Goal: Task Accomplishment & Management: Complete application form

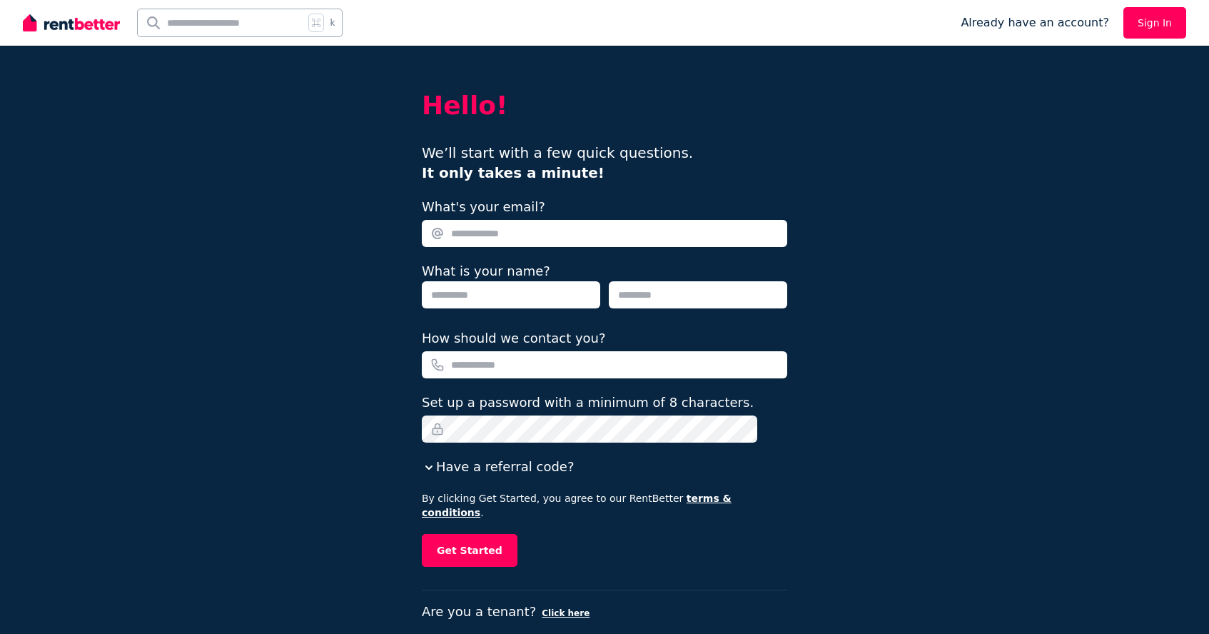
click at [1160, 27] on link "Sign In" at bounding box center [1154, 22] width 63 height 31
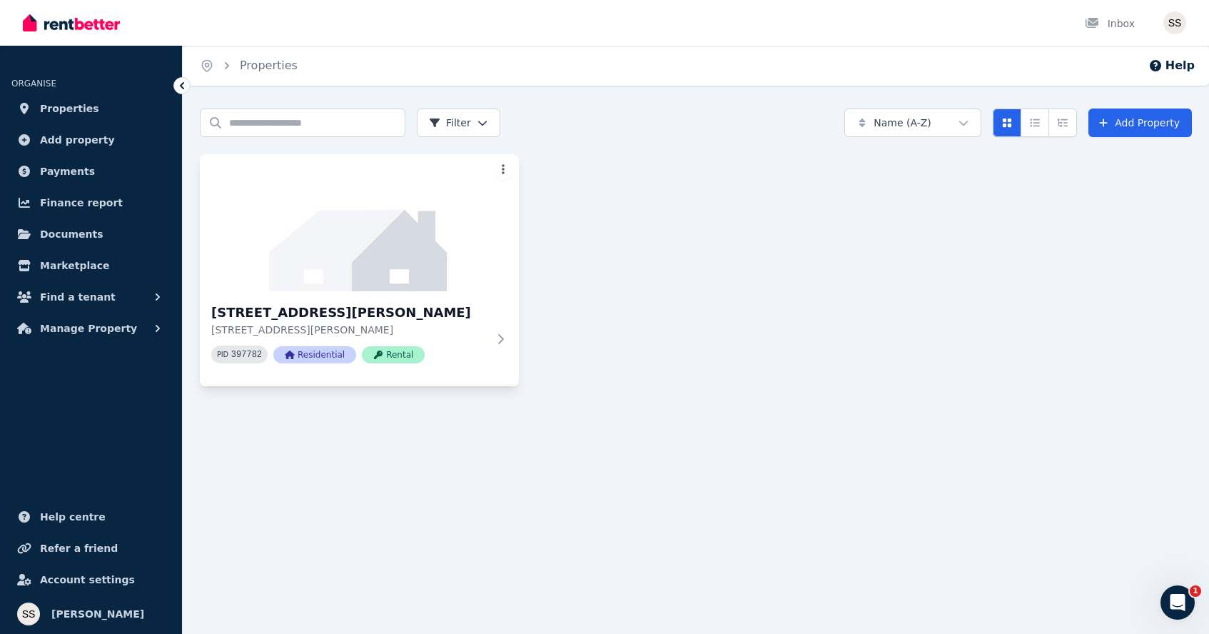
click at [494, 175] on html "Open main menu Inbox Open user menu ORGANISE Properties Add property Payments F…" at bounding box center [604, 317] width 1209 height 634
click at [437, 213] on link "Edit Ad" at bounding box center [445, 219] width 131 height 20
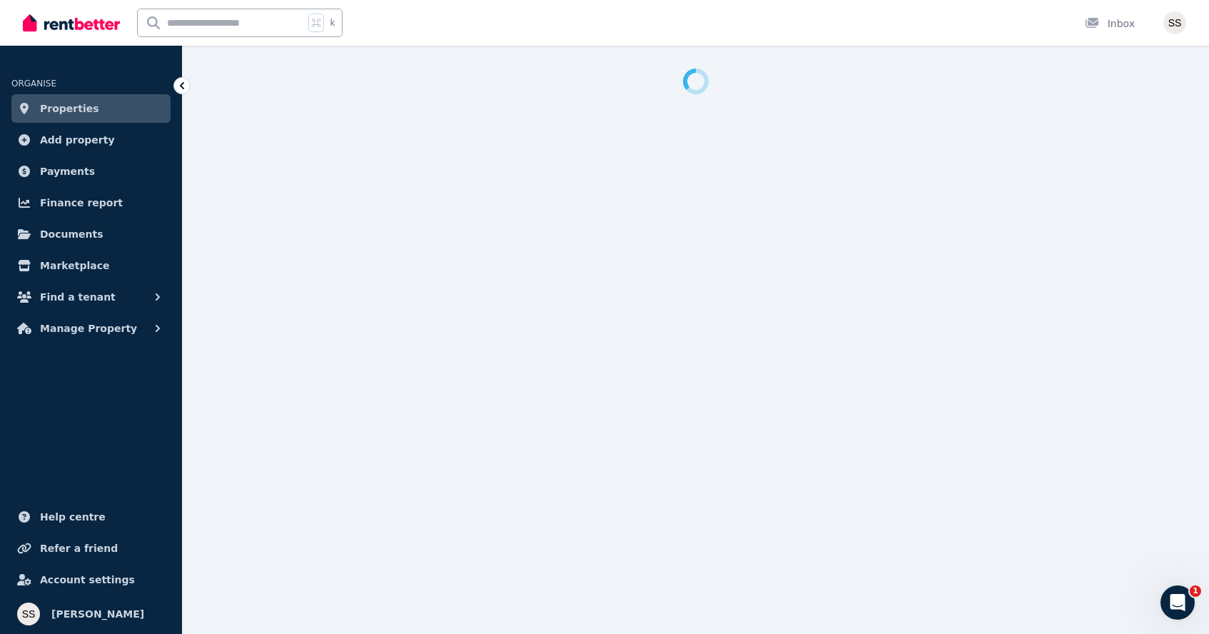
select select "***"
select select "**********"
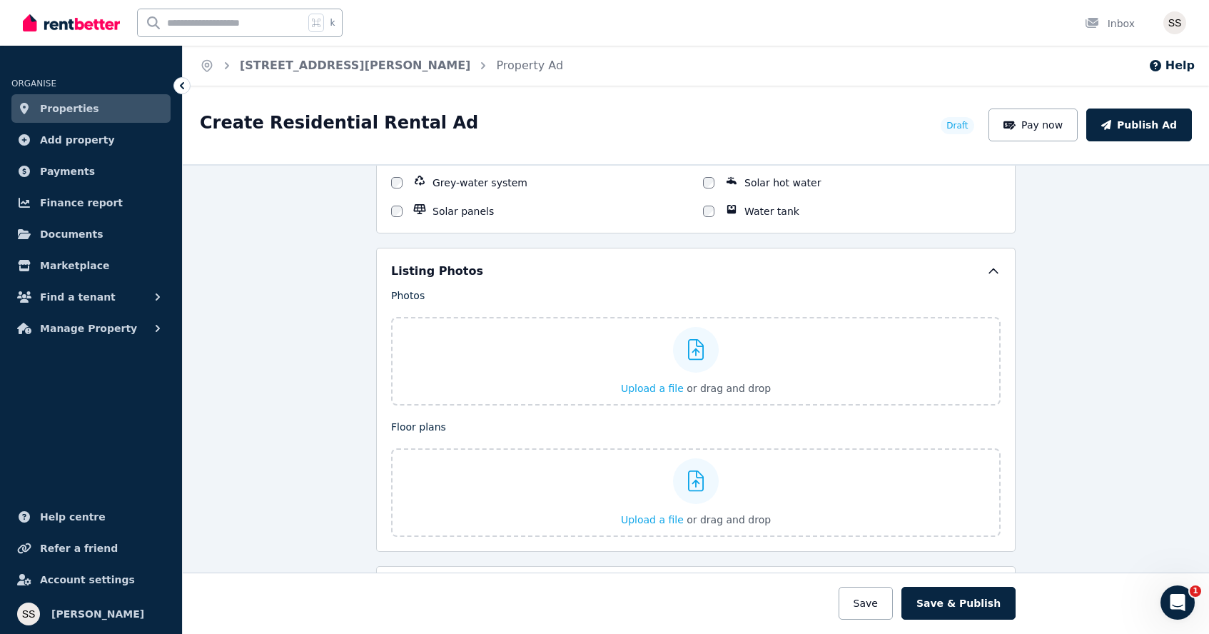
scroll to position [1626, 0]
click at [693, 350] on icon at bounding box center [696, 348] width 16 height 21
click at [0, 0] on input "Upload a file or drag and drop" at bounding box center [0, 0] width 0 height 0
click at [694, 360] on div at bounding box center [696, 349] width 46 height 46
click at [0, 0] on input "Upload a file or drag and drop" at bounding box center [0, 0] width 0 height 0
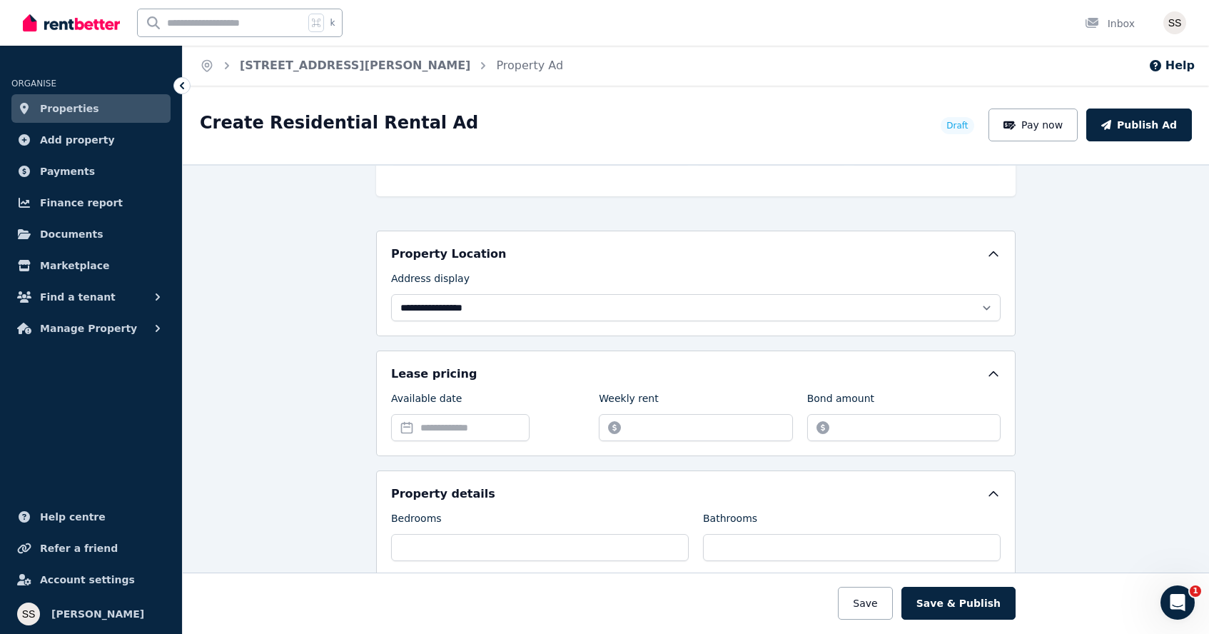
scroll to position [278, 0]
click at [74, 144] on span "Add property" at bounding box center [77, 139] width 75 height 17
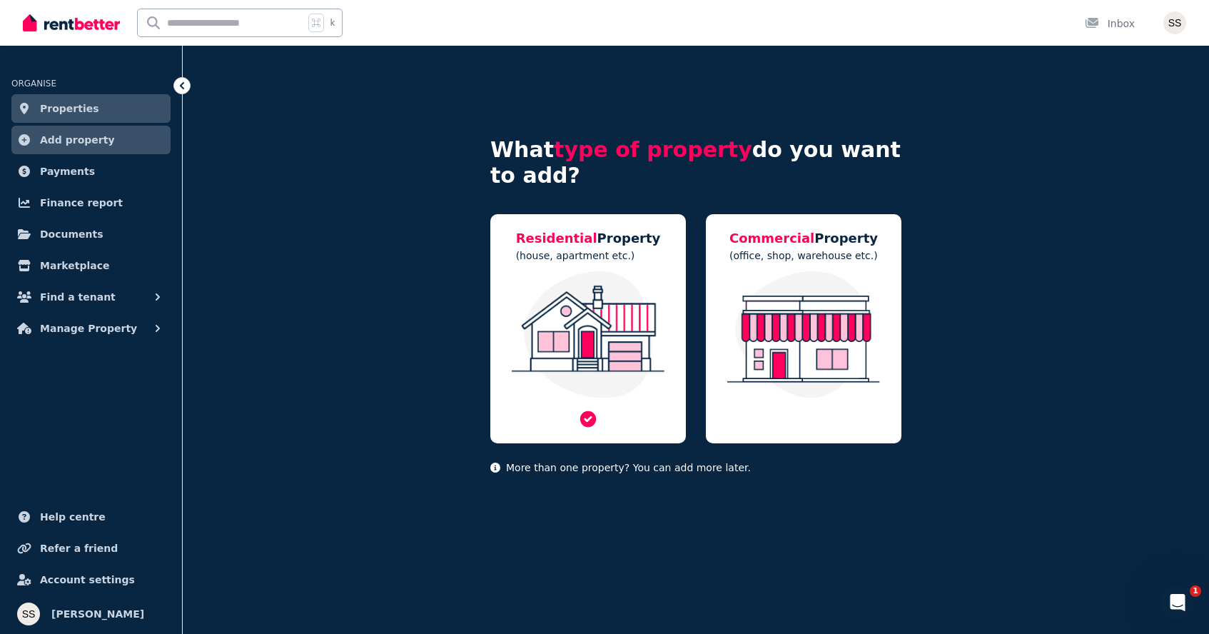
click at [594, 263] on div "Residential Property (house, apartment etc.)" at bounding box center [588, 328] width 196 height 229
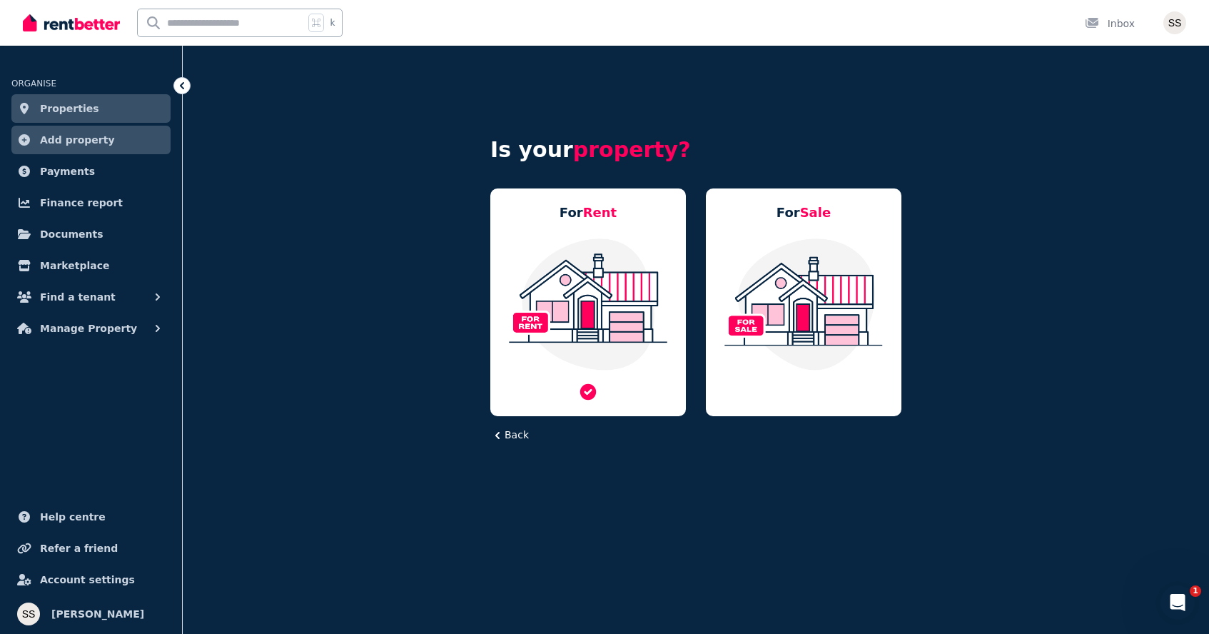
click at [623, 298] on img at bounding box center [588, 304] width 167 height 134
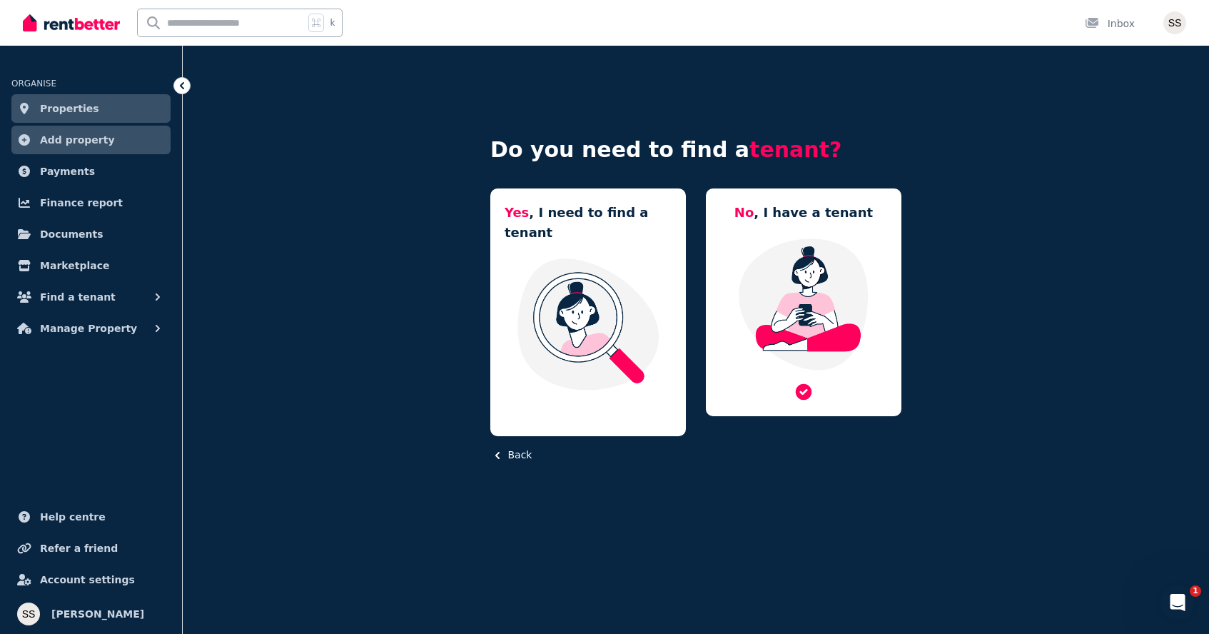
click at [786, 320] on img at bounding box center [803, 304] width 167 height 134
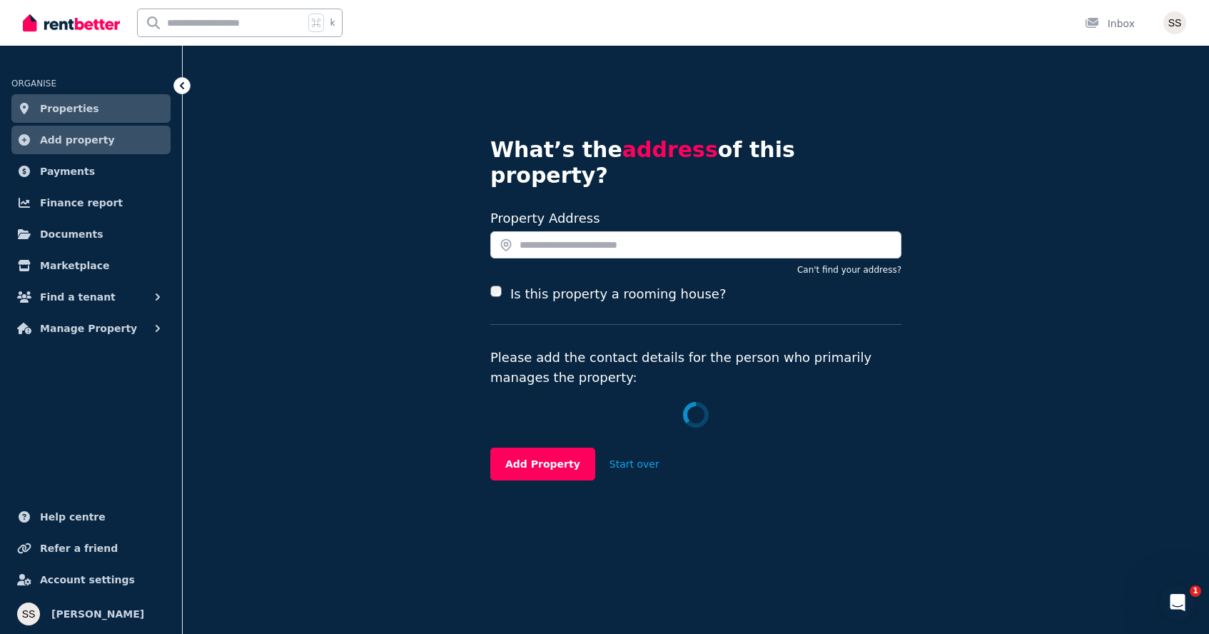
click at [530, 284] on label "Is this property a rooming house?" at bounding box center [618, 294] width 216 height 20
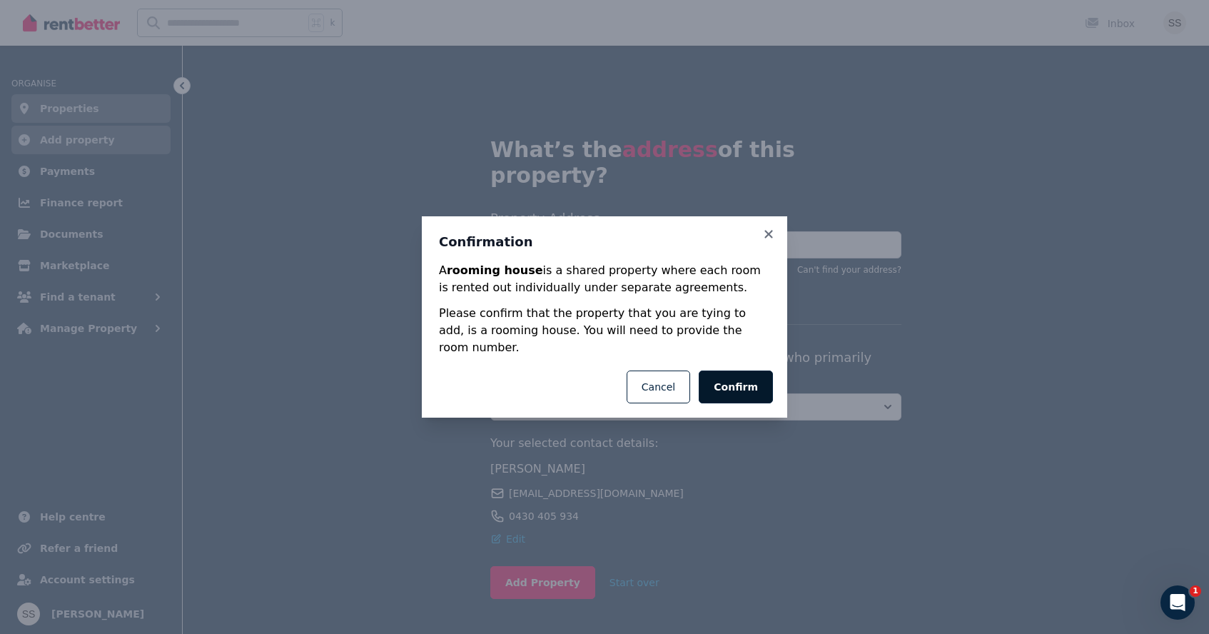
click at [739, 380] on button "Confirm" at bounding box center [736, 386] width 74 height 33
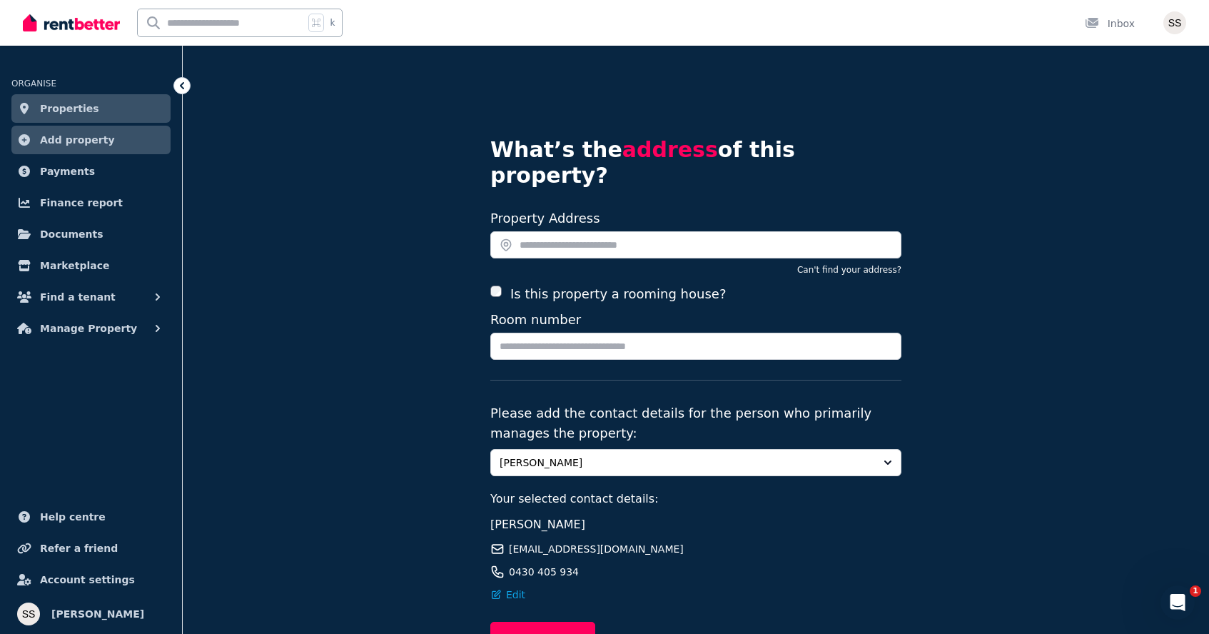
click at [581, 284] on label "Is this property a rooming house?" at bounding box center [618, 294] width 216 height 20
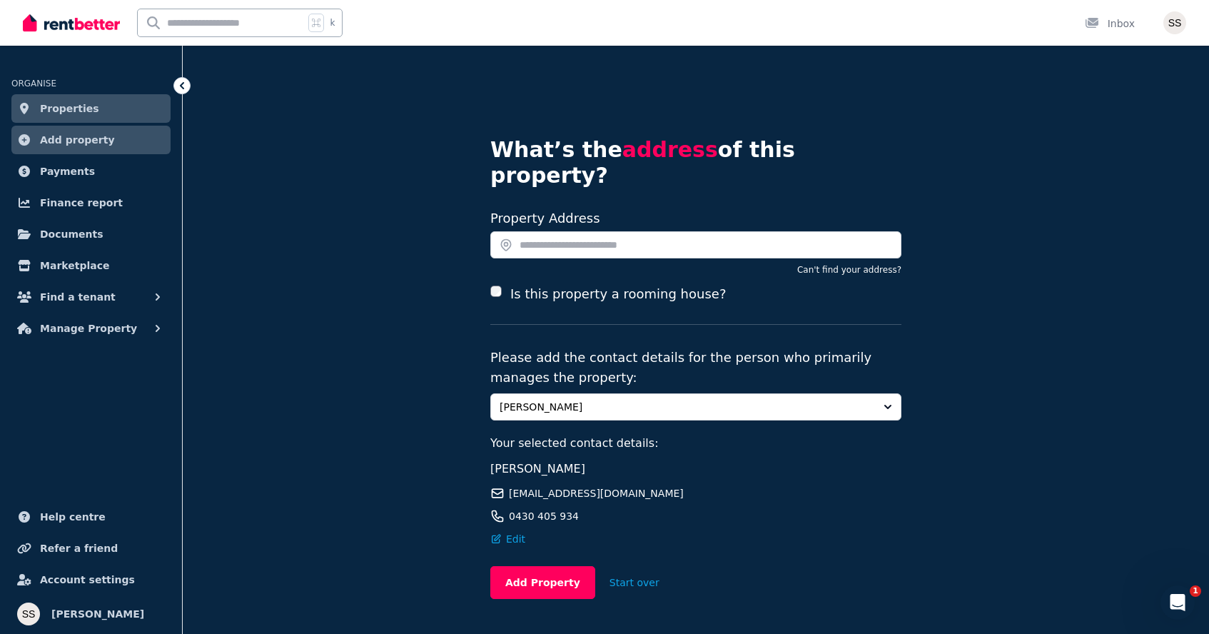
click at [581, 284] on label "Is this property a rooming house?" at bounding box center [618, 294] width 216 height 20
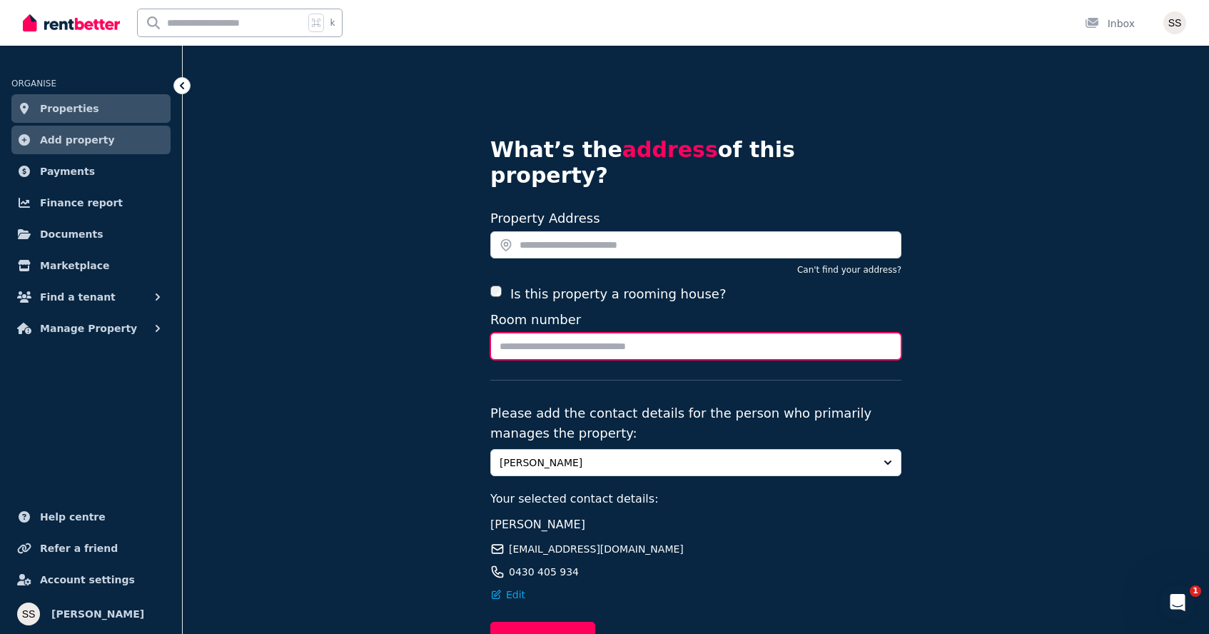
click at [584, 333] on input "Room number" at bounding box center [695, 346] width 411 height 27
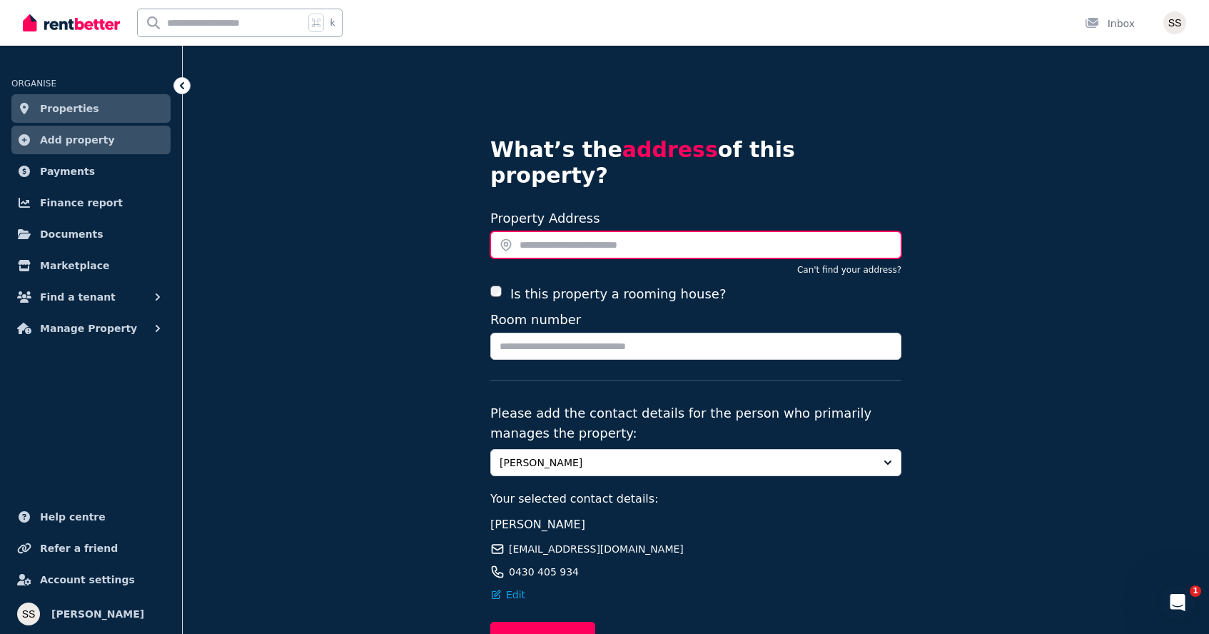
click at [557, 231] on input "text" at bounding box center [695, 244] width 411 height 27
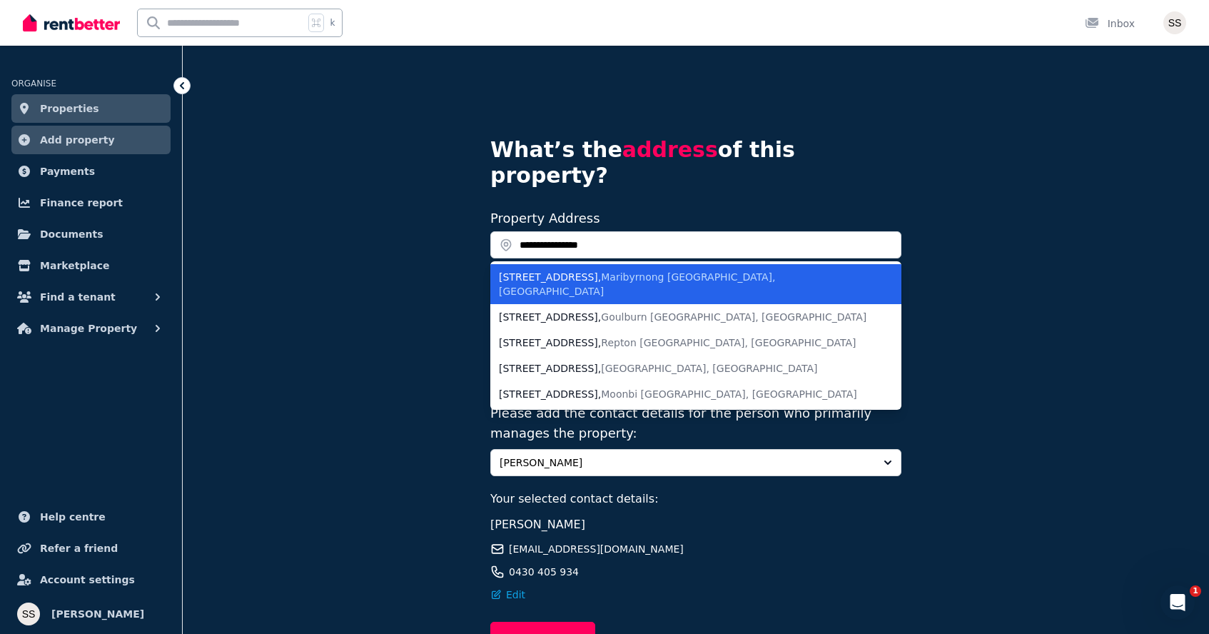
click at [559, 270] on div "33 River Street , Maribyrnong VIC, Australia" at bounding box center [687, 284] width 377 height 29
type input "**********"
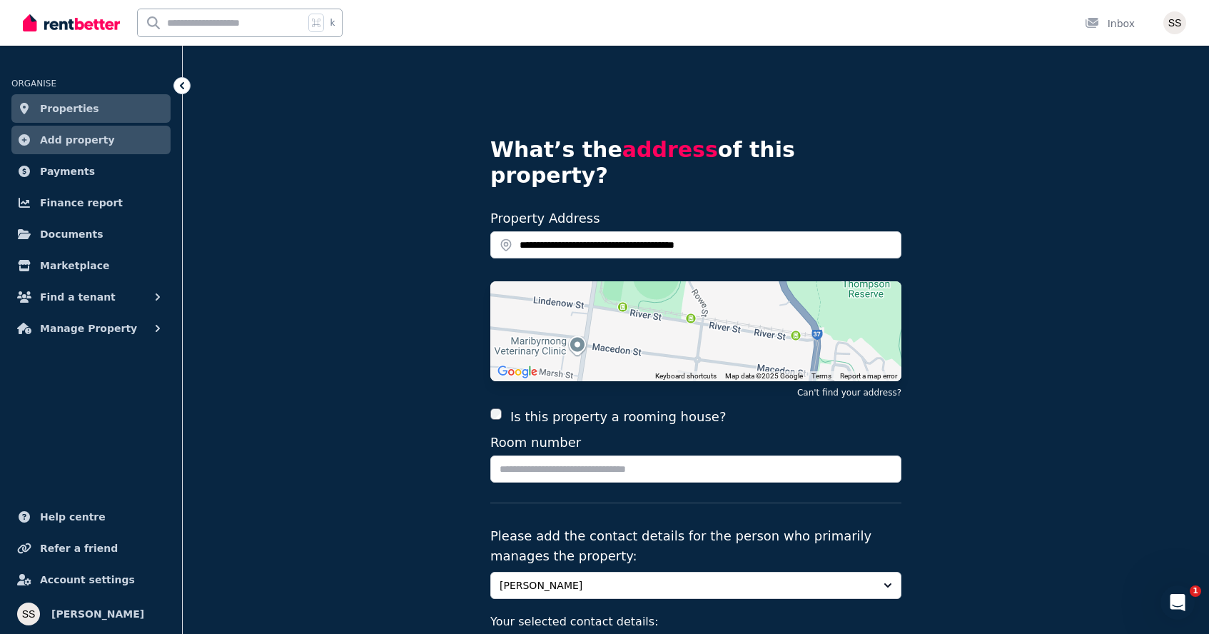
click at [451, 305] on div "**********" at bounding box center [696, 451] width 1026 height 811
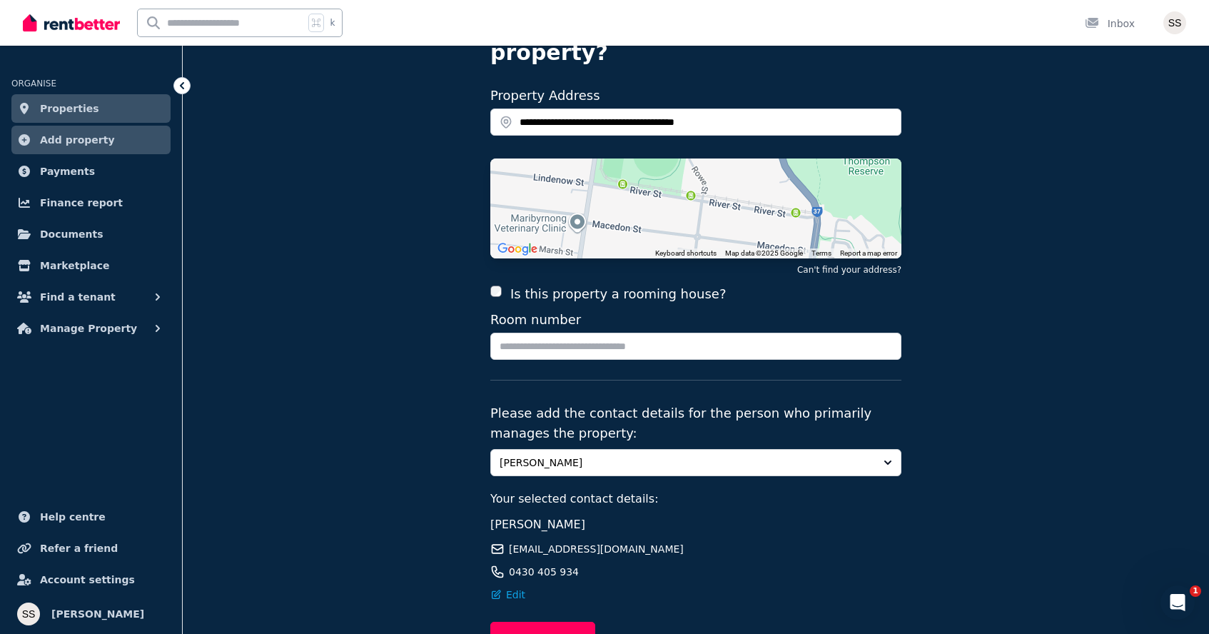
scroll to position [131, 0]
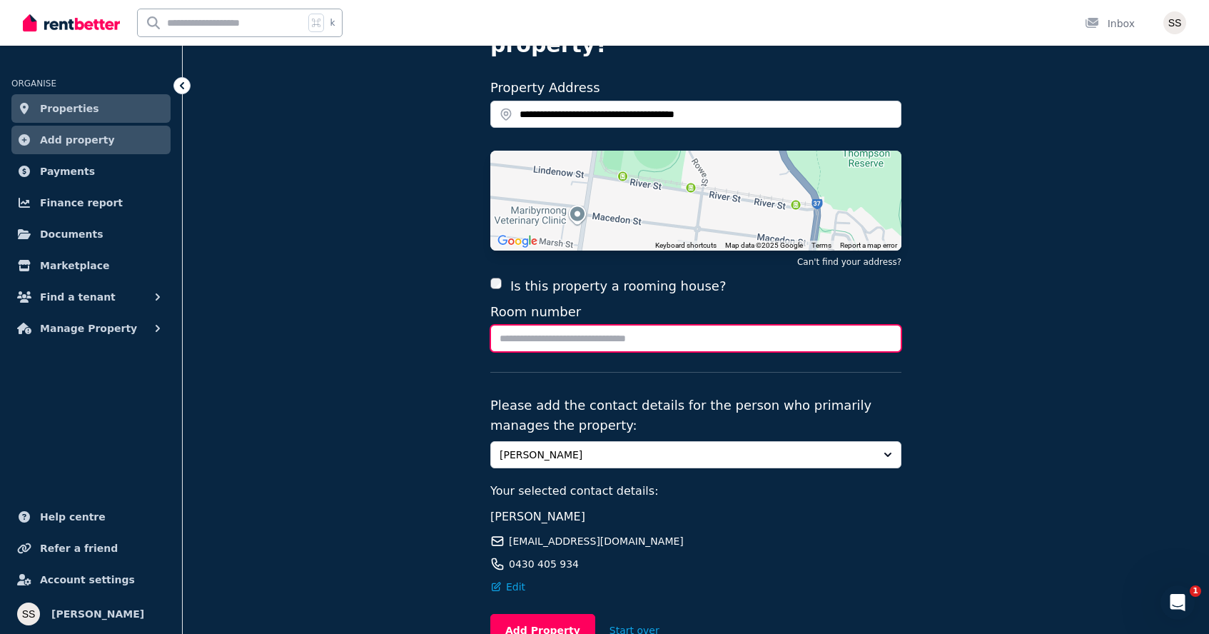
click at [561, 325] on input "Room number" at bounding box center [695, 338] width 411 height 27
type input "*"
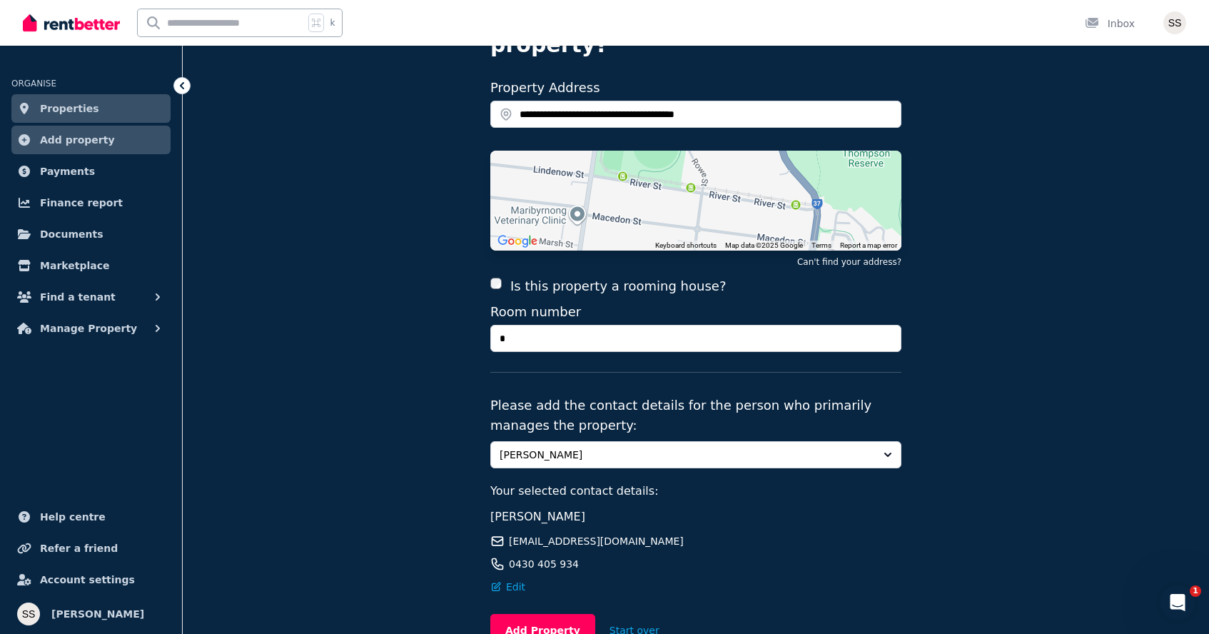
click at [544, 447] on span "[PERSON_NAME]" at bounding box center [686, 454] width 373 height 14
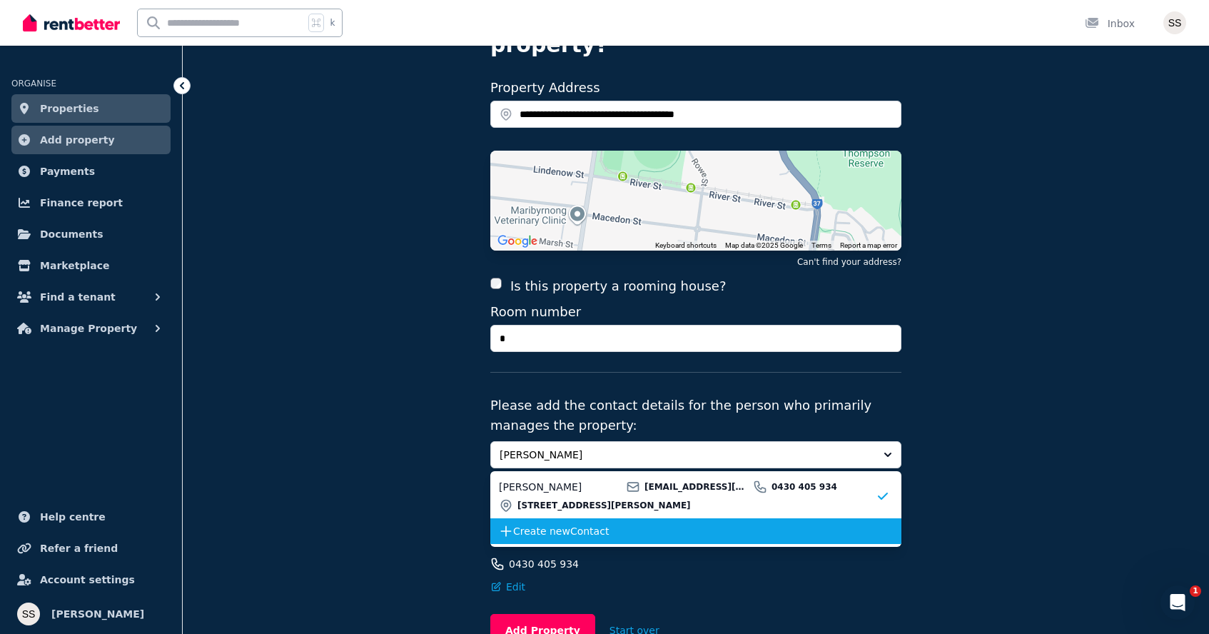
click at [527, 524] on span "Create new Contact" at bounding box center [694, 531] width 363 height 14
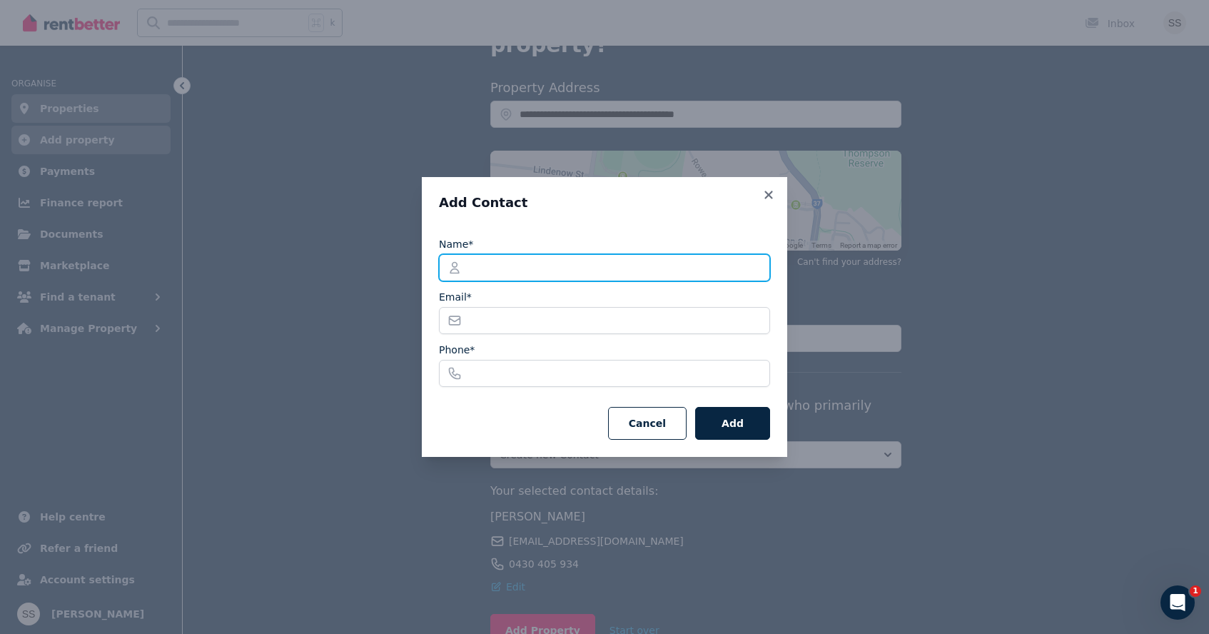
click at [546, 263] on input "Name*" at bounding box center [604, 267] width 331 height 27
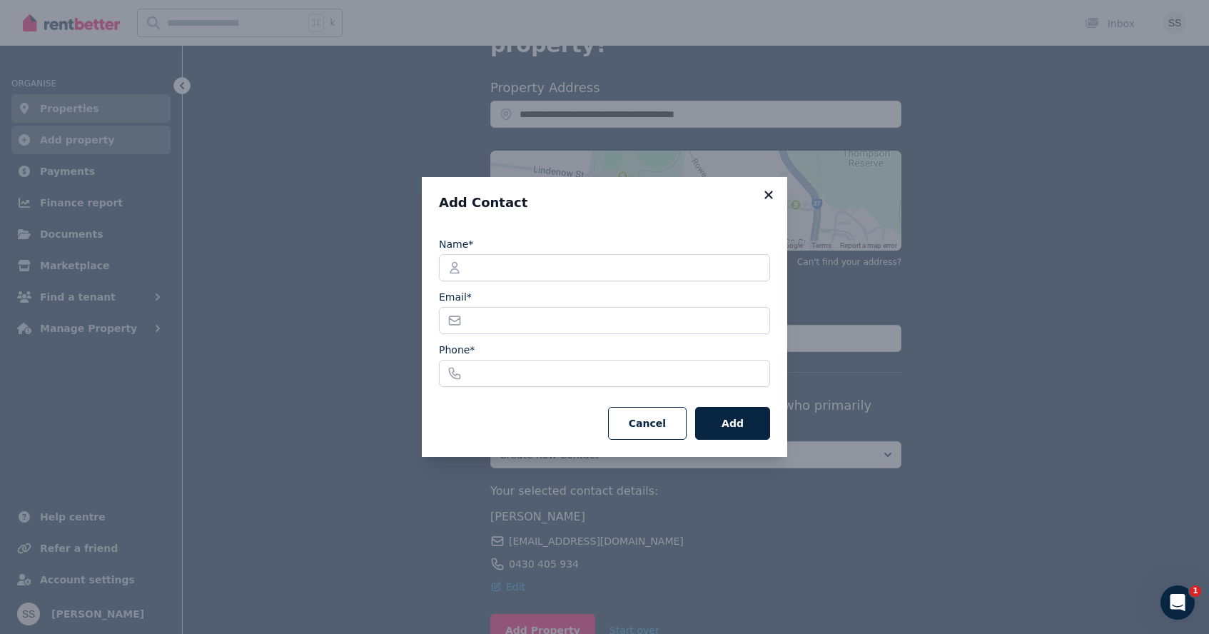
click at [770, 189] on icon at bounding box center [768, 194] width 14 height 13
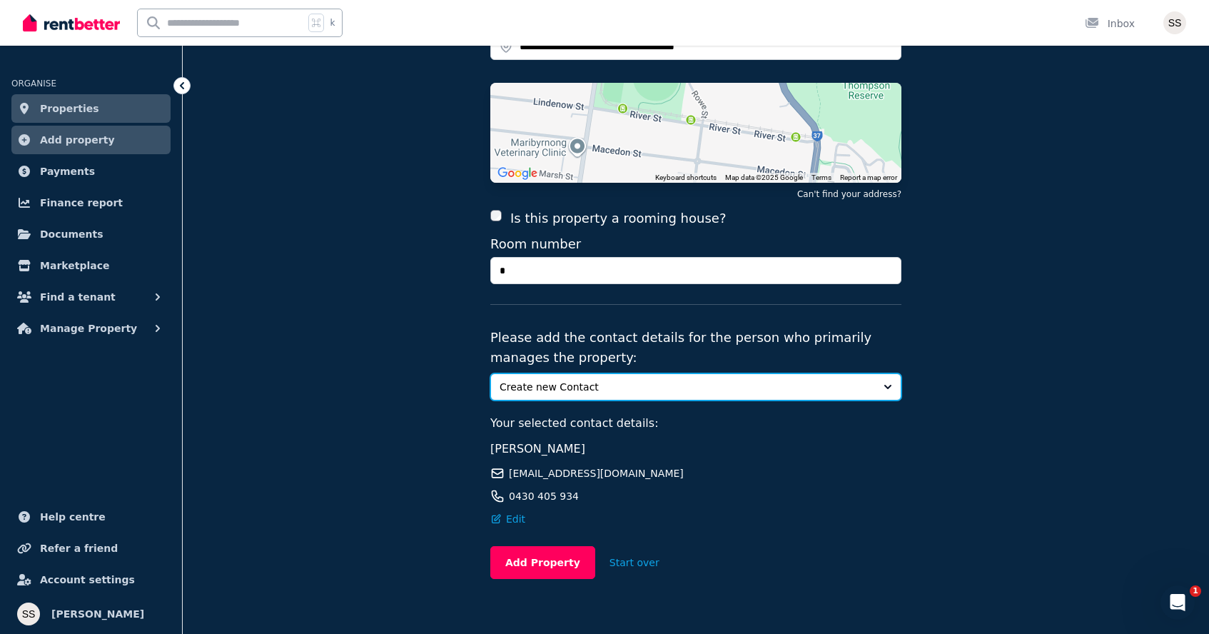
scroll to position [198, 0]
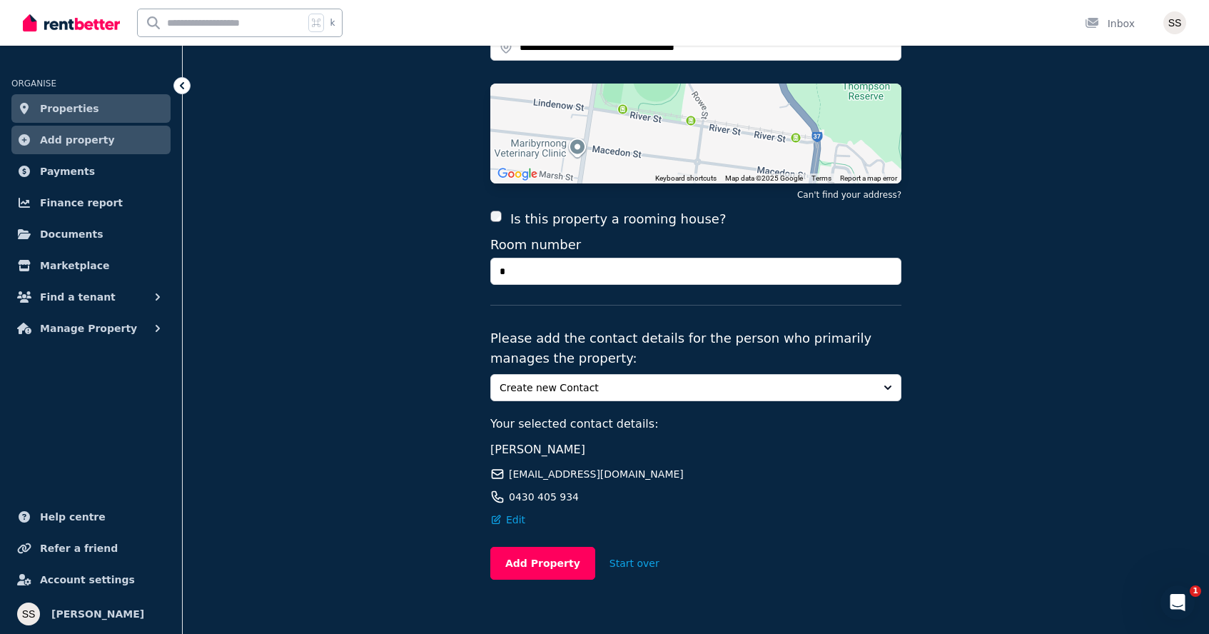
click at [573, 345] on fieldset "**********" at bounding box center [695, 267] width 411 height 519
click at [562, 380] on span "Create new Contact" at bounding box center [686, 387] width 373 height 14
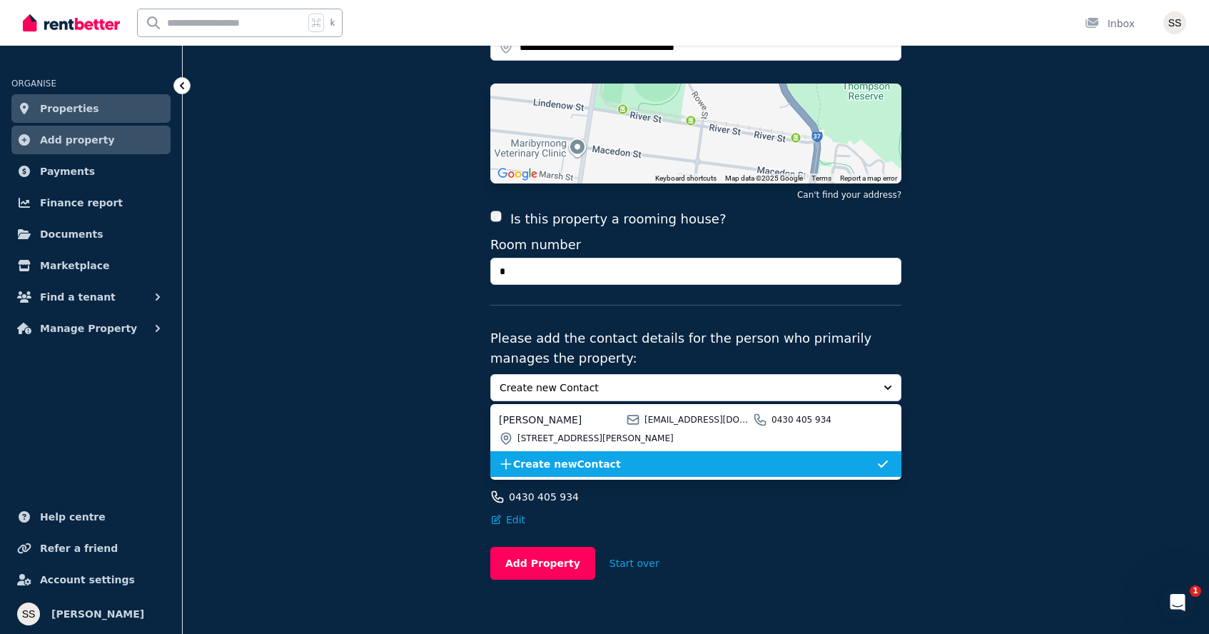
click at [551, 457] on span "Create new Contact" at bounding box center [694, 464] width 363 height 14
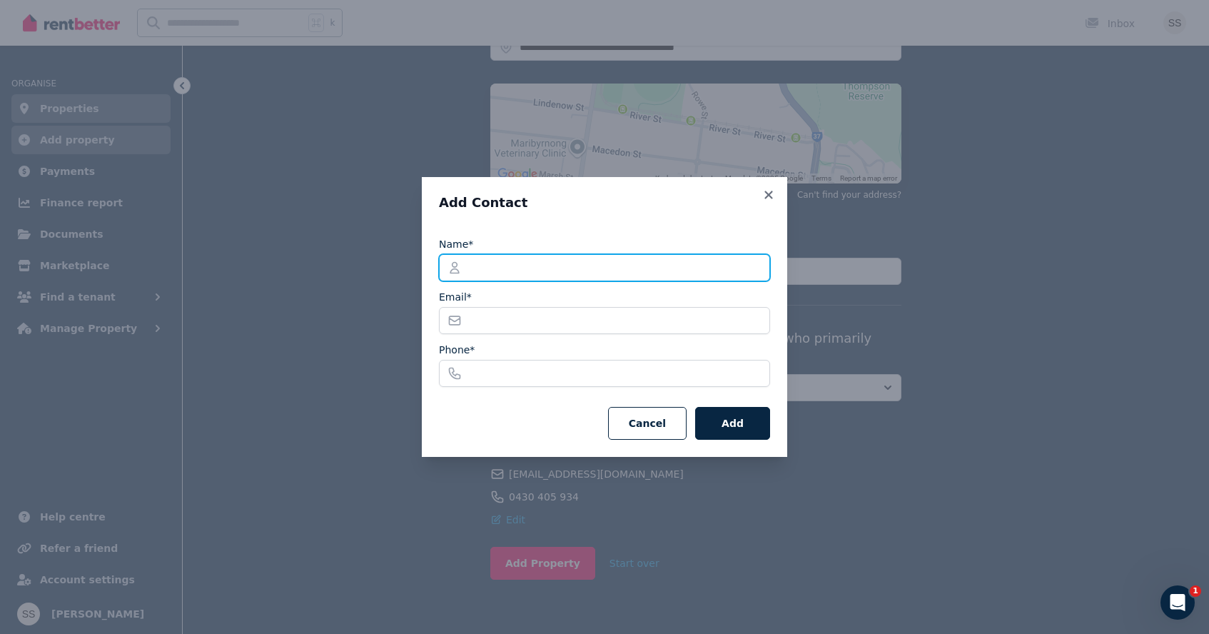
click at [614, 278] on input "Name*" at bounding box center [604, 267] width 331 height 27
type input "**********"
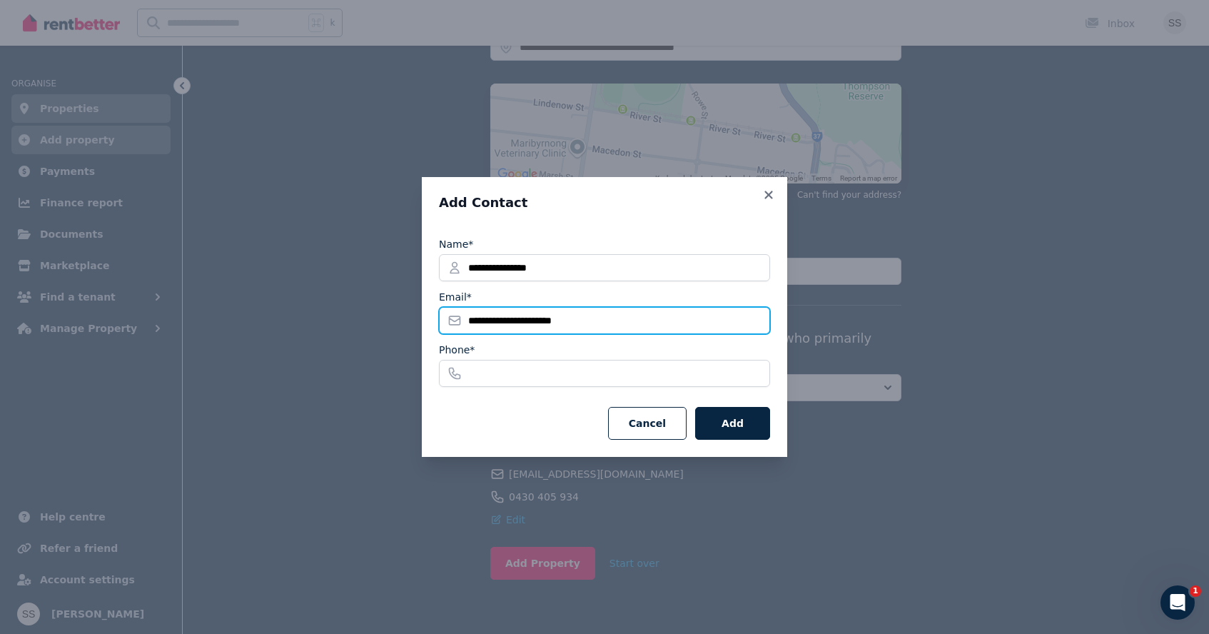
type input "**********"
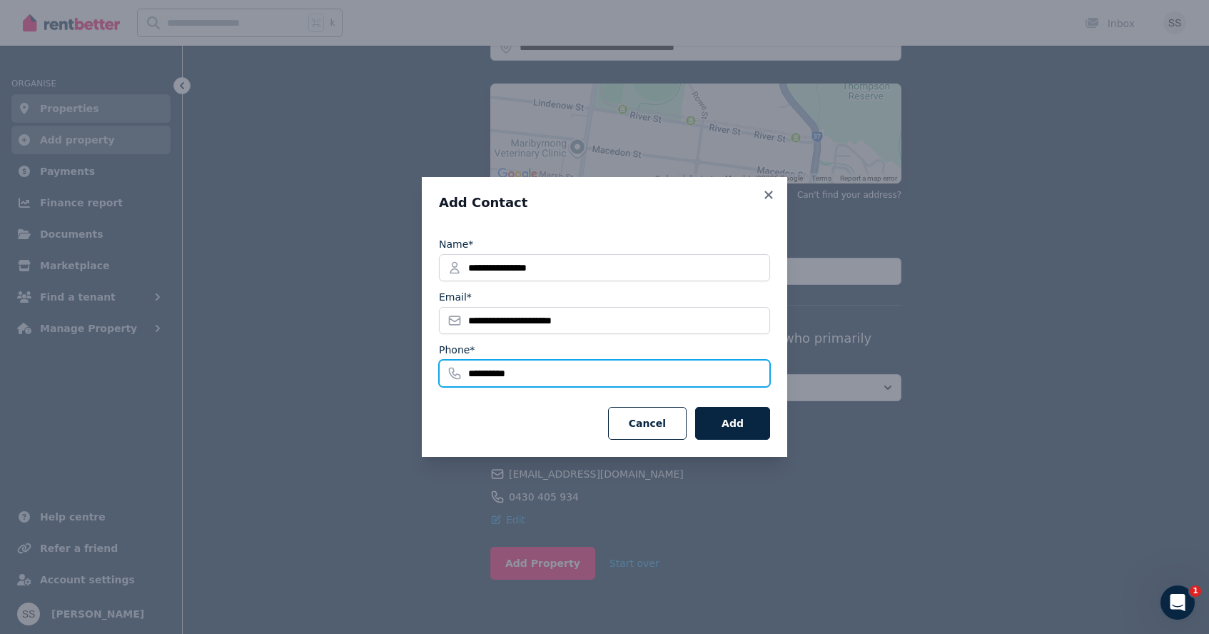
type input "**********"
click at [714, 405] on div "**********" at bounding box center [604, 333] width 331 height 211
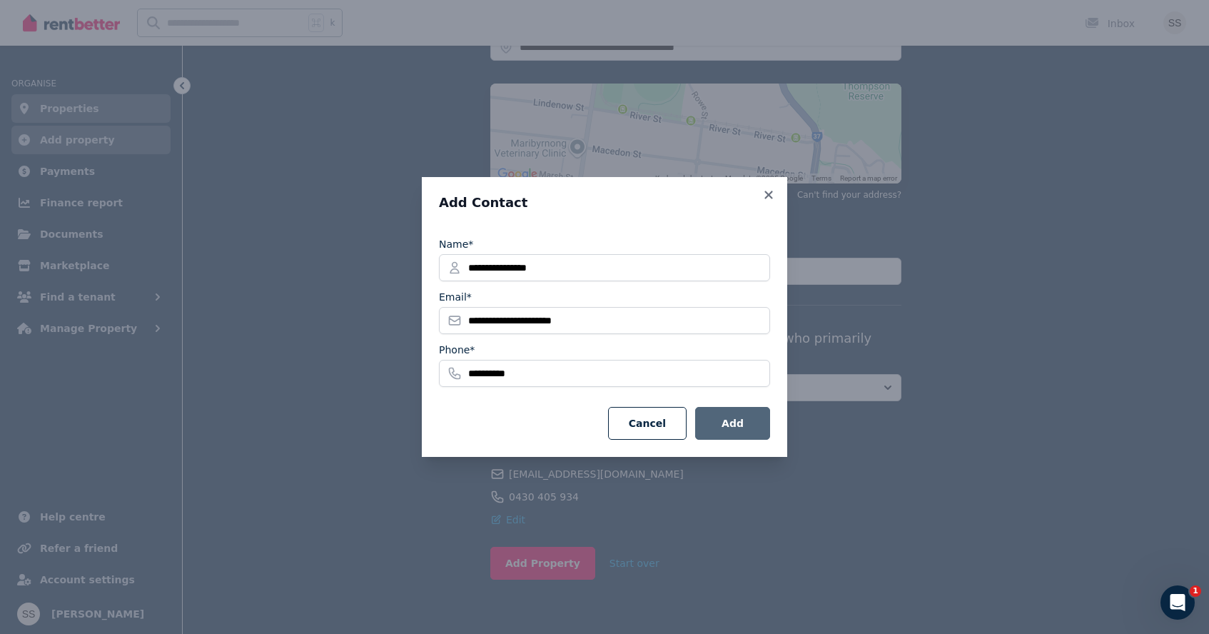
click at [717, 417] on button "Add" at bounding box center [732, 423] width 75 height 33
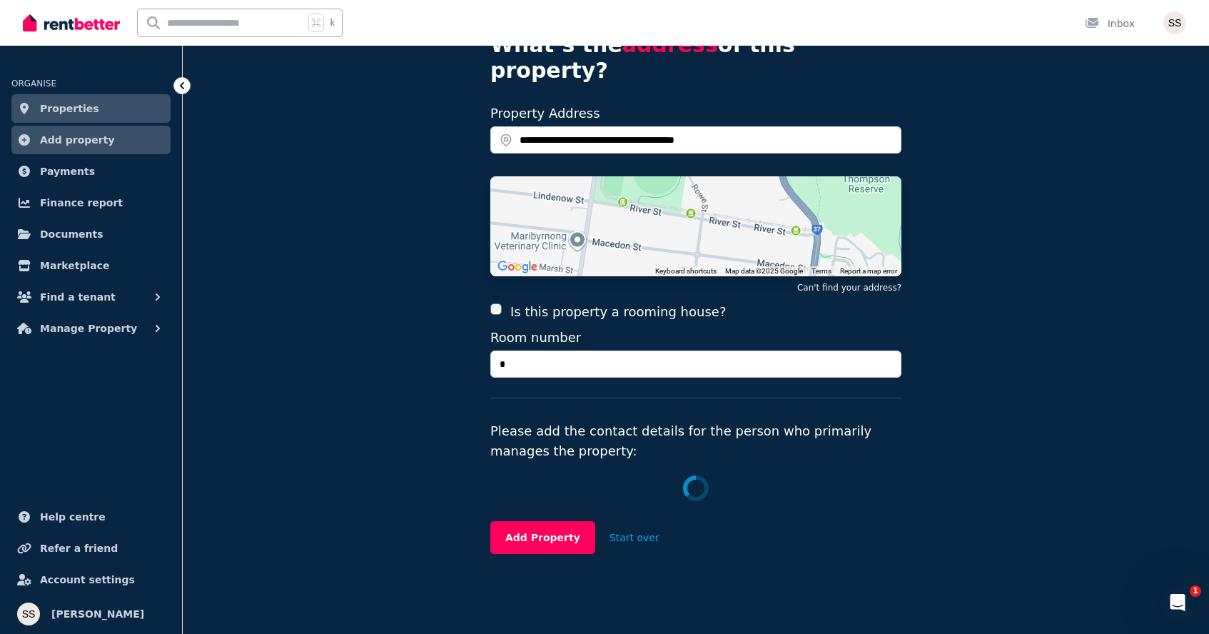
scroll to position [78, 0]
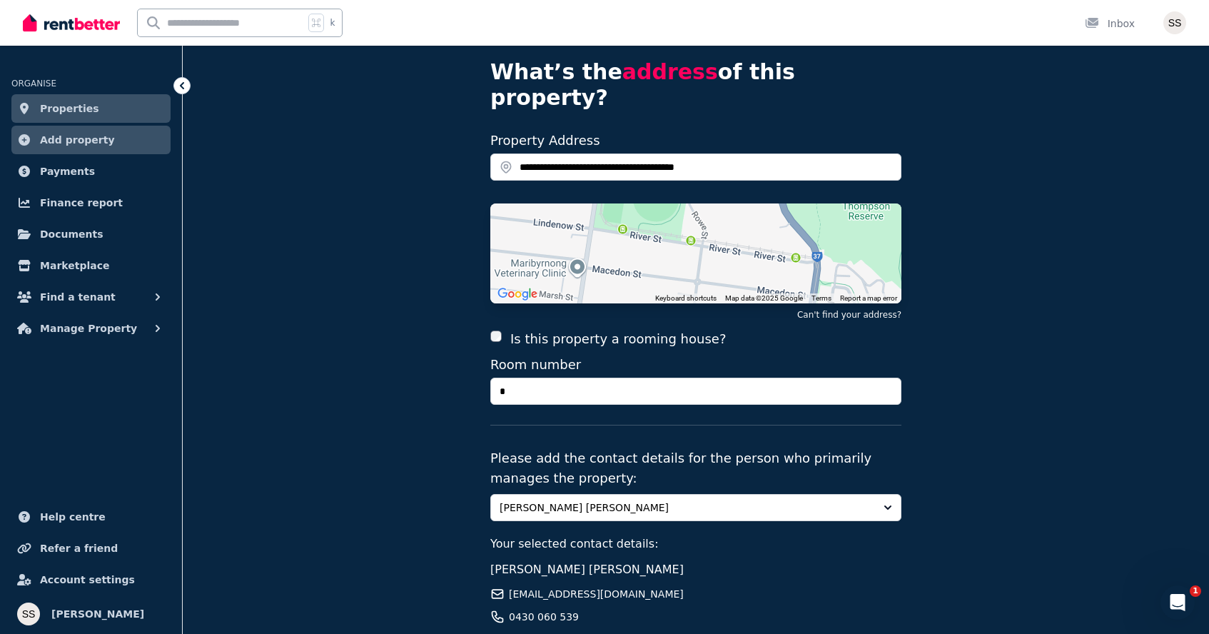
click at [646, 466] on fieldset "**********" at bounding box center [695, 387] width 411 height 519
click at [634, 500] on span "Anushka Simi Rao" at bounding box center [686, 507] width 373 height 14
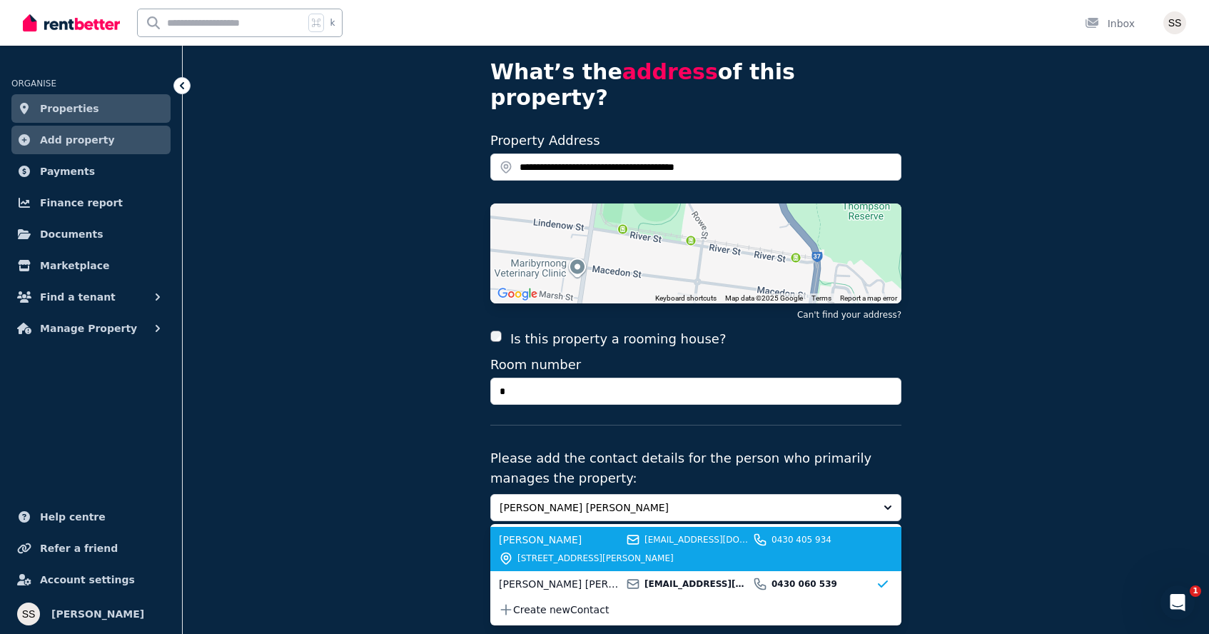
click at [584, 532] on span "[PERSON_NAME]" at bounding box center [560, 539] width 123 height 14
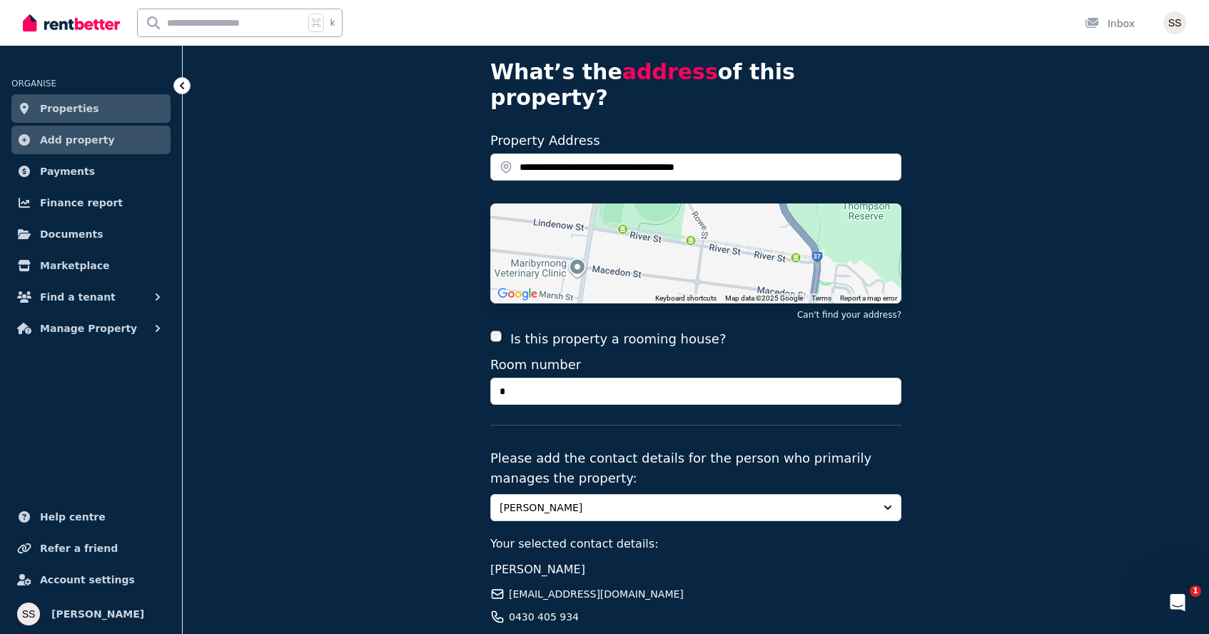
click at [888, 561] on div "Shashanka Saurav shashanka180@gmail.com 0430 405 934 Edit" at bounding box center [695, 604] width 411 height 86
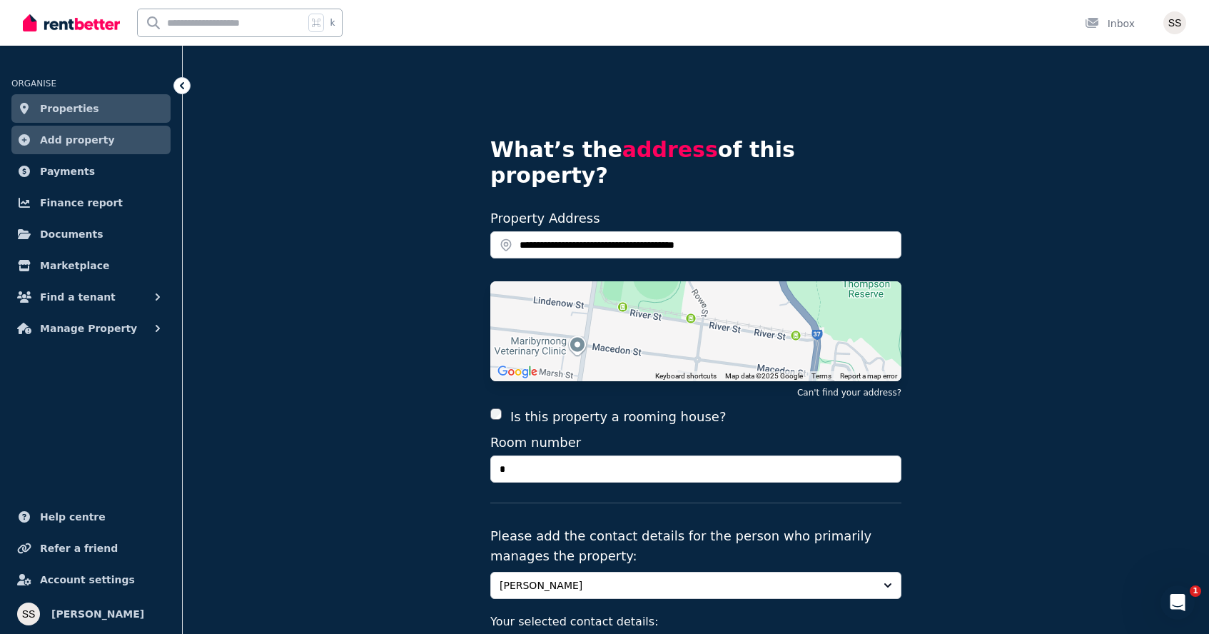
scroll to position [0, 0]
click at [755, 231] on input "**********" at bounding box center [695, 244] width 411 height 27
click at [598, 407] on label "Is this property a rooming house?" at bounding box center [618, 417] width 216 height 20
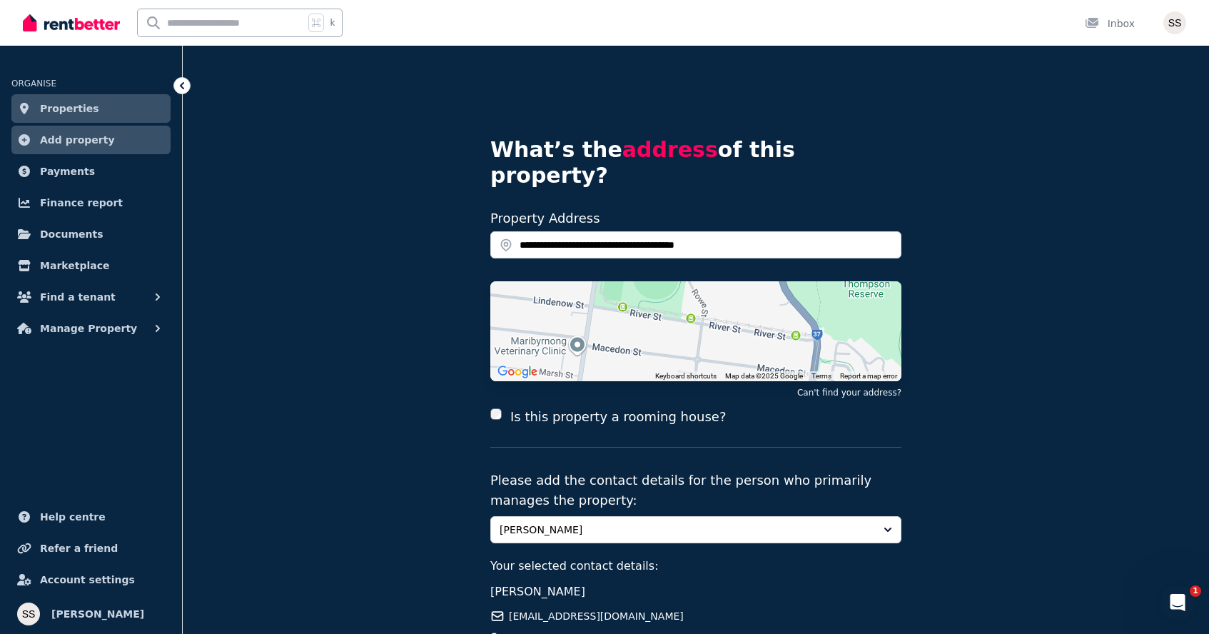
click at [435, 414] on div "**********" at bounding box center [696, 424] width 1026 height 756
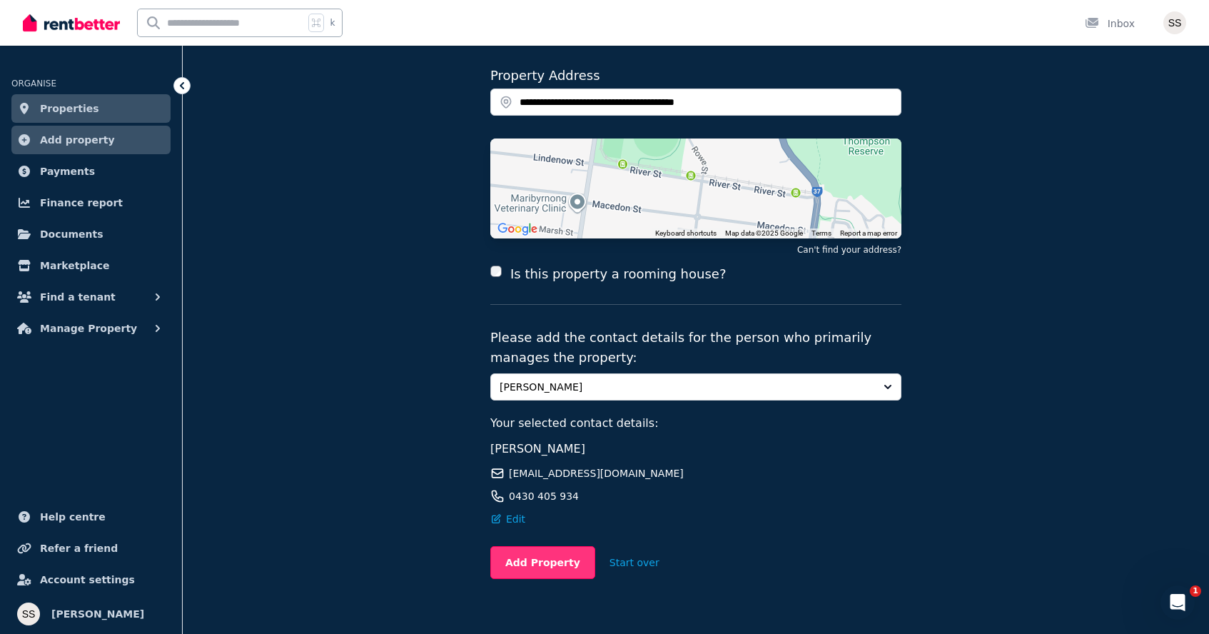
scroll to position [142, 0]
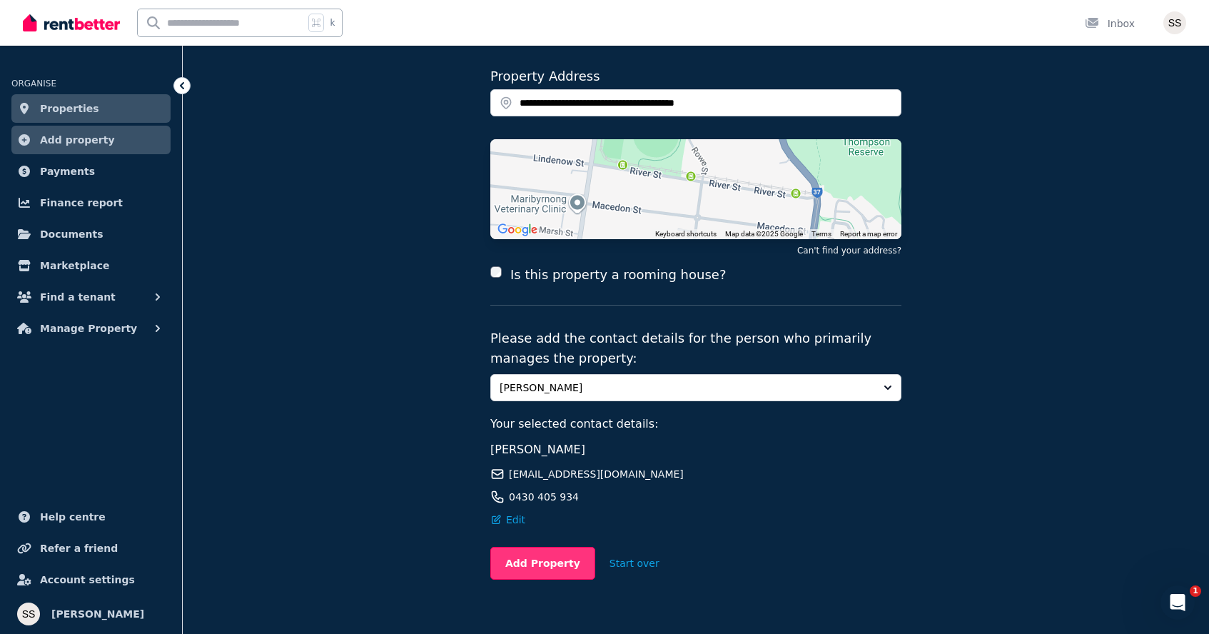
click at [534, 547] on button "Add Property" at bounding box center [542, 563] width 105 height 33
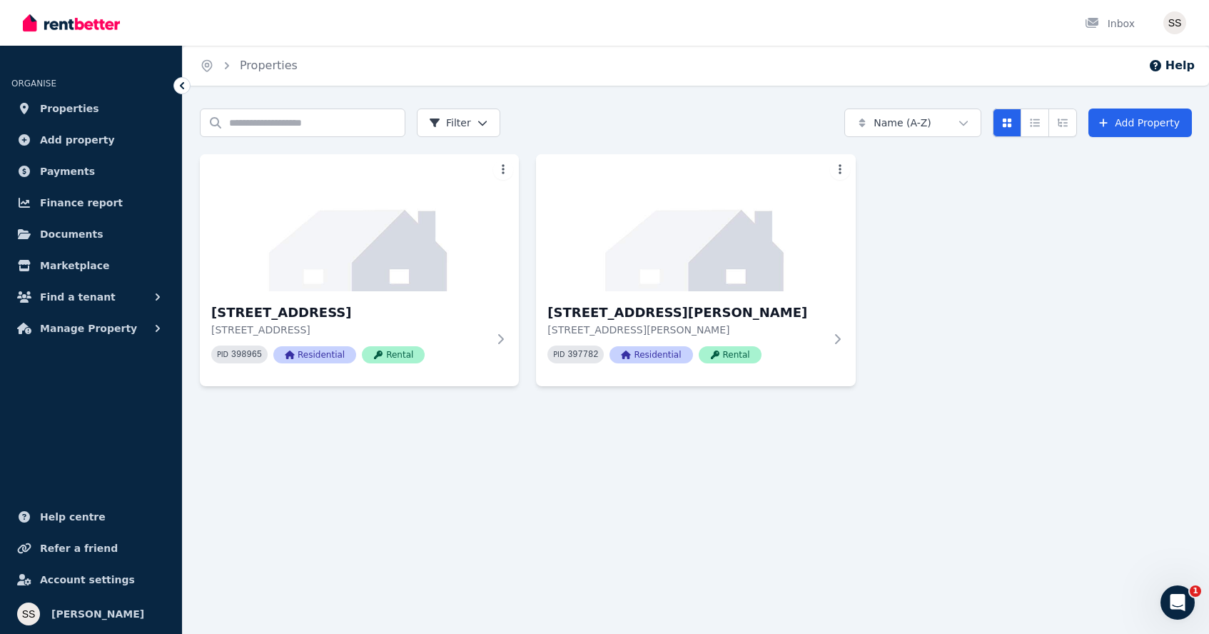
click at [1157, 105] on div "Home Properties Help Search properties Filter Name (A-Z) Add Property 33 River …" at bounding box center [604, 317] width 1209 height 634
click at [1147, 121] on link "Add Property" at bounding box center [1139, 122] width 103 height 29
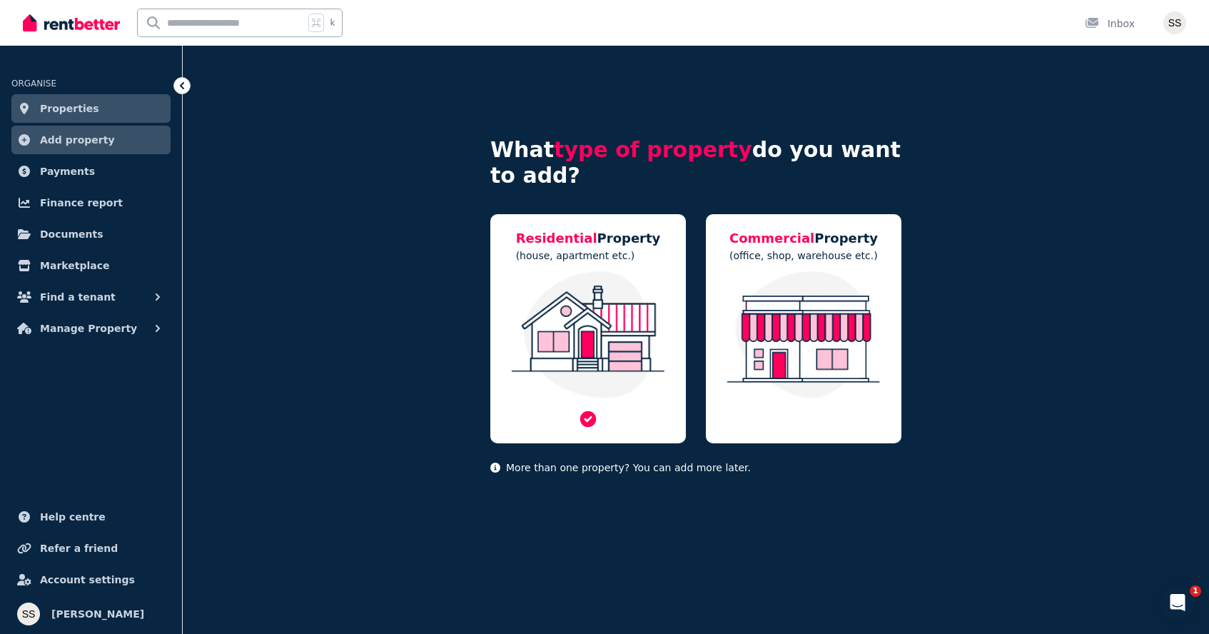
click at [646, 337] on img at bounding box center [588, 334] width 167 height 127
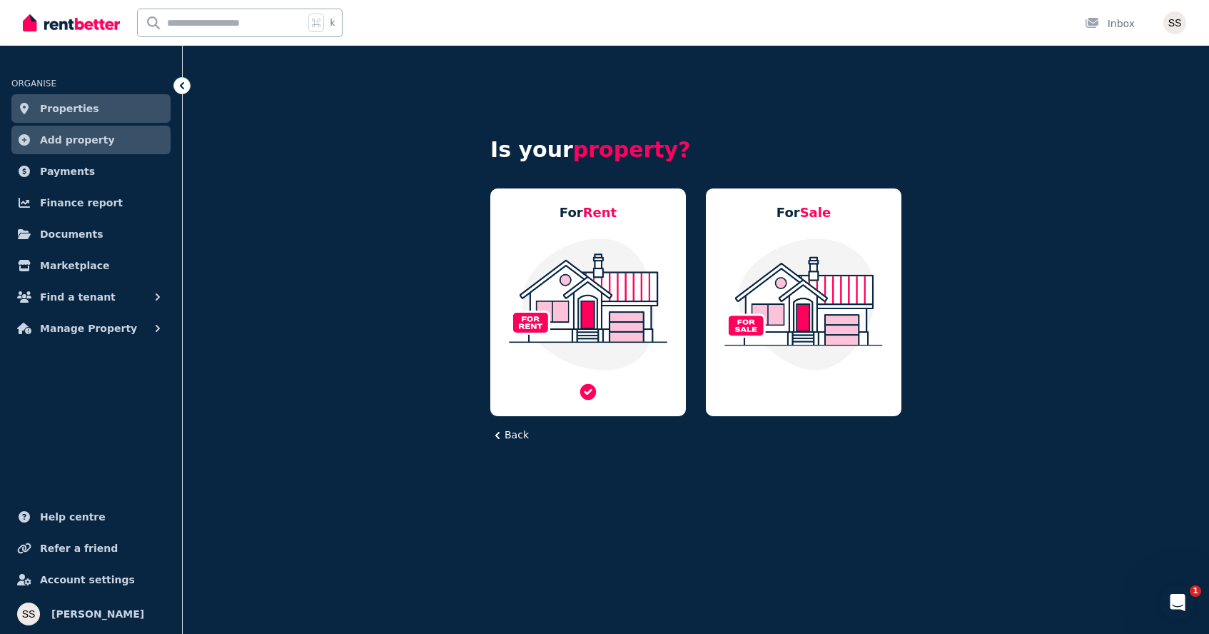
click at [602, 297] on img at bounding box center [588, 304] width 167 height 134
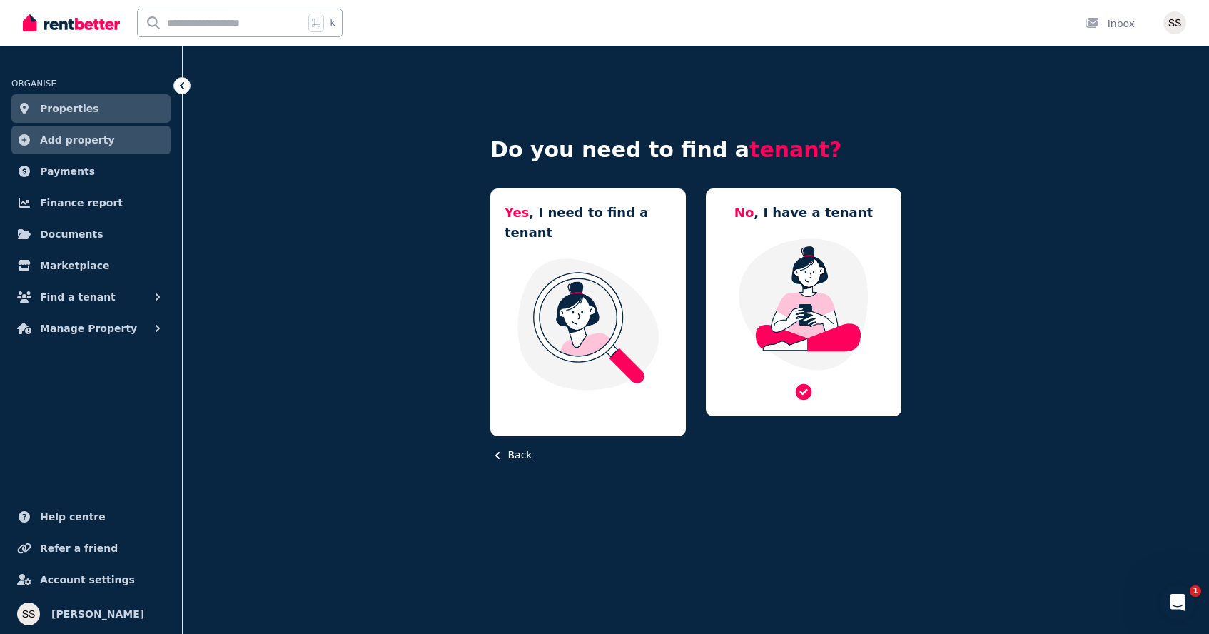
click at [818, 260] on img at bounding box center [803, 304] width 167 height 134
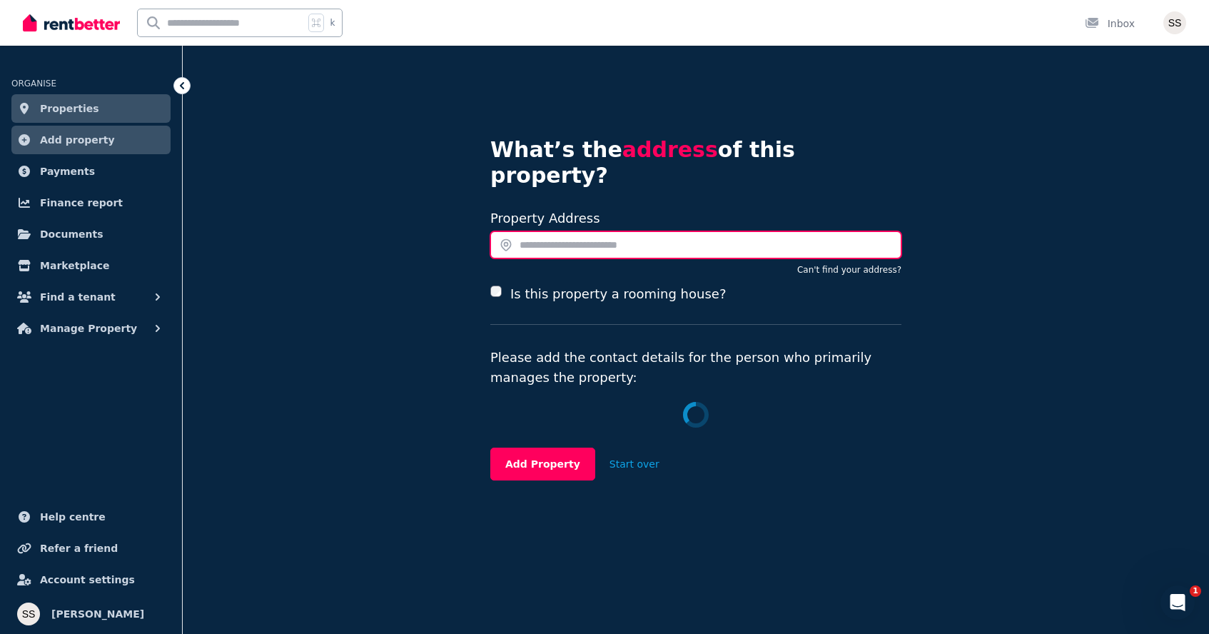
click at [687, 231] on input "text" at bounding box center [695, 244] width 411 height 27
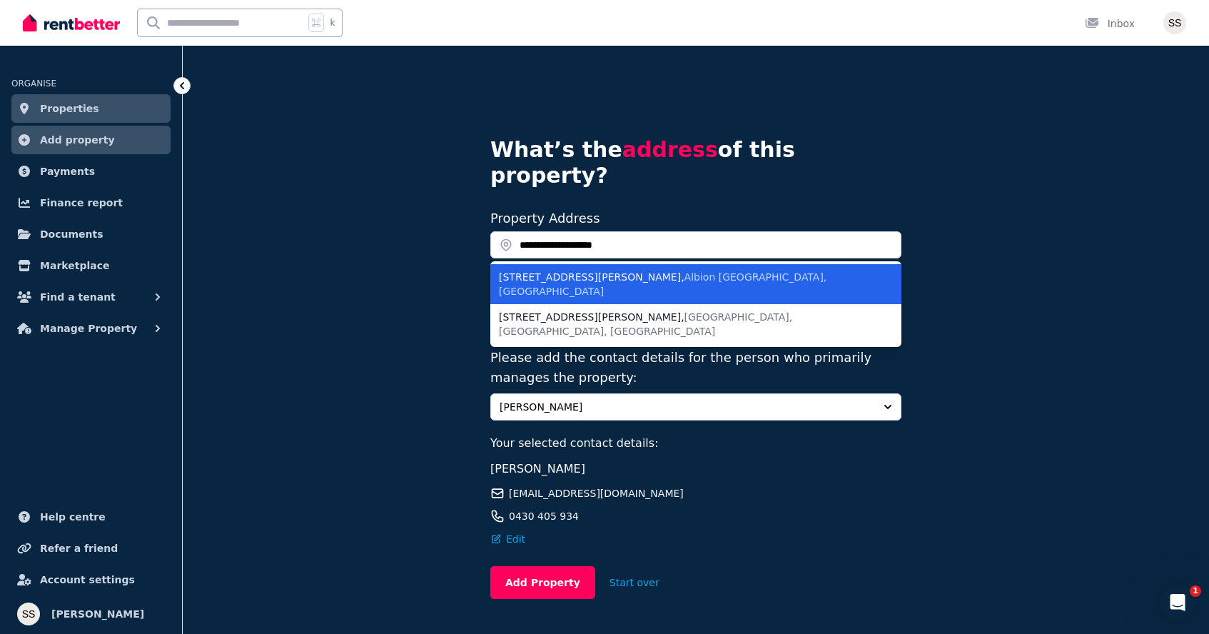
click at [659, 264] on li "17 Norwood Street , Albion VIC, Australia" at bounding box center [695, 284] width 411 height 40
type input "**********"
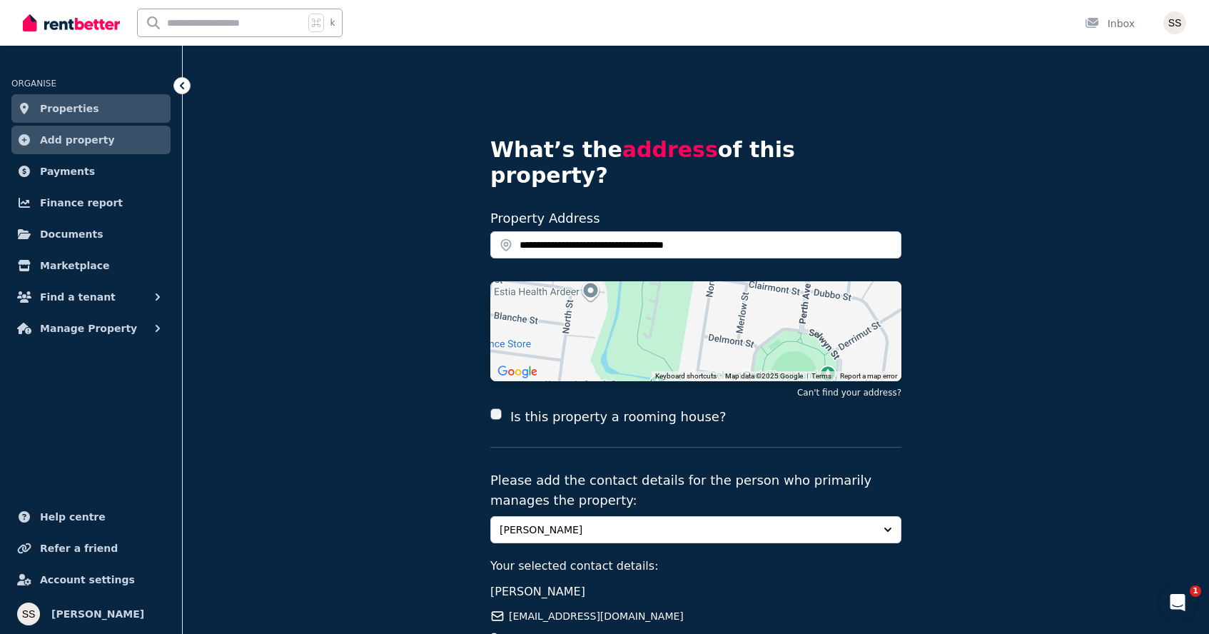
click at [593, 407] on label "Is this property a rooming house?" at bounding box center [618, 417] width 216 height 20
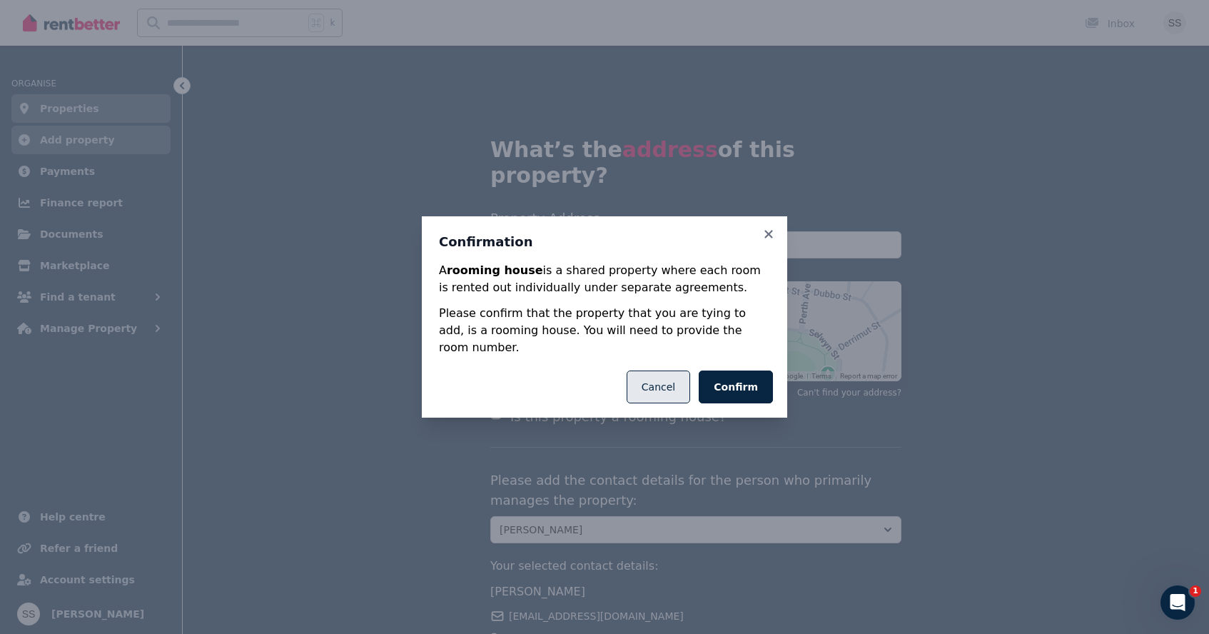
click at [669, 375] on button "Cancel" at bounding box center [659, 386] width 64 height 33
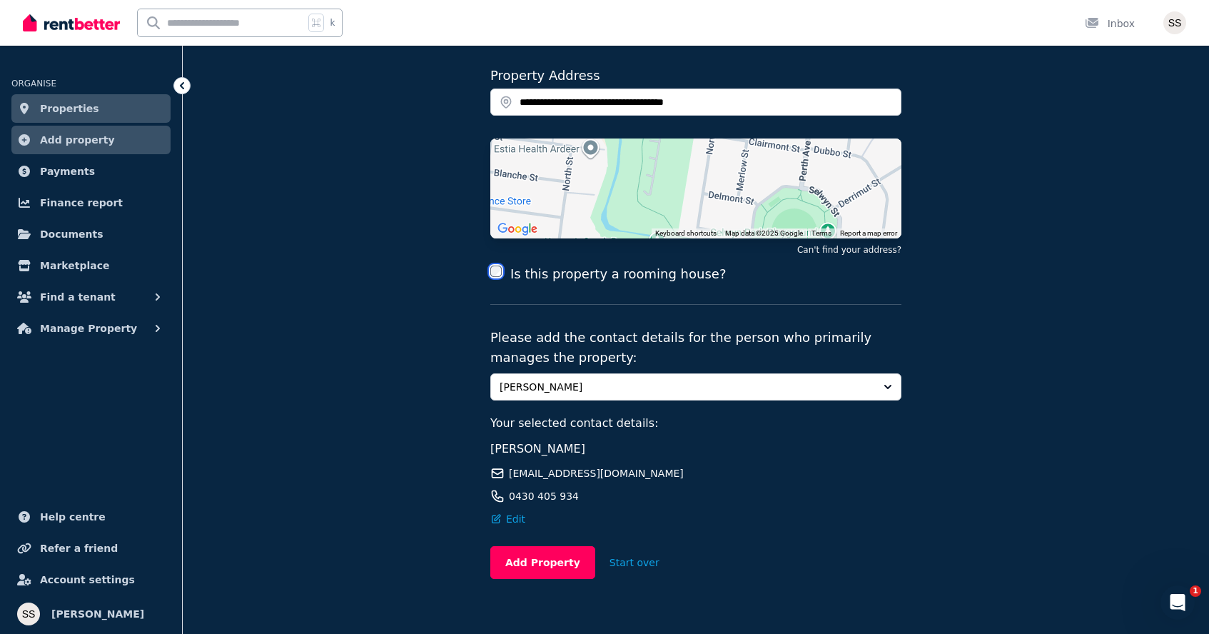
scroll to position [142, 0]
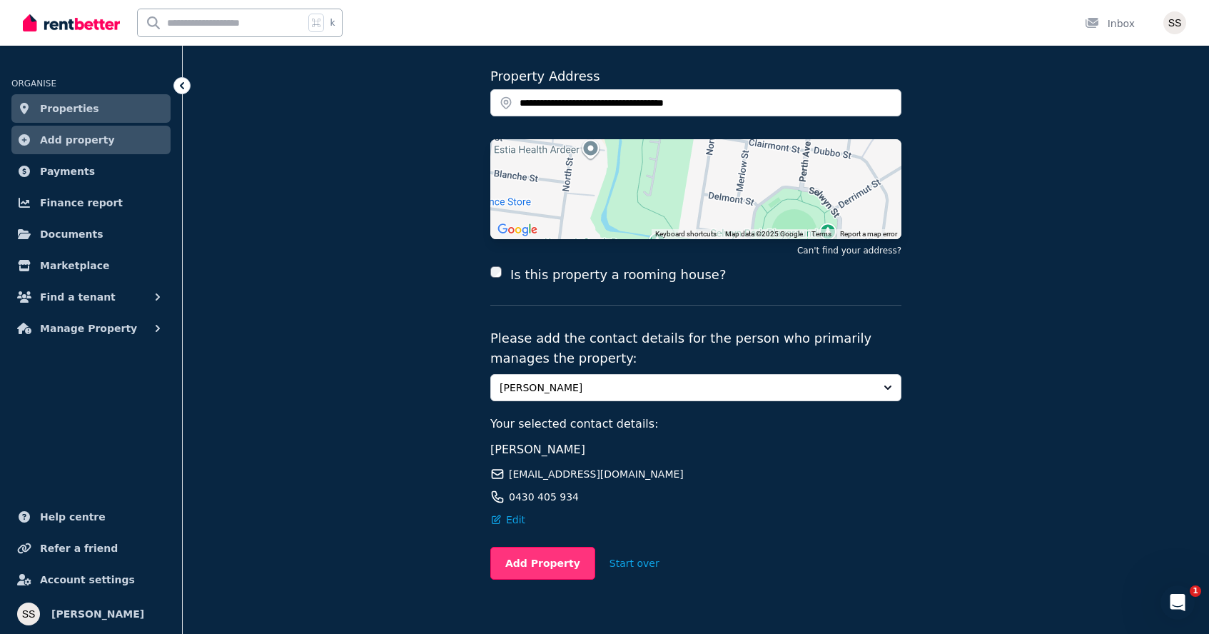
click at [550, 547] on button "Add Property" at bounding box center [542, 563] width 105 height 33
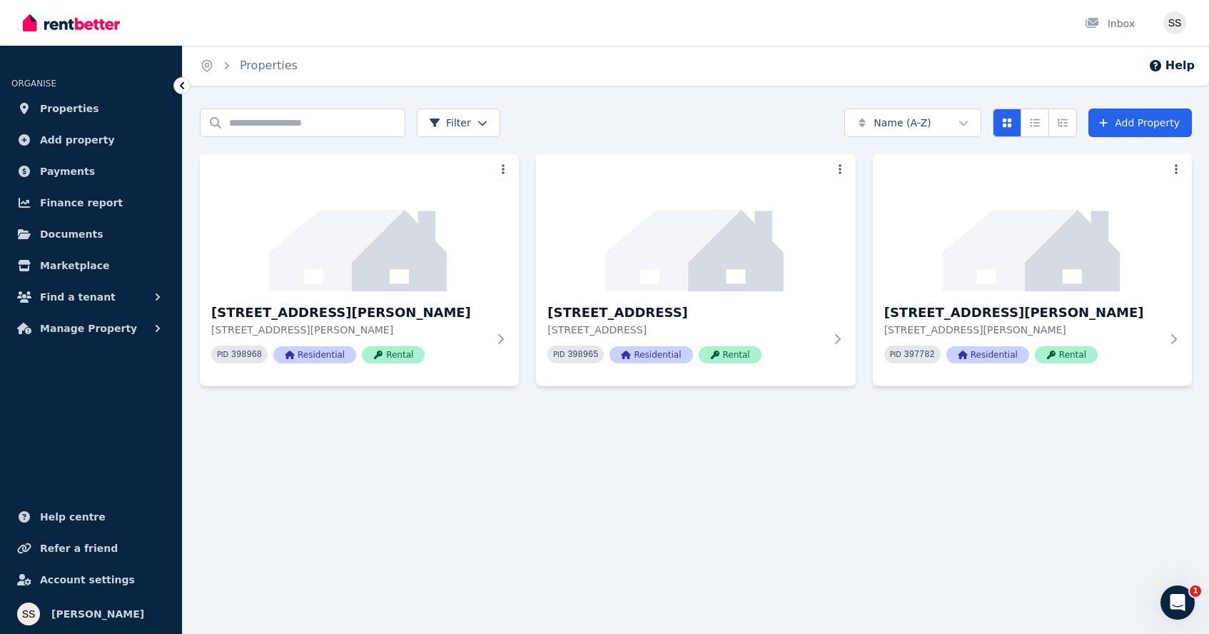
click at [1158, 107] on div "Home Properties Help Search properties Filter Name (A-Z) Add Property 17 Norwoo…" at bounding box center [604, 317] width 1209 height 634
click at [1144, 121] on link "Add Property" at bounding box center [1139, 122] width 103 height 29
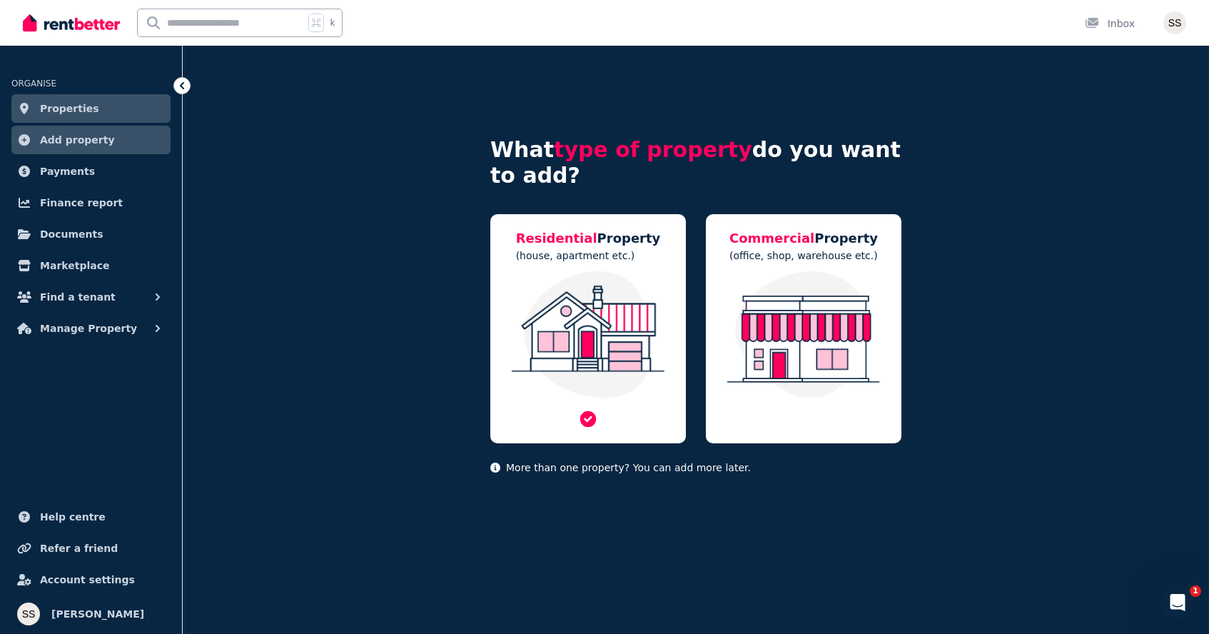
click at [654, 374] on img at bounding box center [588, 334] width 167 height 127
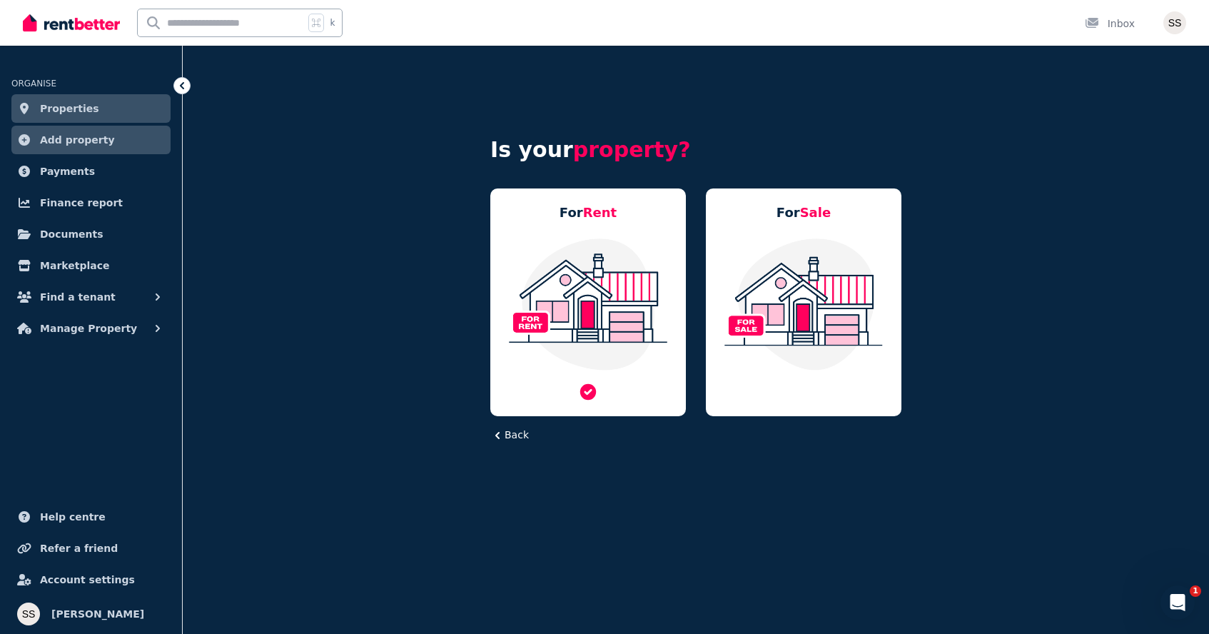
click at [550, 353] on img at bounding box center [588, 304] width 167 height 134
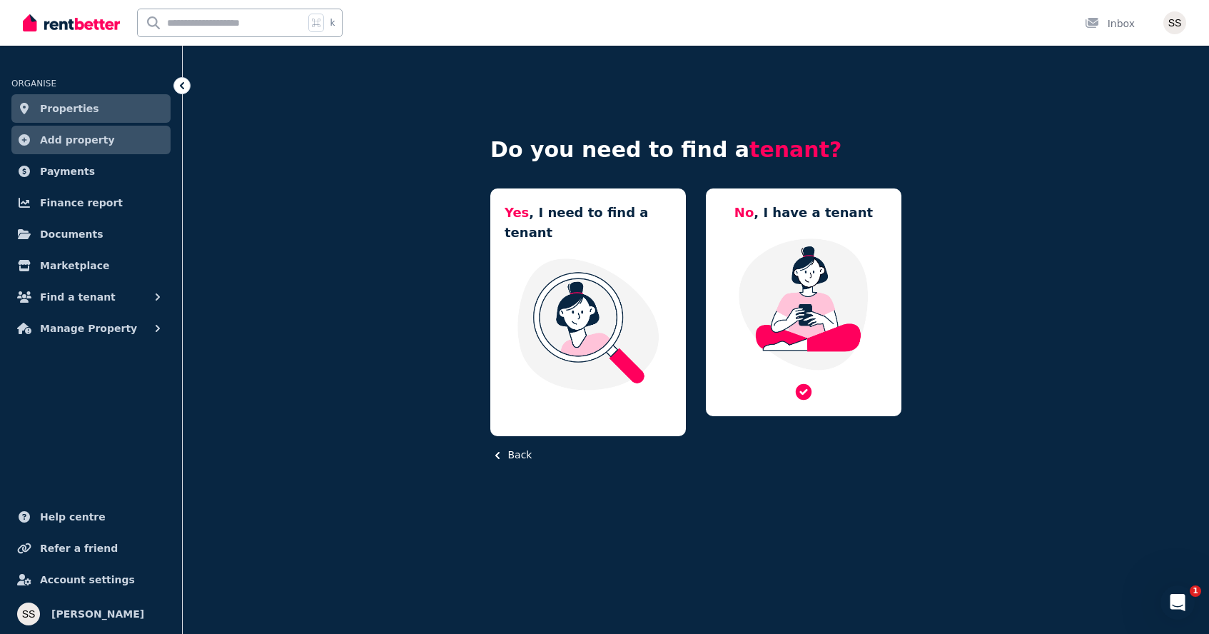
click at [836, 346] on img at bounding box center [803, 304] width 167 height 134
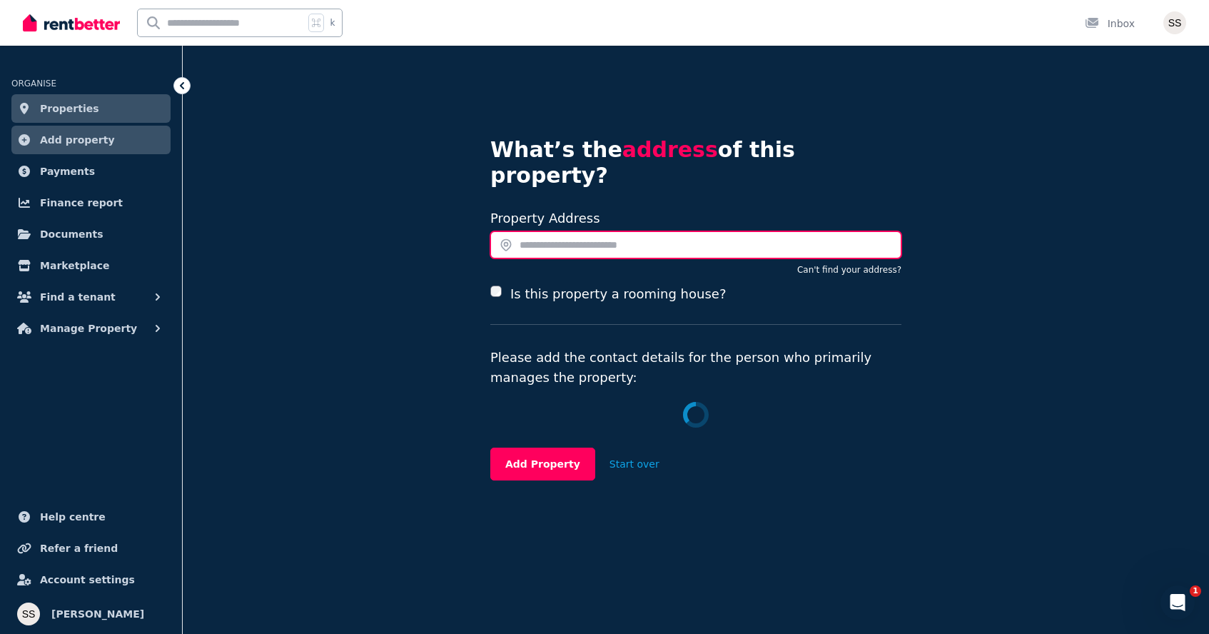
click at [654, 231] on input "text" at bounding box center [695, 244] width 411 height 27
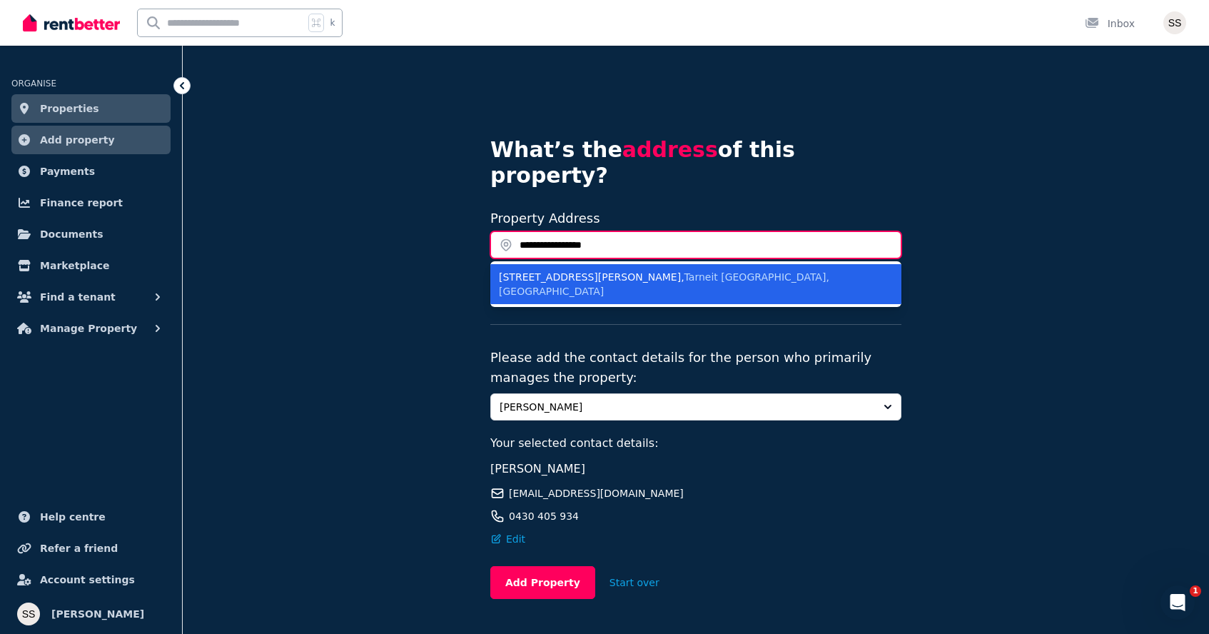
type input "**********"
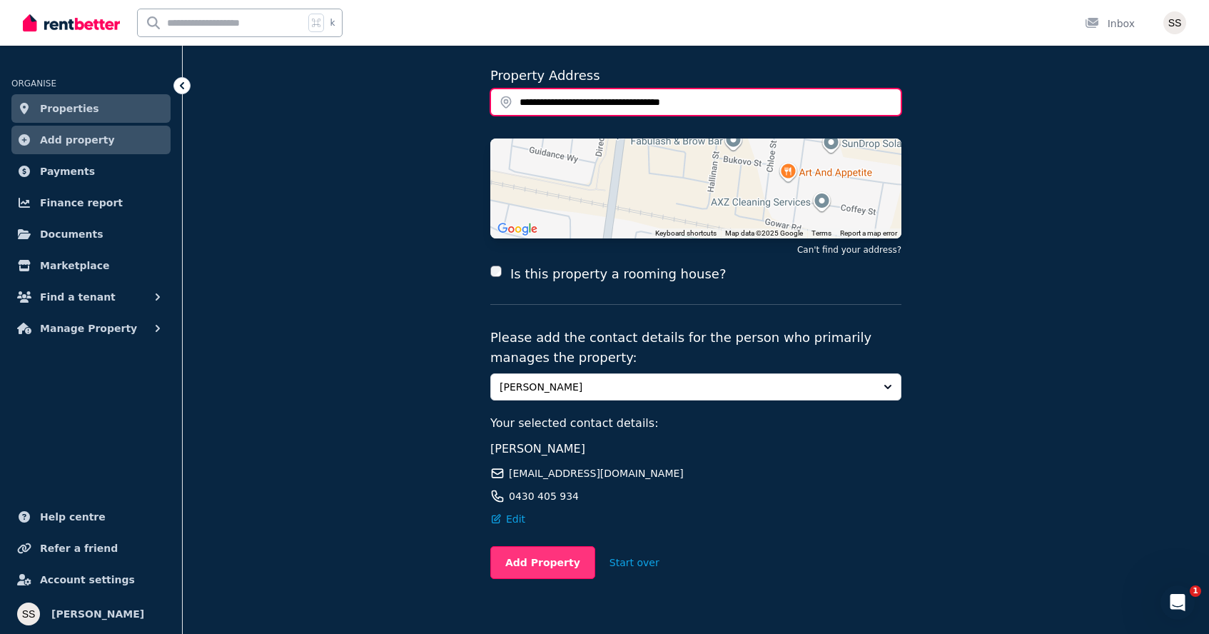
scroll to position [142, 0]
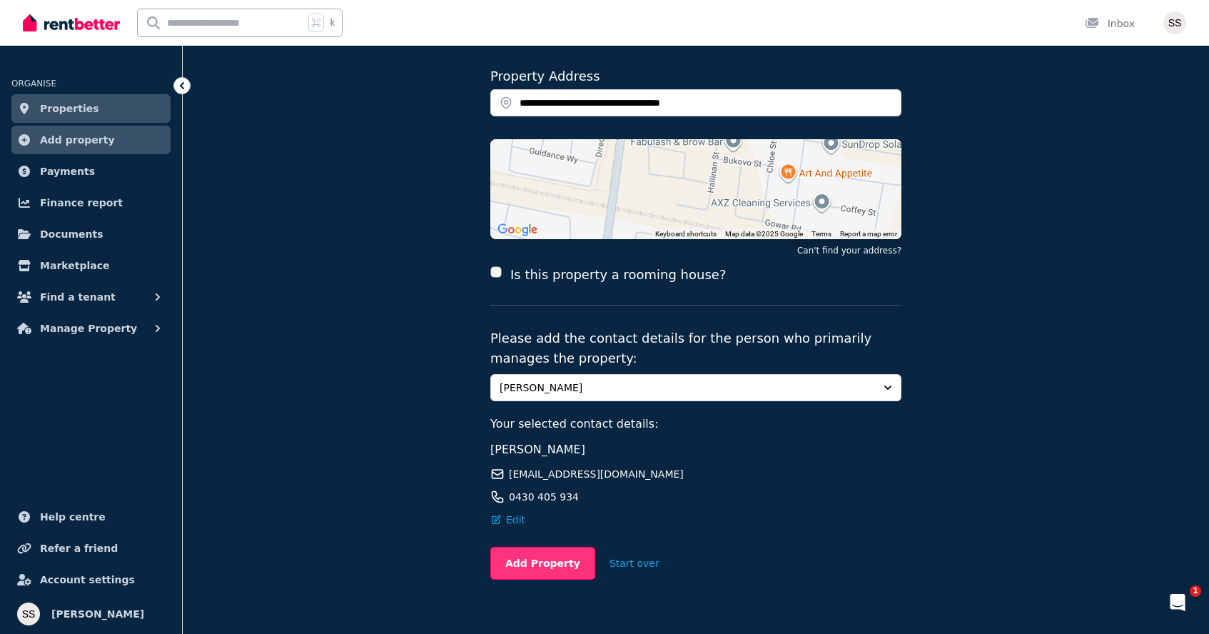
click at [562, 547] on button "Add Property" at bounding box center [542, 563] width 105 height 33
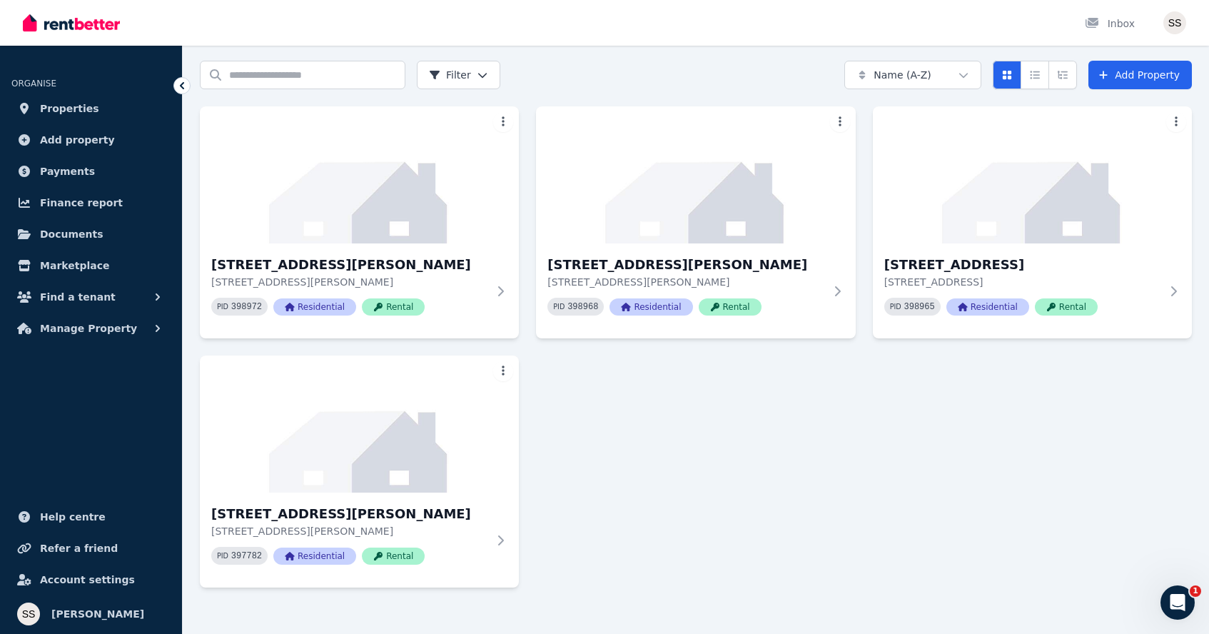
scroll to position [50, 0]
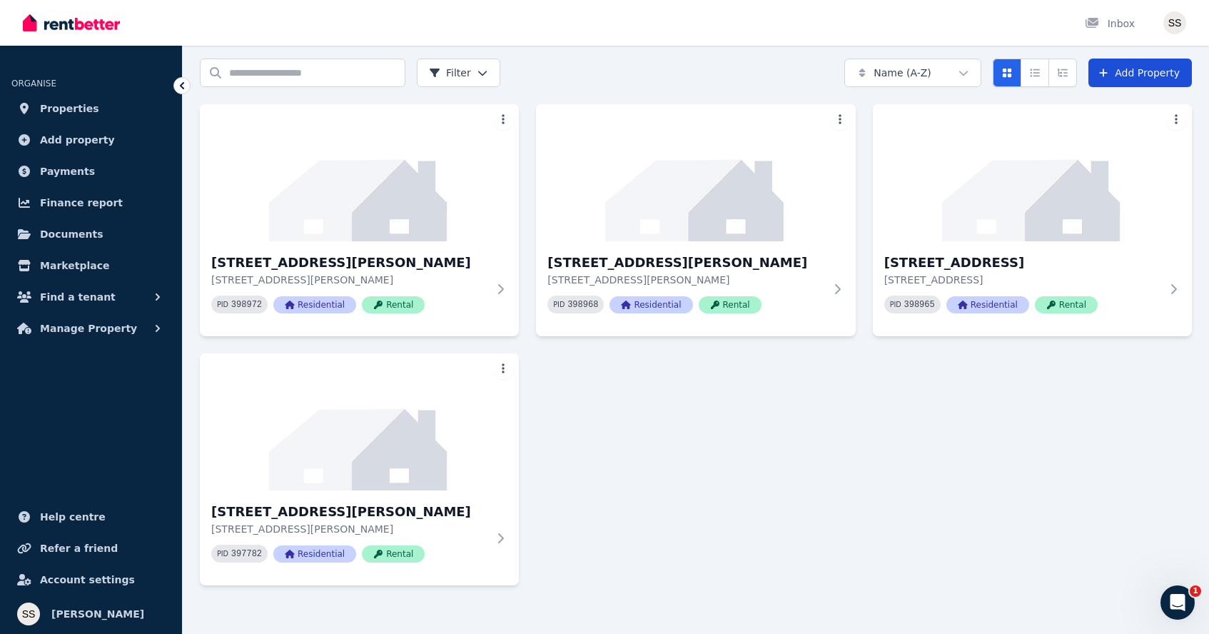
click at [1133, 81] on link "Add Property" at bounding box center [1139, 73] width 103 height 29
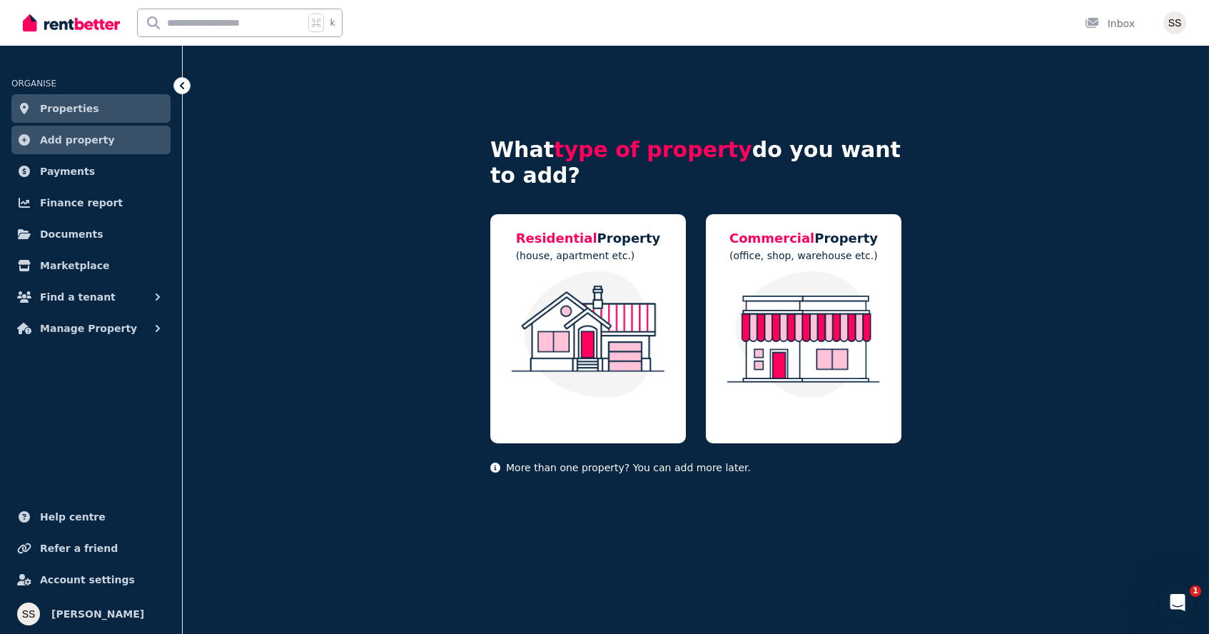
click at [688, 275] on div "Residential Property (house, apartment etc.) Commercial Property (office, shop,…" at bounding box center [695, 325] width 411 height 238
click at [675, 284] on div "Residential Property (house, apartment etc.)" at bounding box center [588, 328] width 196 height 229
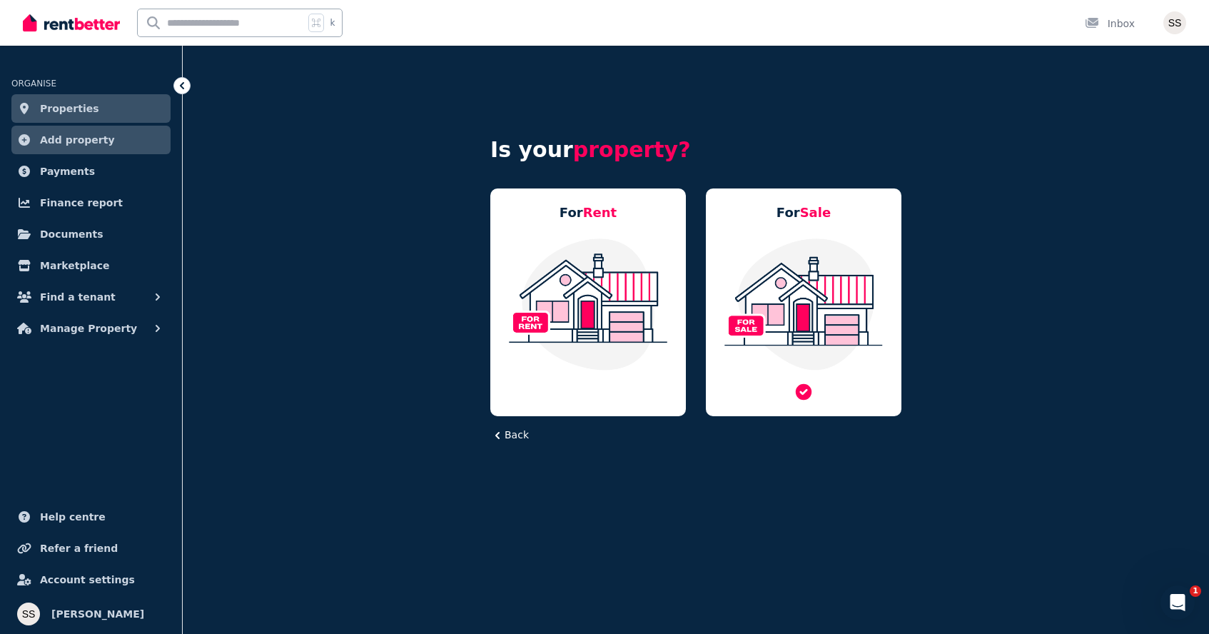
click at [565, 306] on img at bounding box center [588, 304] width 167 height 134
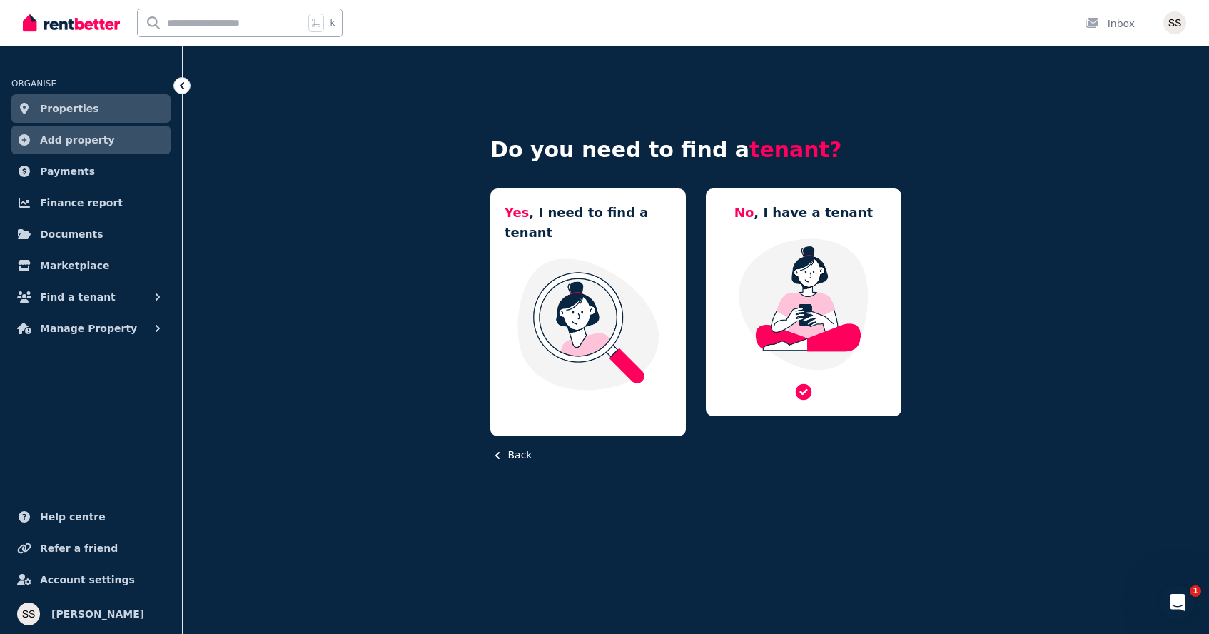
click at [858, 202] on div "No , I have a tenant" at bounding box center [804, 302] width 196 height 228
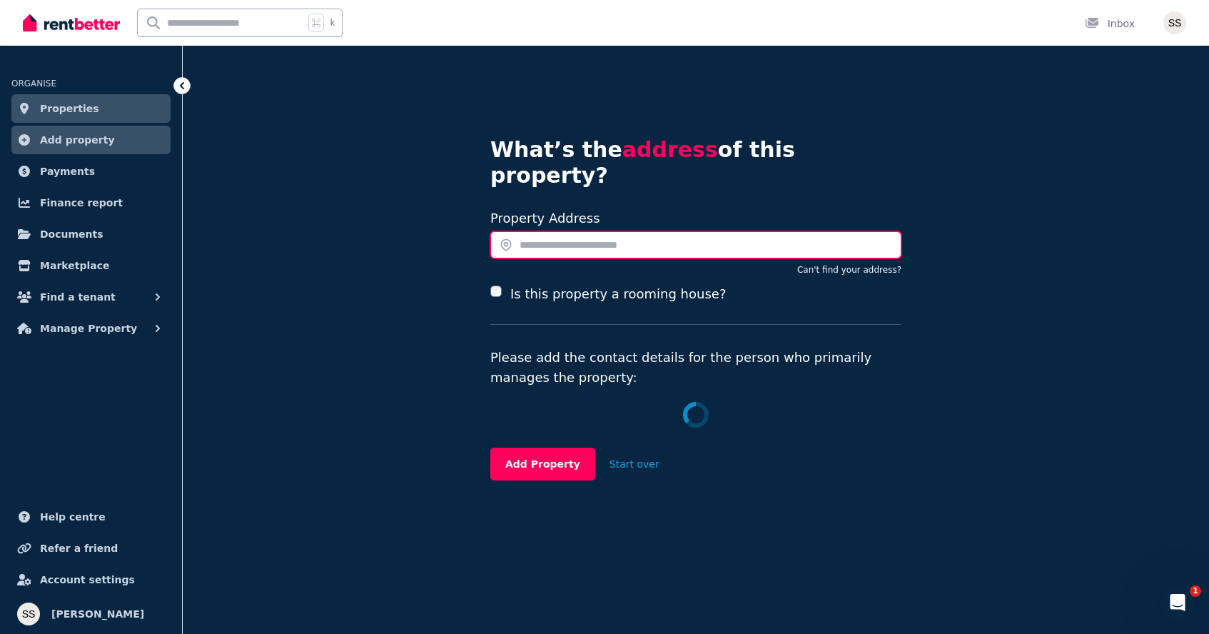
click at [713, 231] on input "text" at bounding box center [695, 244] width 411 height 27
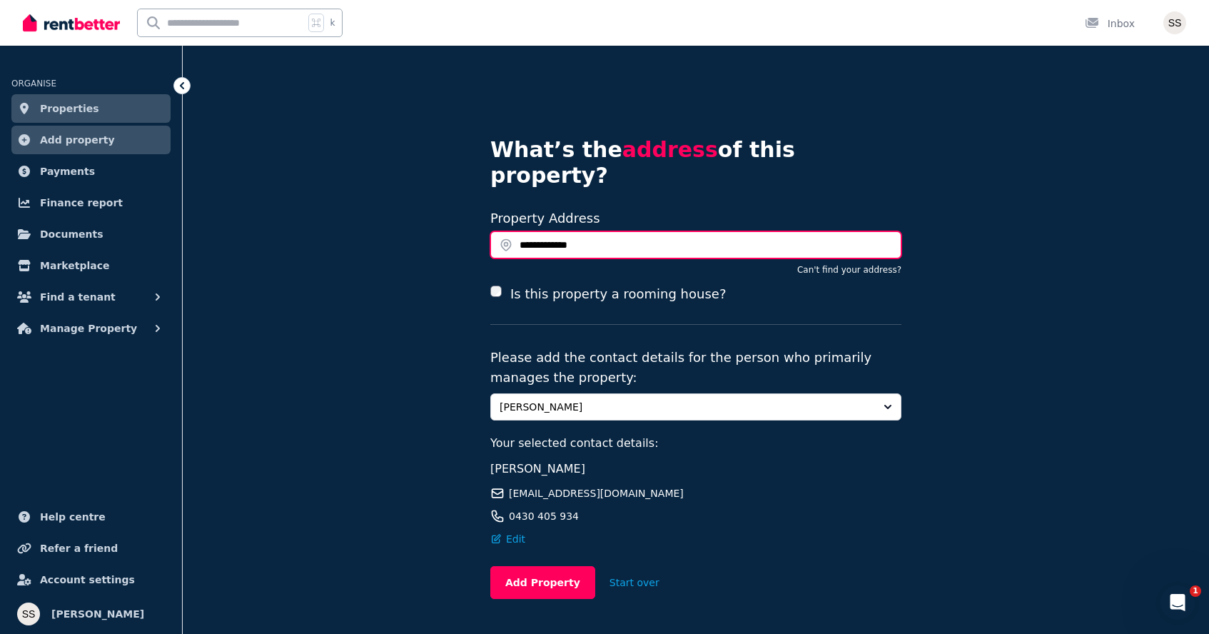
type input "**********"
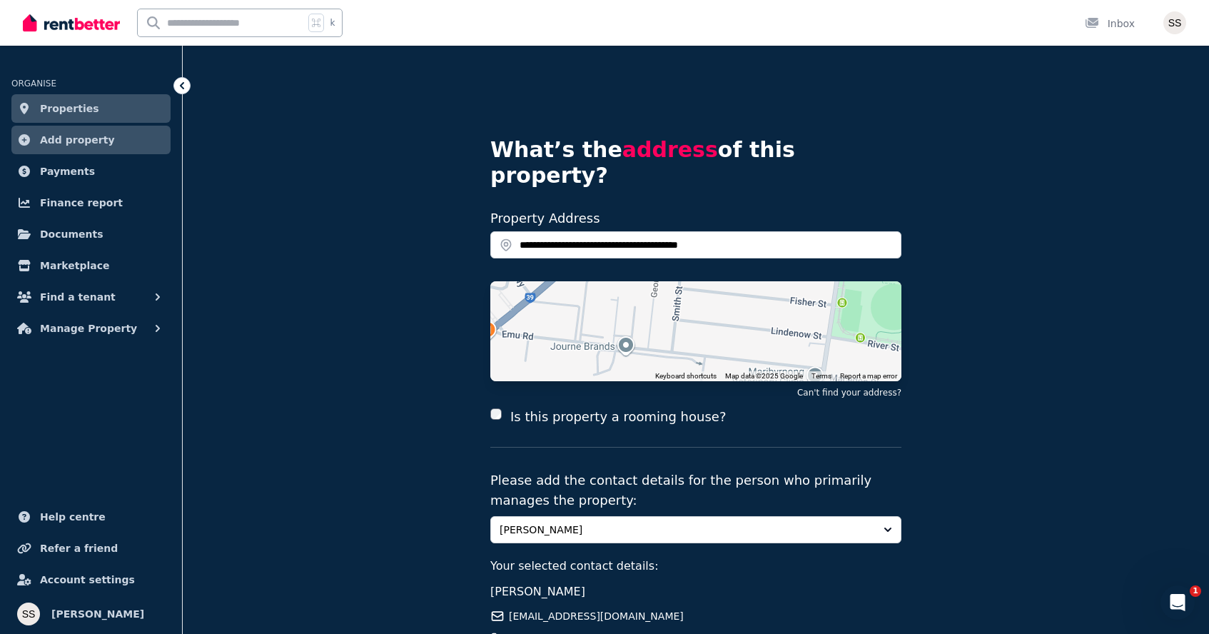
click at [429, 405] on div "**********" at bounding box center [696, 424] width 1026 height 756
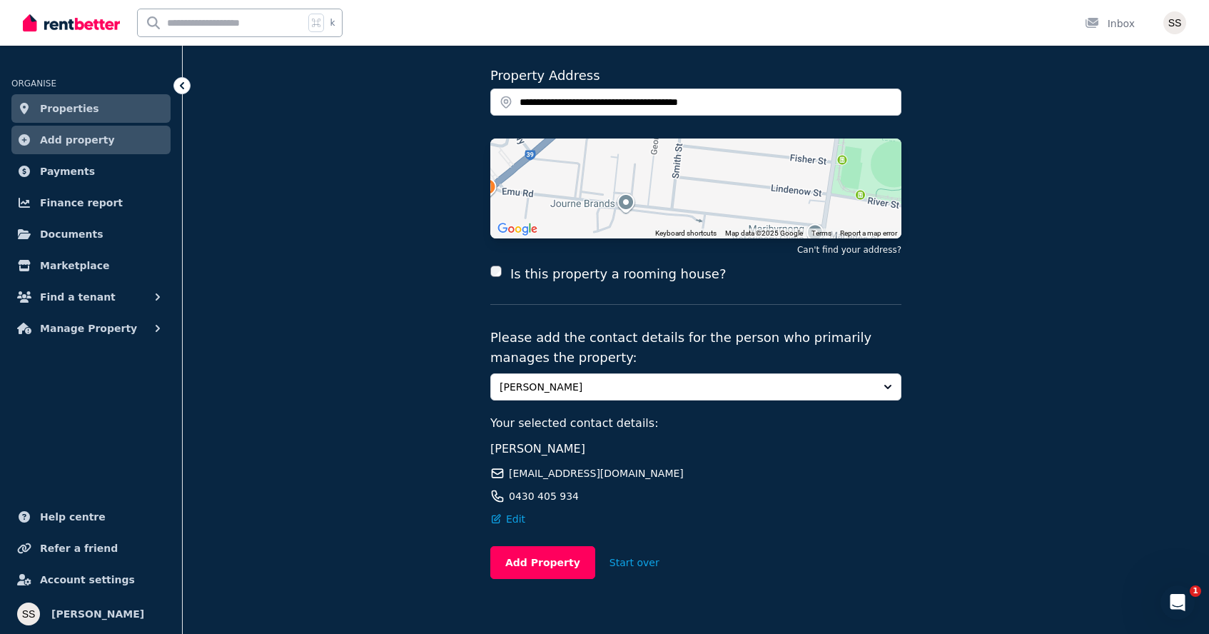
scroll to position [142, 0]
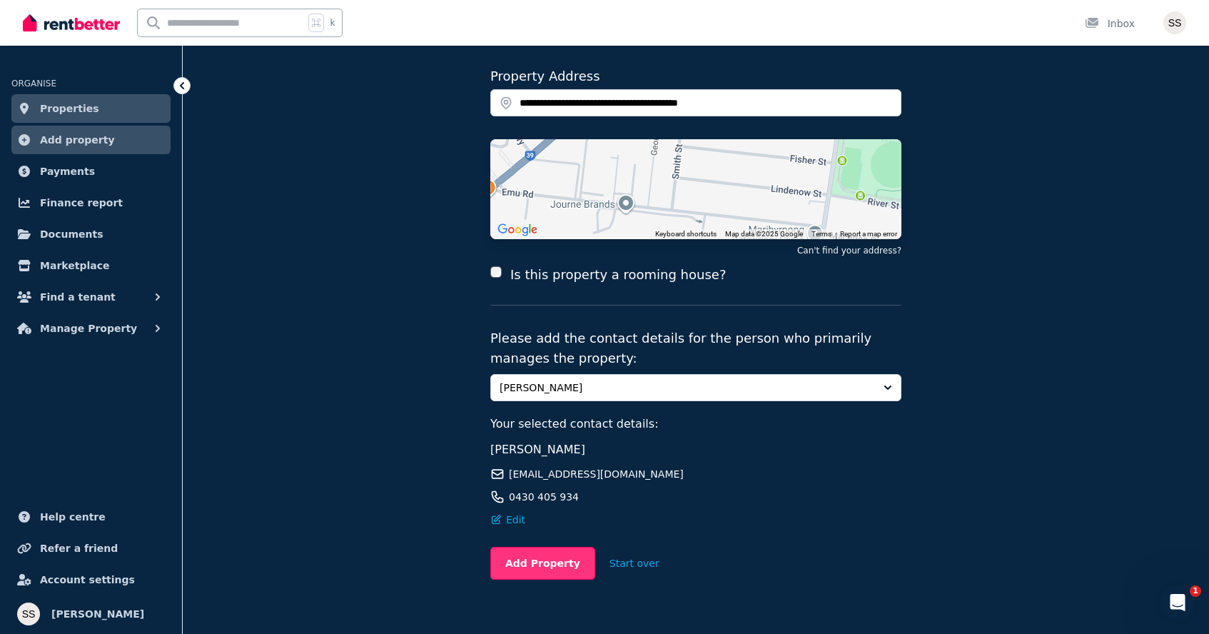
click at [556, 547] on button "Add Property" at bounding box center [542, 563] width 105 height 33
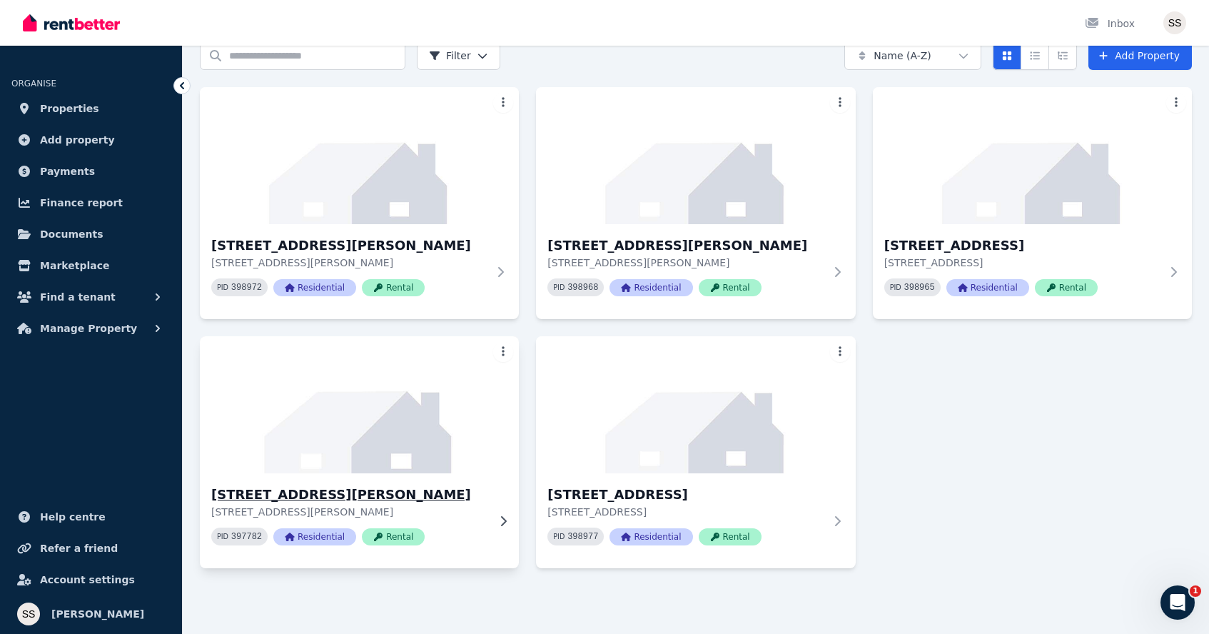
scroll to position [67, 0]
click at [1057, 435] on div "[STREET_ADDRESS][GEOGRAPHIC_DATA][PERSON_NAME][STREET_ADDRESS][PERSON_NAME] PID…" at bounding box center [696, 327] width 992 height 481
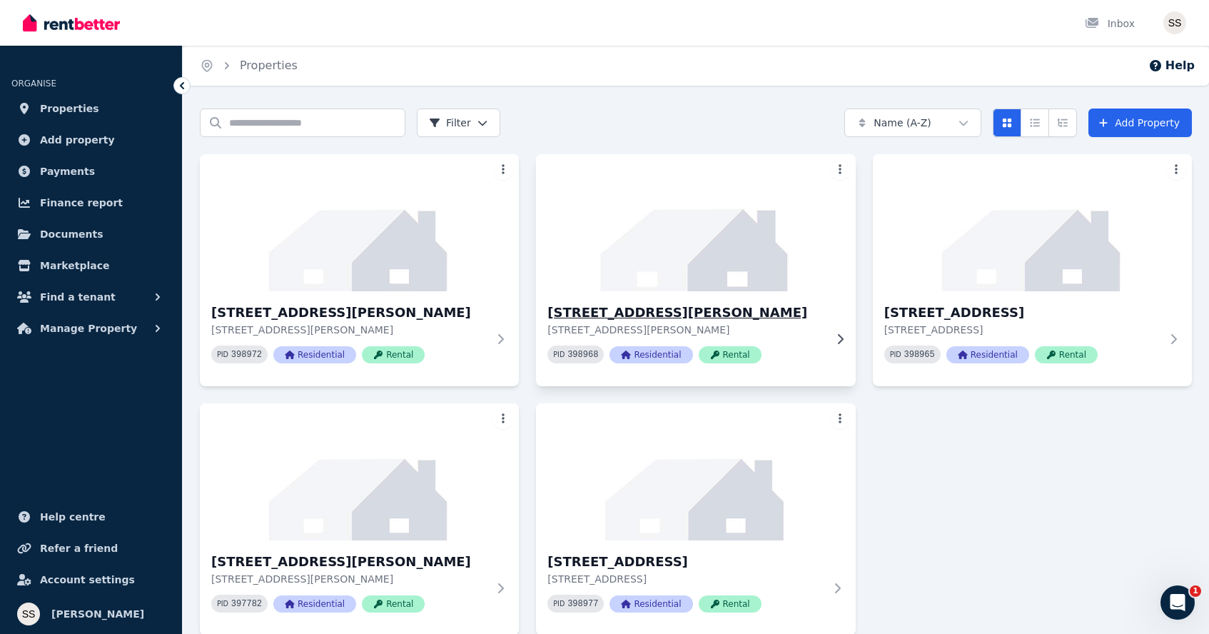
scroll to position [0, 0]
click at [500, 166] on html "Open main menu Inbox Open user menu ORGANISE Properties Add property Payments F…" at bounding box center [604, 317] width 1209 height 634
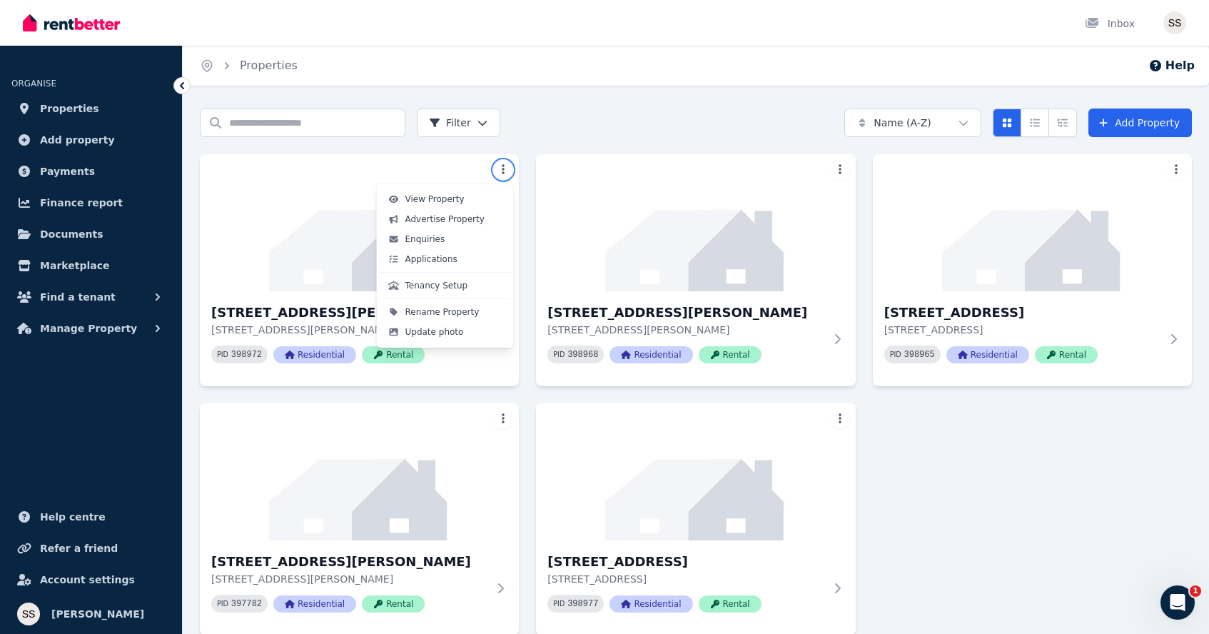
click at [990, 435] on html "Open main menu Inbox Open user menu ORGANISE Properties Add property Payments F…" at bounding box center [604, 317] width 1209 height 634
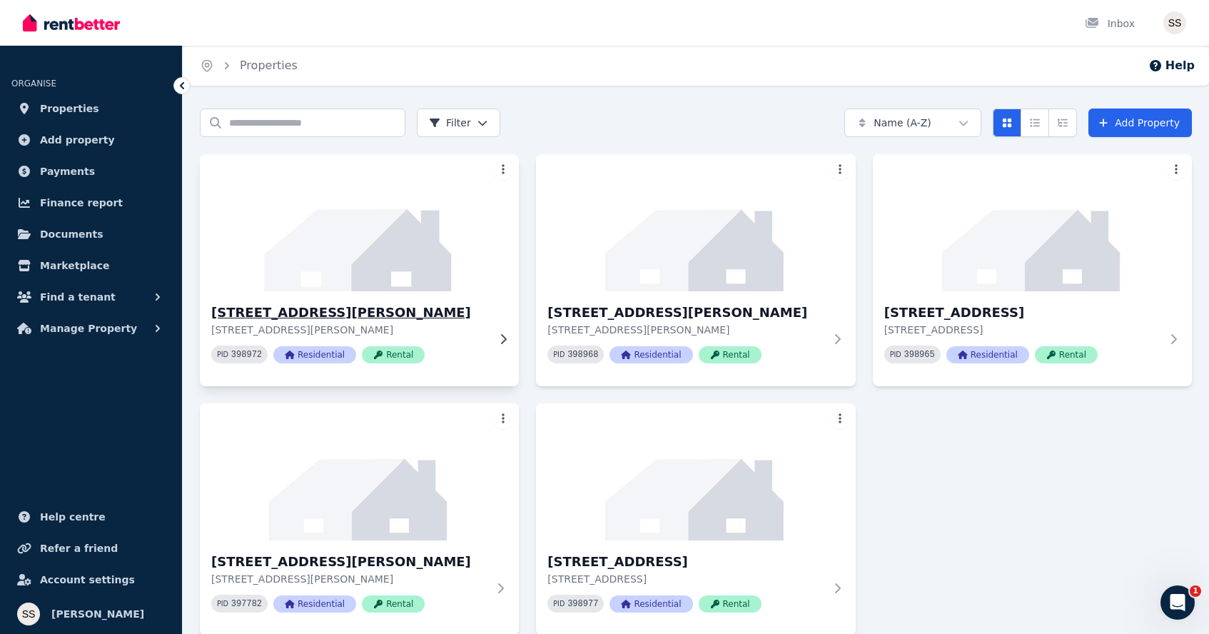
click at [339, 231] on img at bounding box center [359, 223] width 335 height 144
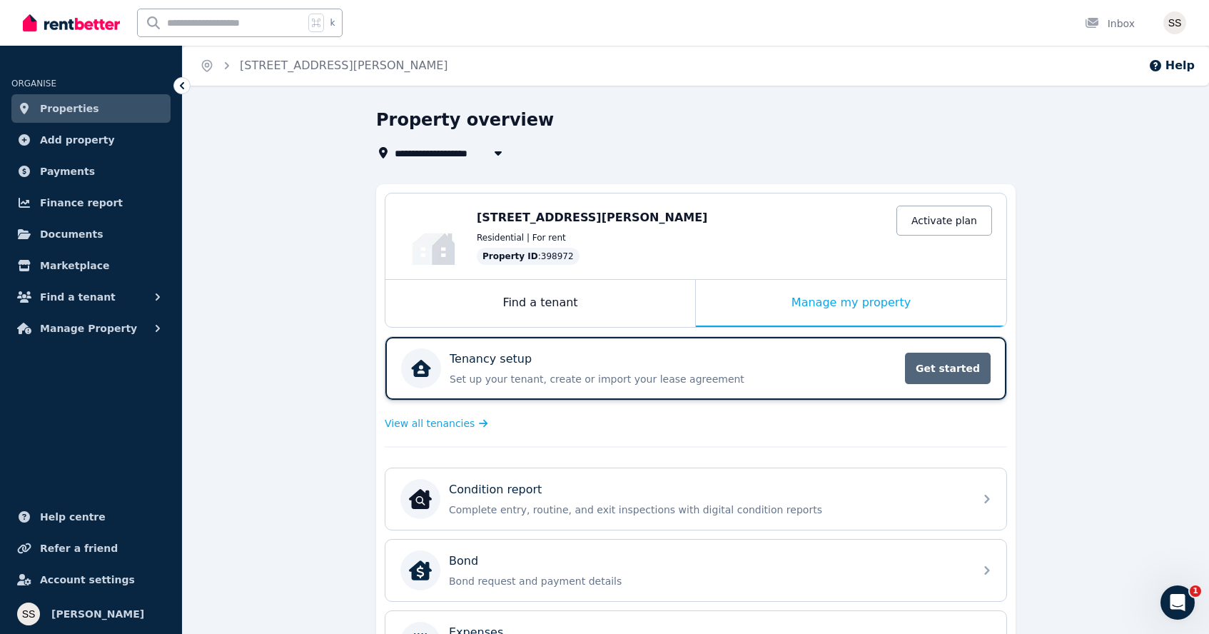
click at [931, 369] on span "Get started" at bounding box center [948, 368] width 86 height 31
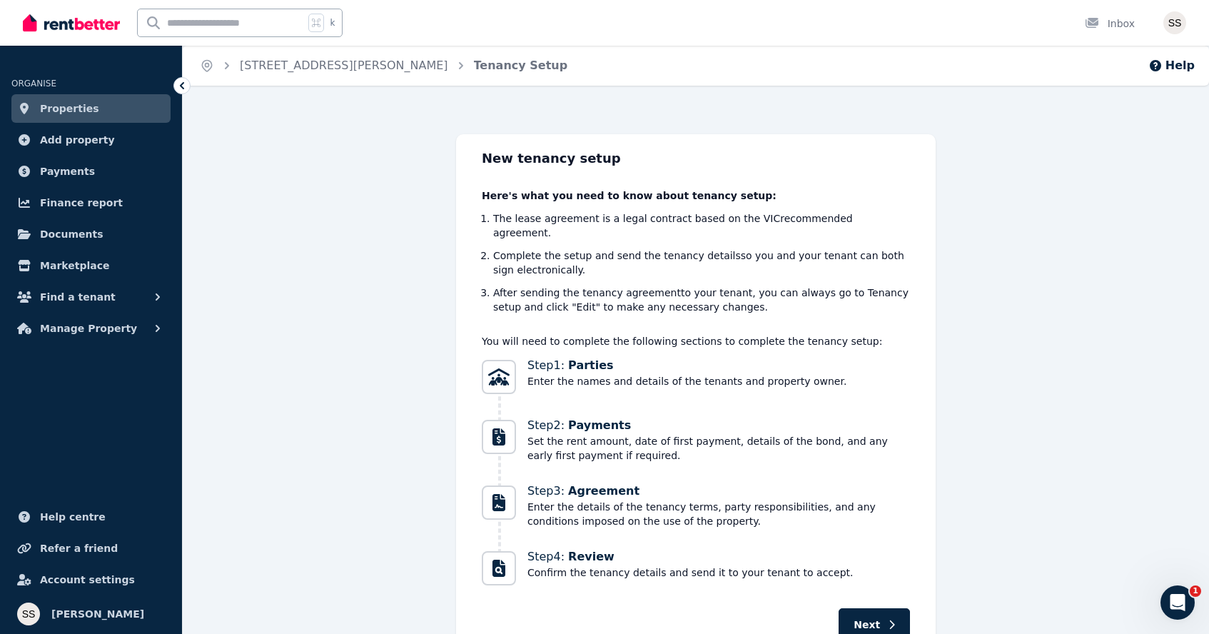
click at [760, 218] on li "The lease agreement is a legal contract based on the VIC recommended agreement." at bounding box center [701, 225] width 417 height 29
click at [643, 248] on li "Complete the setup and send the tenancy details so you and your tenant can both…" at bounding box center [701, 262] width 417 height 29
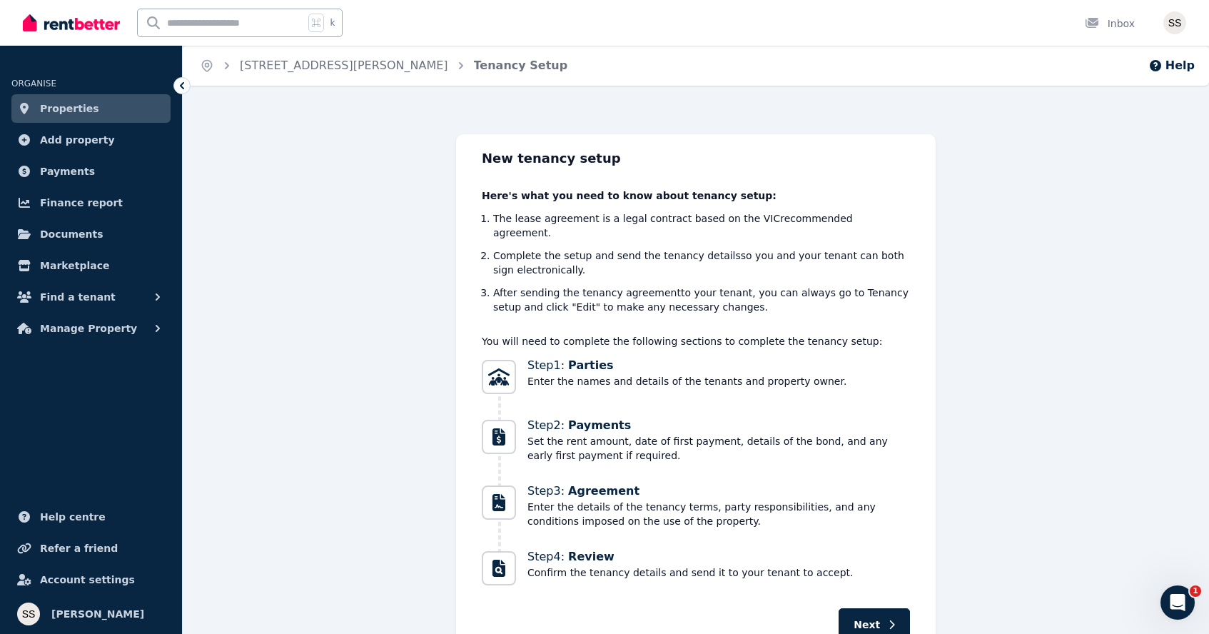
click at [643, 248] on li "Complete the setup and send the tenancy details so you and your tenant can both…" at bounding box center [701, 262] width 417 height 29
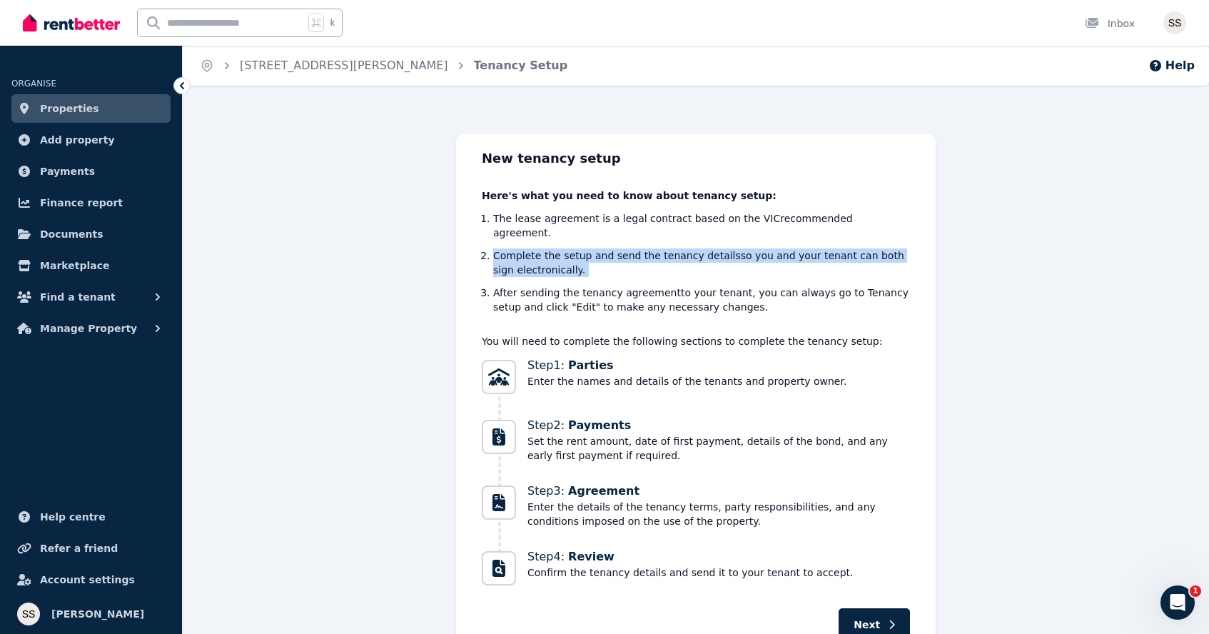
click at [643, 248] on li "Complete the setup and send the tenancy details so you and your tenant can both…" at bounding box center [701, 262] width 417 height 29
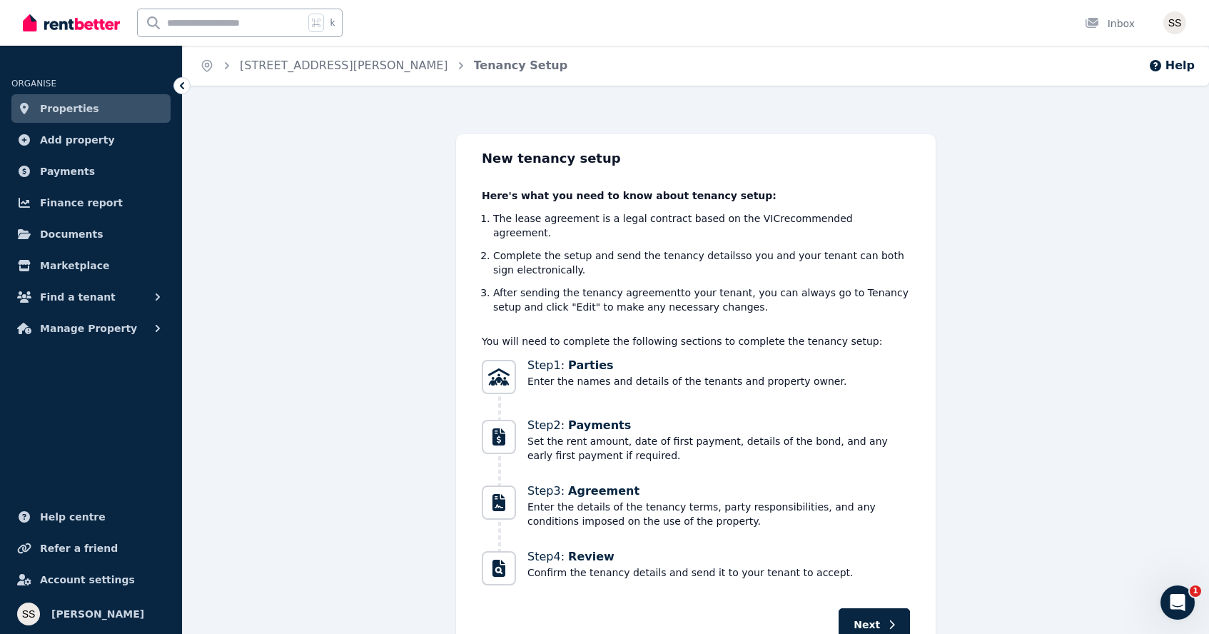
click at [629, 285] on li "After sending the tenancy agreement to your tenant, you can always go to Tenanc…" at bounding box center [701, 299] width 417 height 29
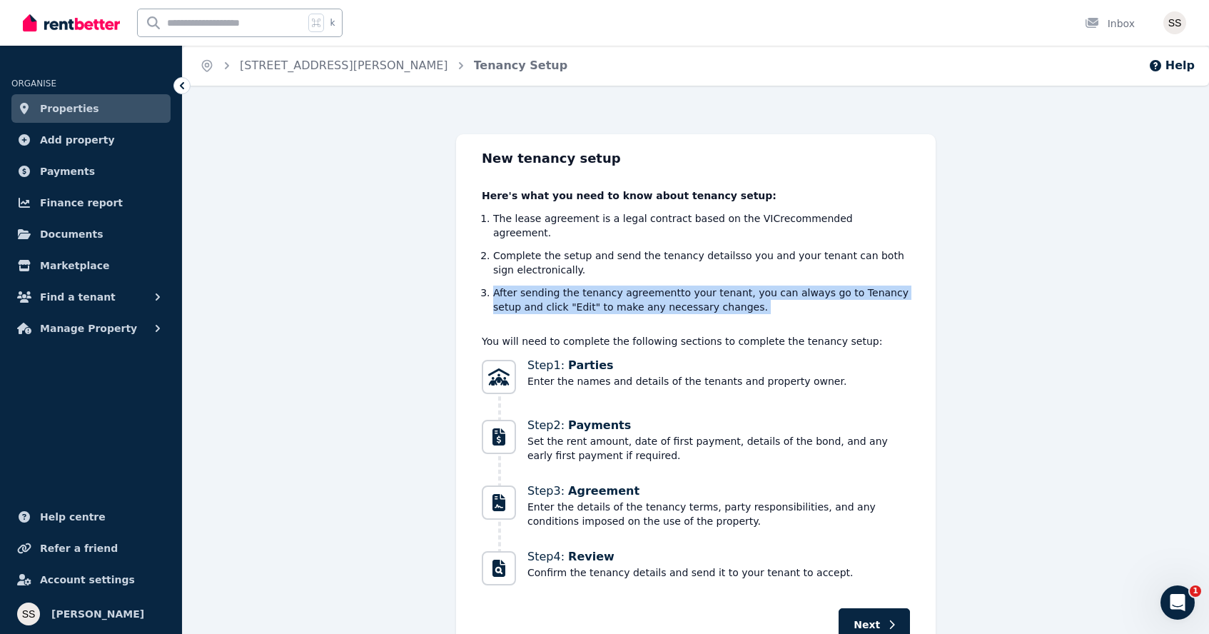
click at [629, 285] on li "After sending the tenancy agreement to your tenant, you can always go to Tenanc…" at bounding box center [701, 299] width 417 height 29
click at [620, 298] on li "After sending the tenancy agreement to your tenant, you can always go to Tenanc…" at bounding box center [701, 299] width 417 height 29
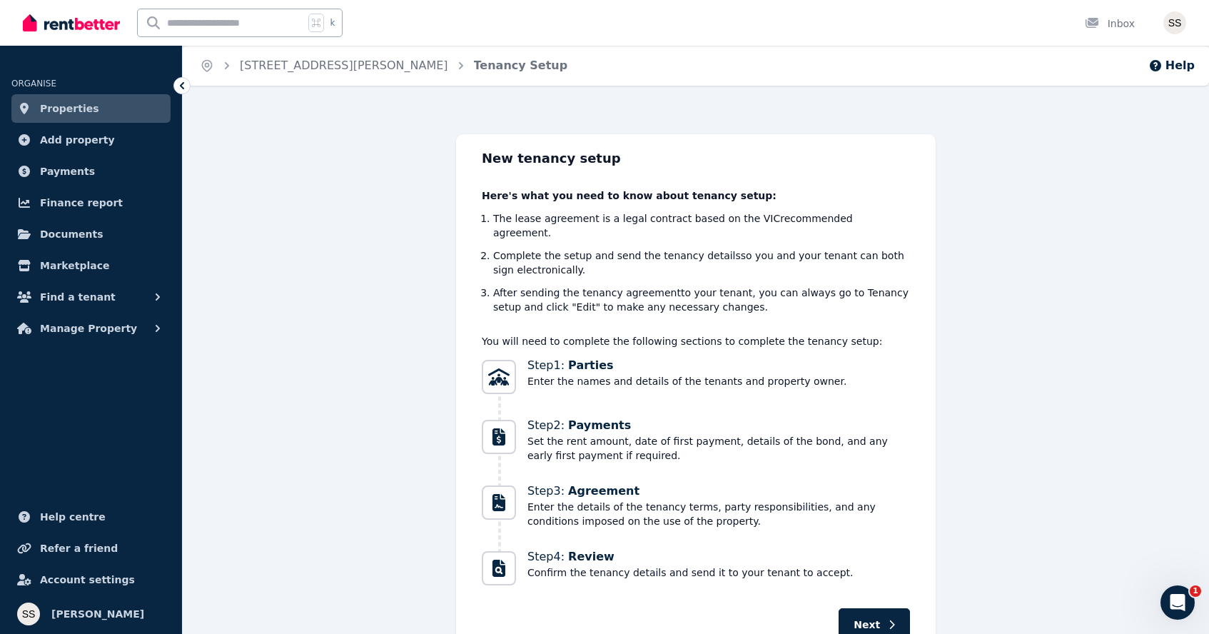
click at [602, 334] on p "You will need to complete the following sections to complete the tenancy setup:" at bounding box center [696, 341] width 428 height 14
click at [575, 374] on span "Enter the names and details of the tenants and property owner." at bounding box center [686, 381] width 319 height 14
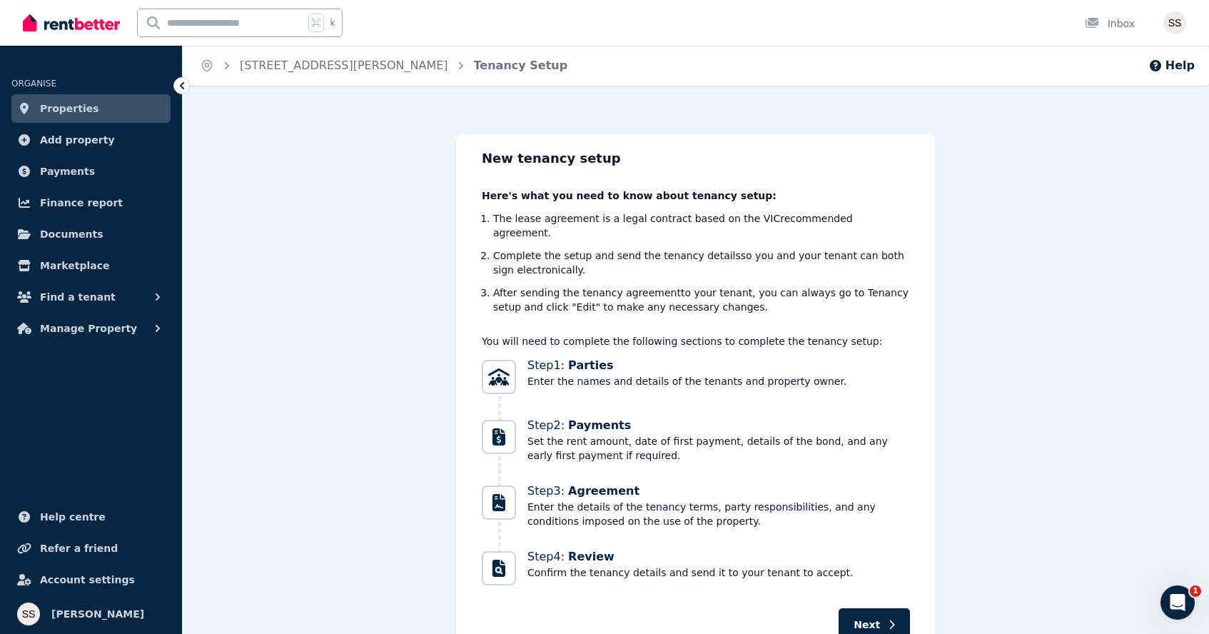
click at [575, 374] on span "Enter the names and details of the tenants and property owner." at bounding box center [686, 381] width 319 height 14
click at [690, 390] on li "Step 1 : Parties Enter the names and details of the tenants and property owner." at bounding box center [696, 387] width 428 height 60
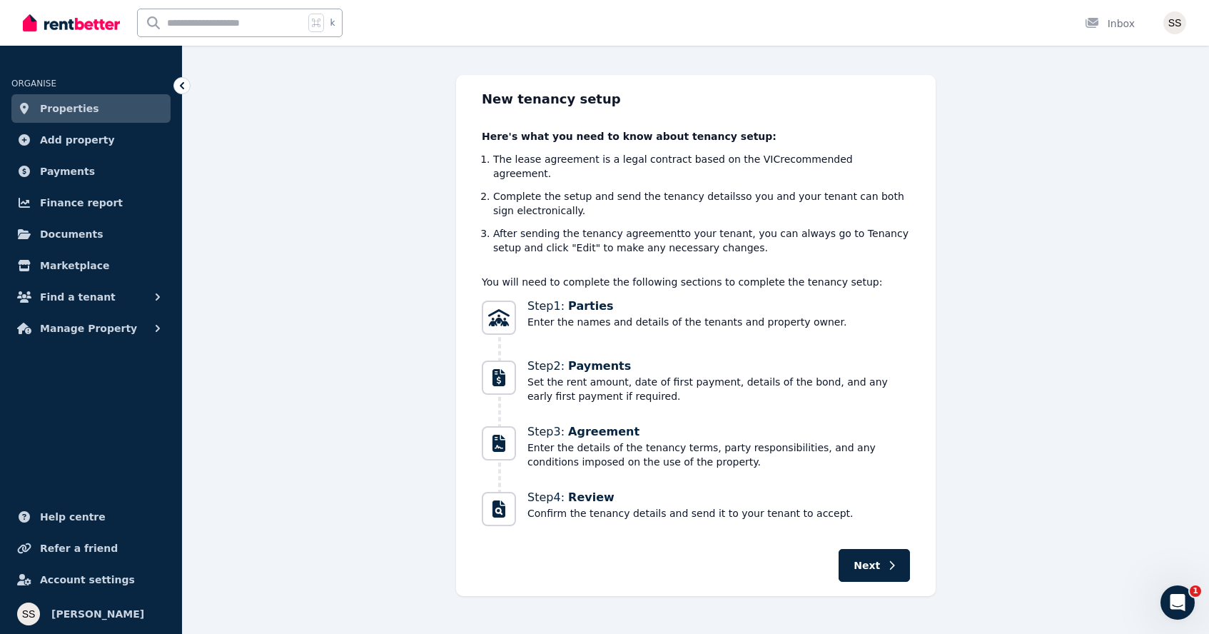
scroll to position [59, 0]
click at [874, 559] on span "Next" at bounding box center [867, 566] width 26 height 14
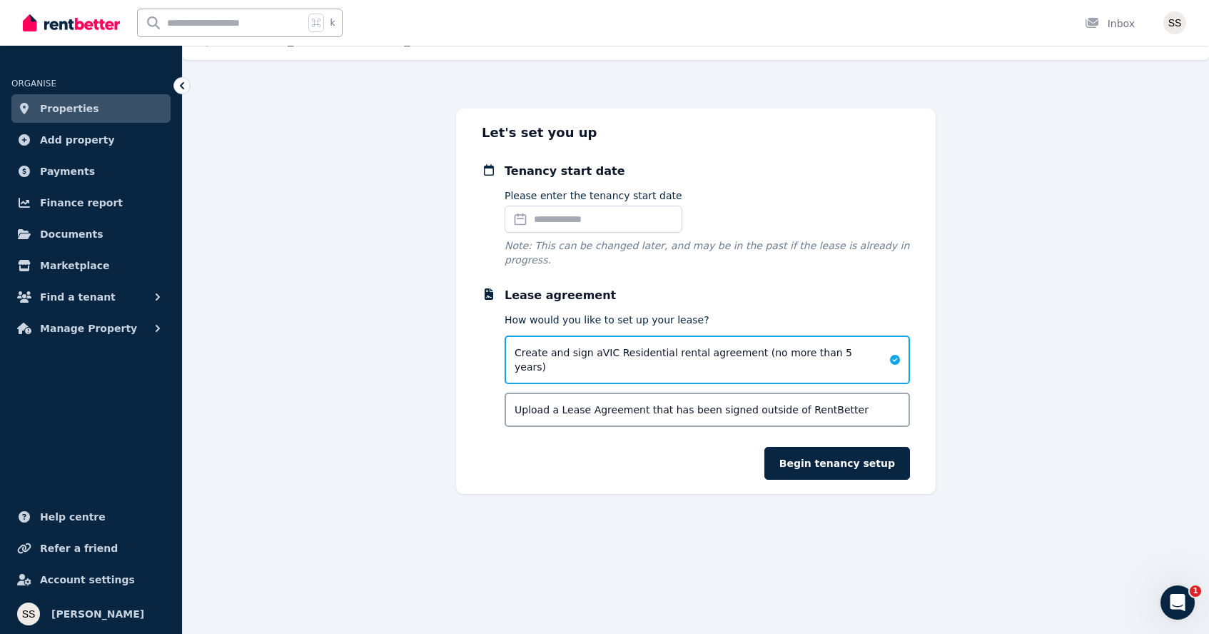
scroll to position [26, 0]
click at [615, 216] on input "Please enter the tenancy start date" at bounding box center [594, 219] width 178 height 27
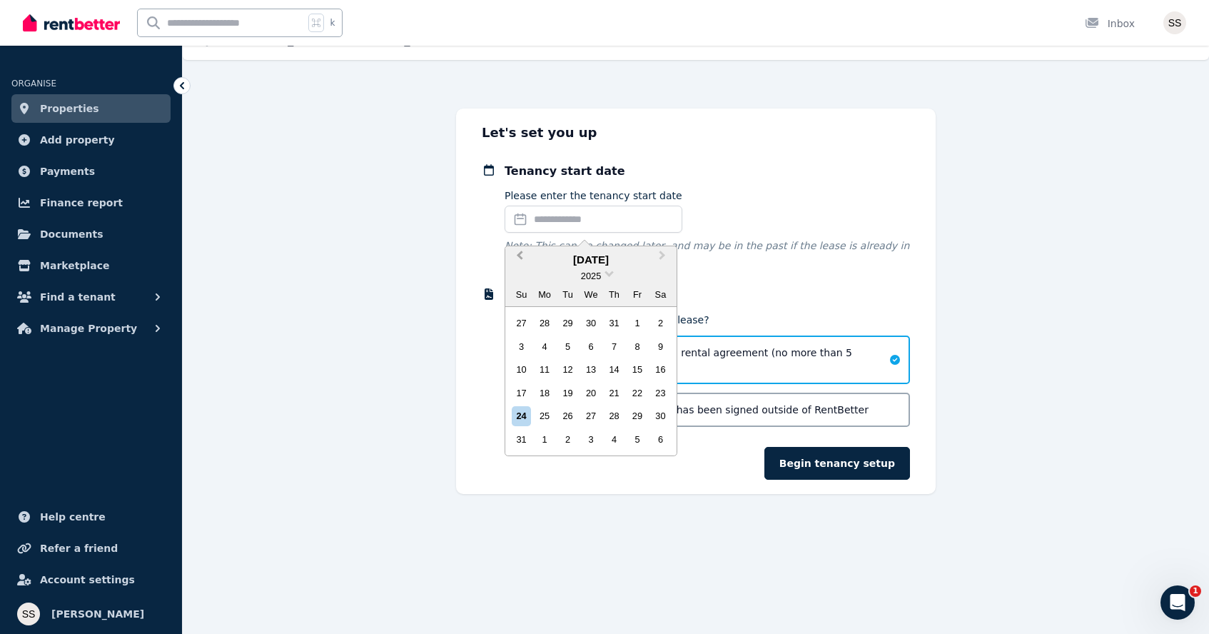
click at [520, 256] on span "Previous Month" at bounding box center [520, 258] width 0 height 21
click at [430, 273] on div "Let's set you up Tenancy start date Please enter the tenancy start date [DATE] …" at bounding box center [696, 300] width 1026 height 385
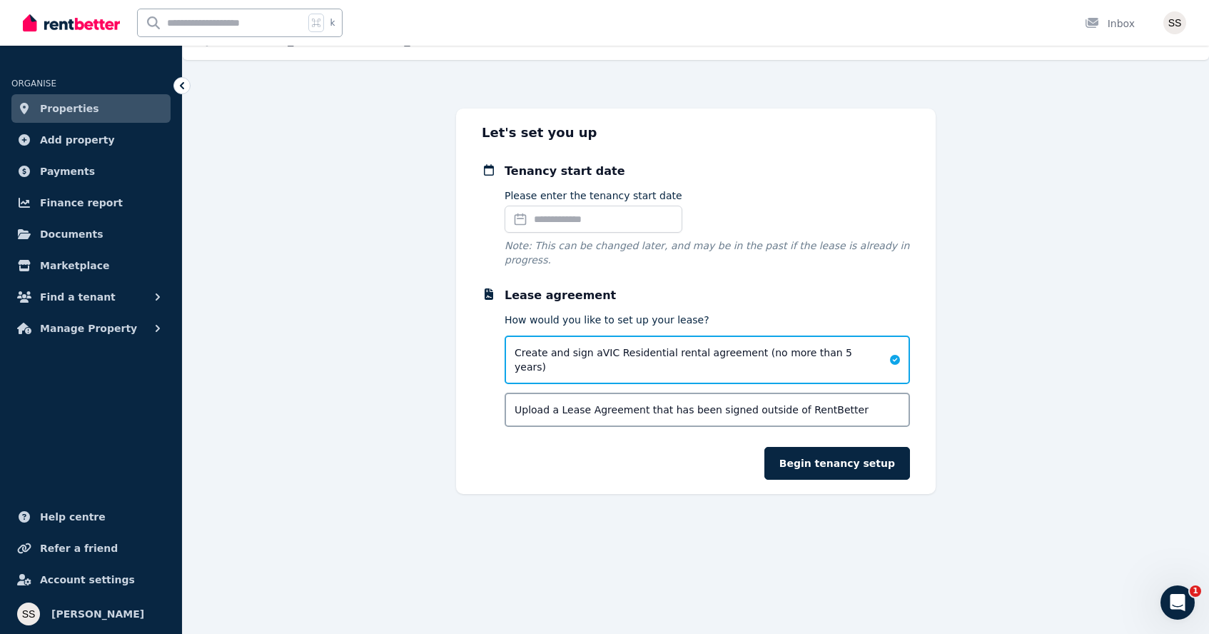
click at [430, 273] on div "Let's set you up Tenancy start date Please enter the tenancy start date Note: T…" at bounding box center [696, 300] width 1026 height 385
click at [183, 85] on icon at bounding box center [182, 86] width 14 height 14
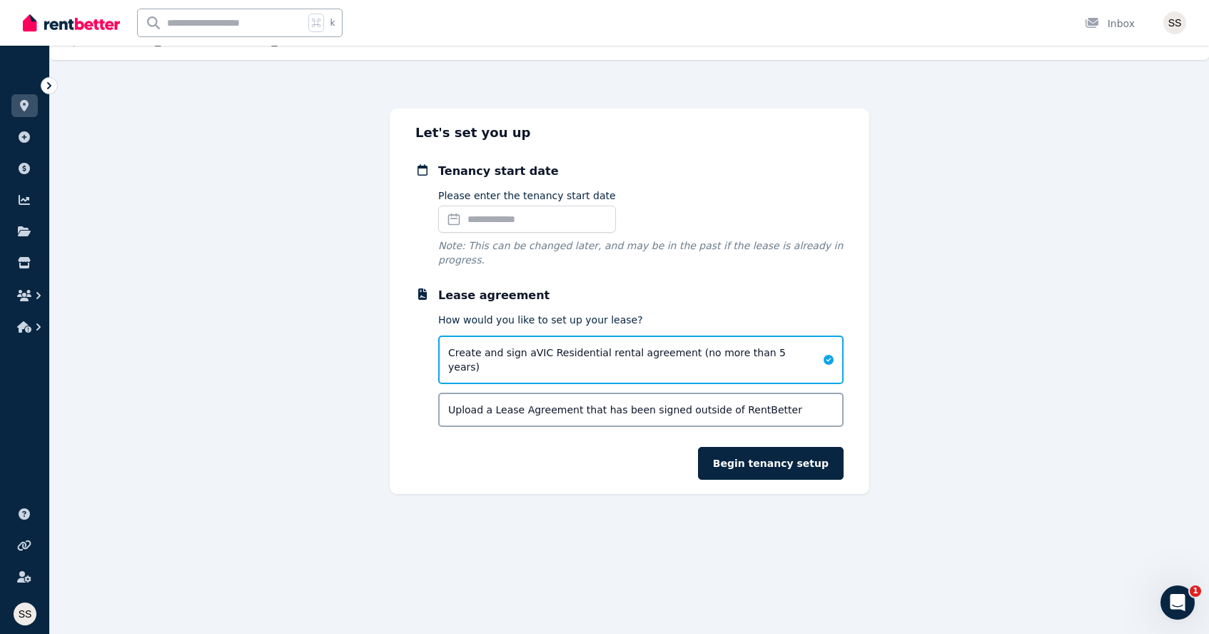
click at [46, 88] on icon at bounding box center [49, 86] width 14 height 14
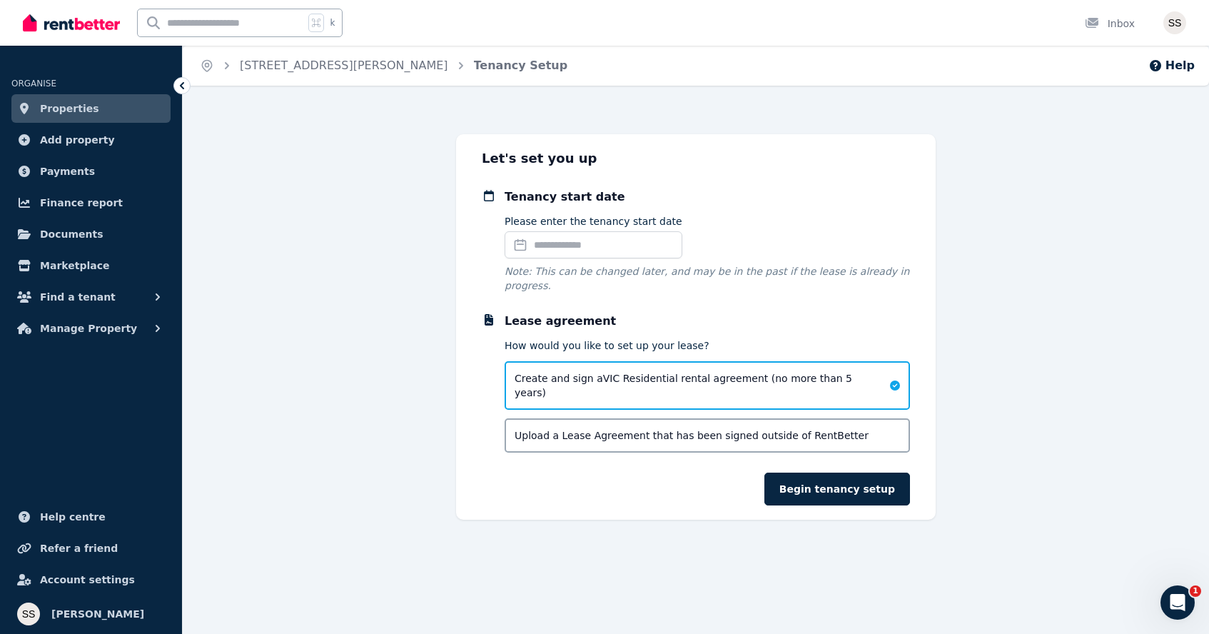
scroll to position [0, 0]
click at [549, 241] on input "Please enter the tenancy start date" at bounding box center [594, 244] width 178 height 27
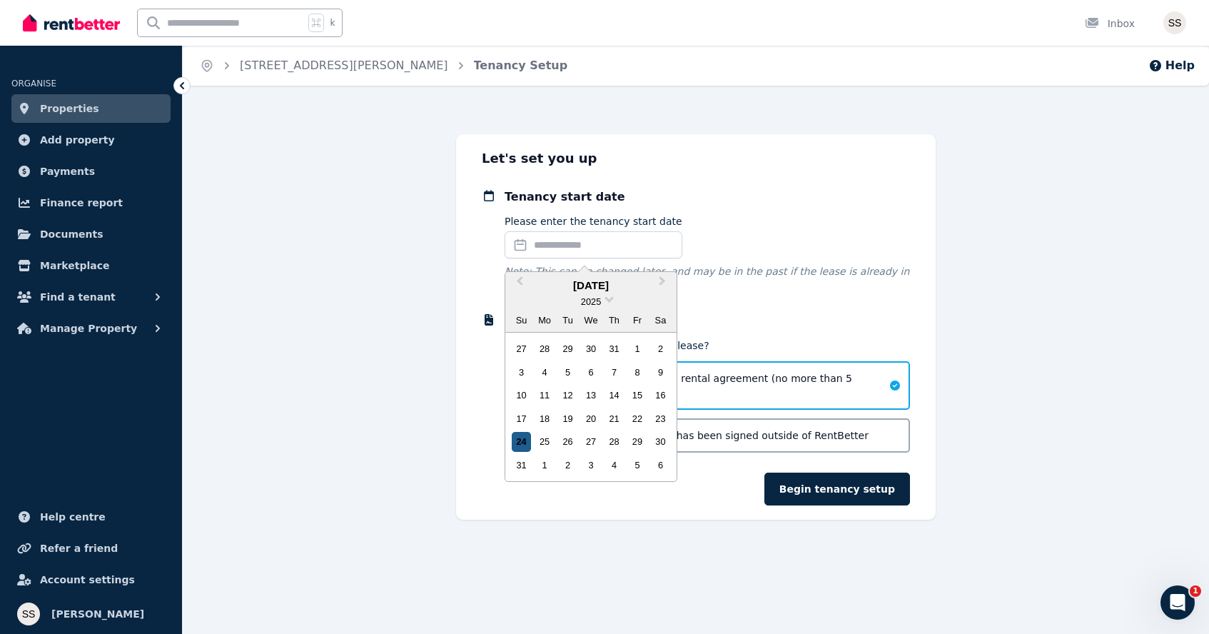
click at [525, 438] on div "24" at bounding box center [521, 441] width 19 height 19
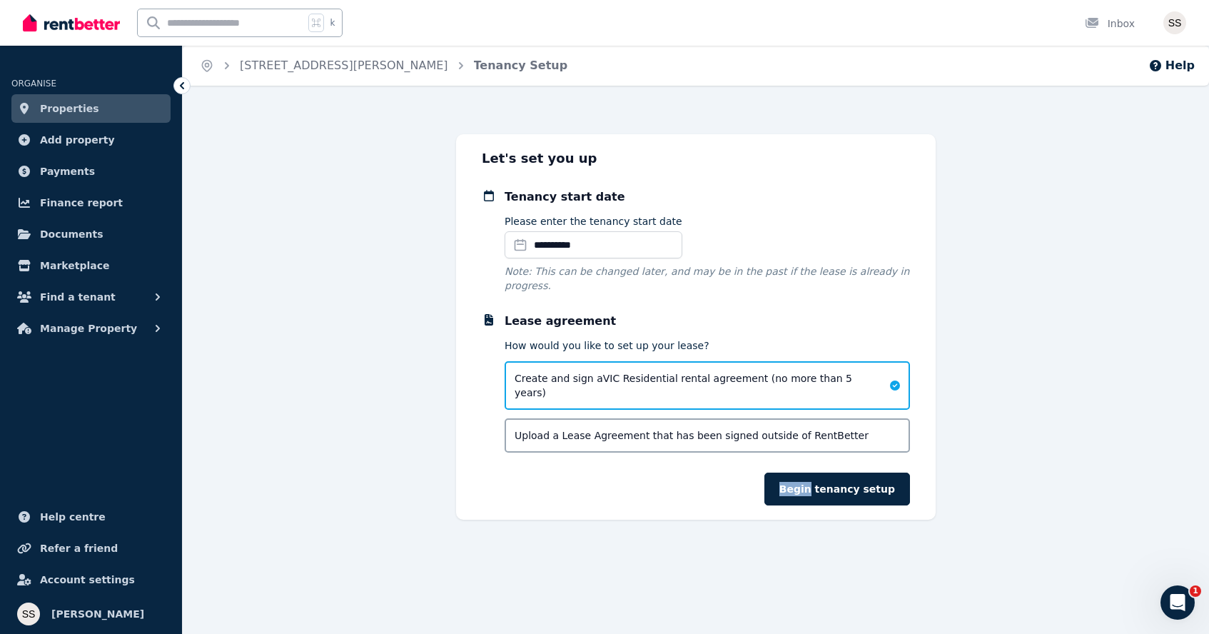
click at [525, 438] on form "**********" at bounding box center [696, 346] width 428 height 317
click at [813, 481] on button "Begin tenancy setup" at bounding box center [837, 488] width 146 height 33
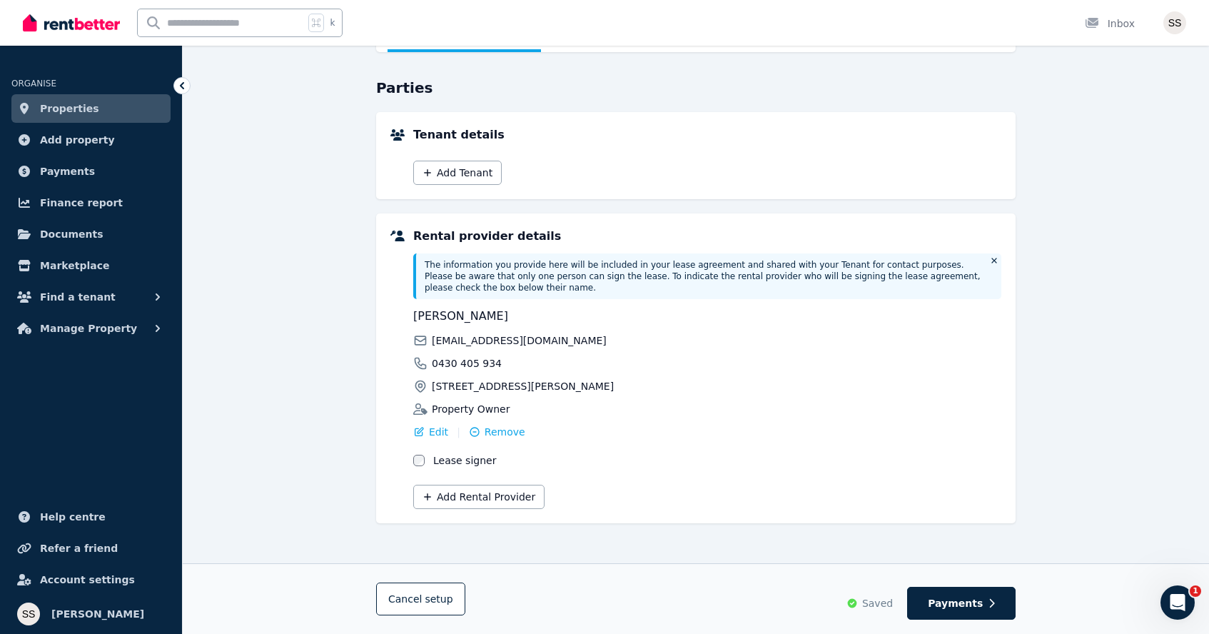
scroll to position [113, 0]
click at [440, 434] on span "Edit" at bounding box center [438, 432] width 19 height 14
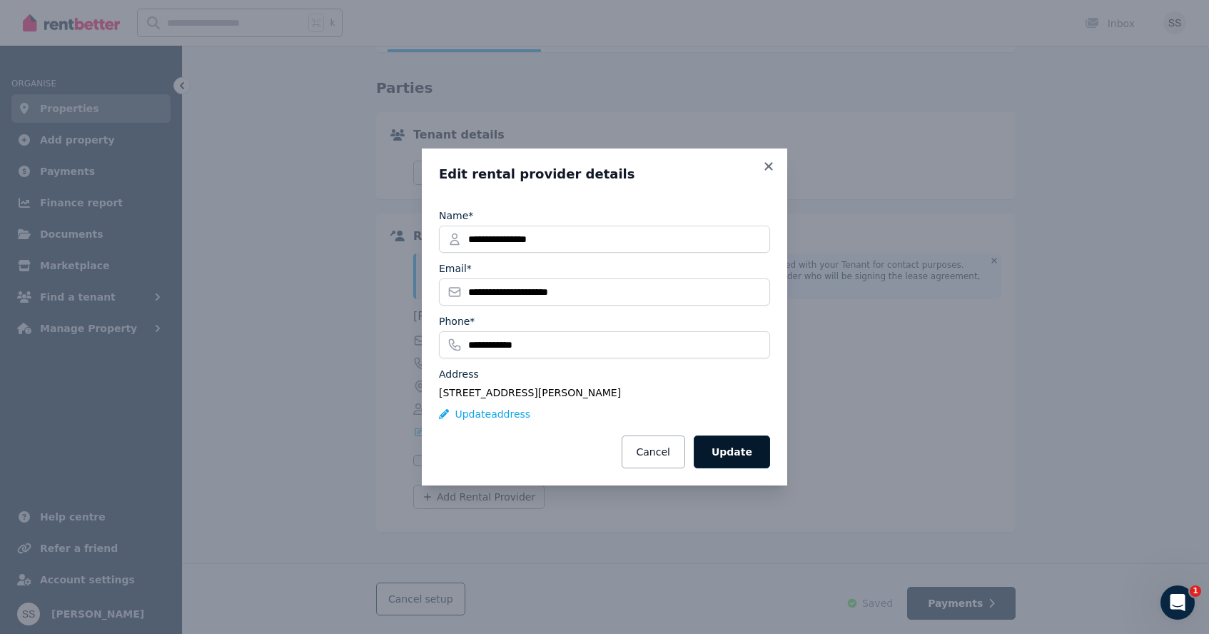
click at [739, 449] on button "Update" at bounding box center [732, 451] width 76 height 33
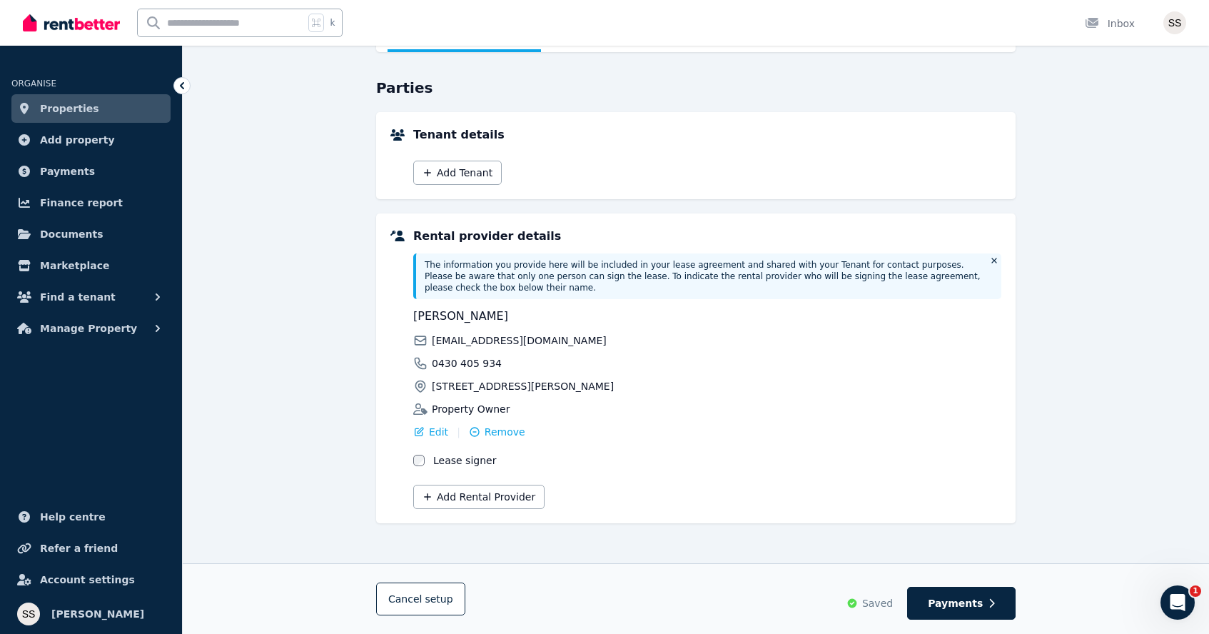
click at [761, 166] on div "Add Tenant" at bounding box center [707, 168] width 588 height 33
click at [460, 175] on button "Add Tenant" at bounding box center [457, 173] width 88 height 24
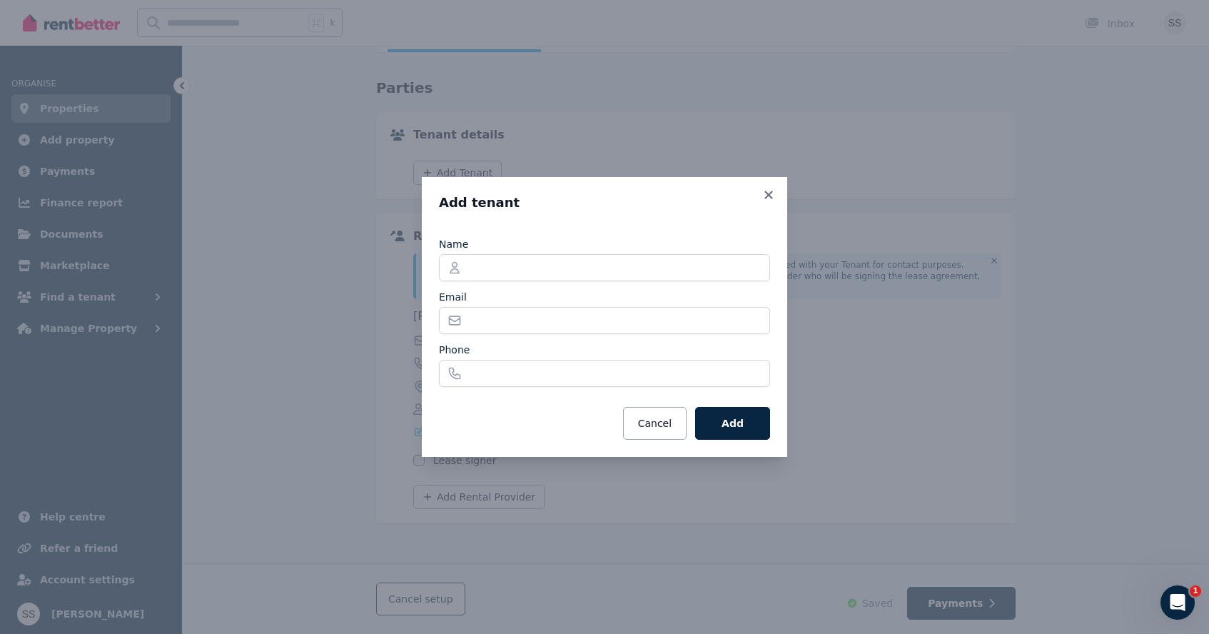
click at [208, 303] on div "Add tenant Name Email Phone Cancel Add" at bounding box center [604, 317] width 1209 height 634
click at [649, 421] on button "Cancel" at bounding box center [655, 423] width 64 height 33
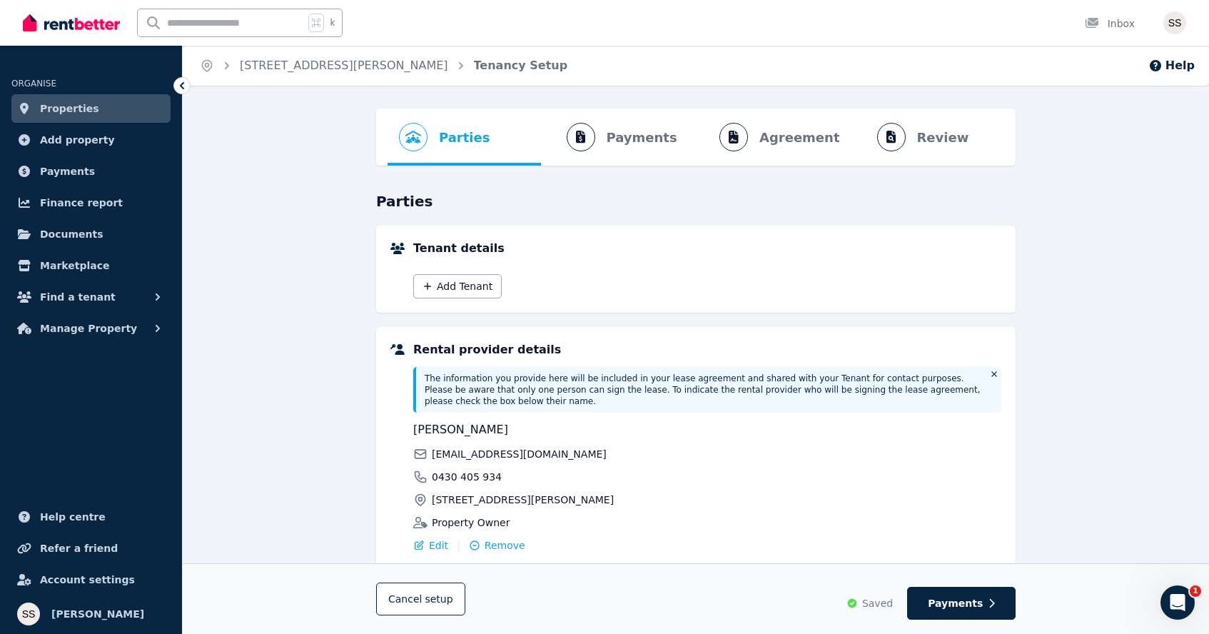
scroll to position [0, 0]
click at [442, 281] on button "Add Tenant" at bounding box center [457, 286] width 88 height 24
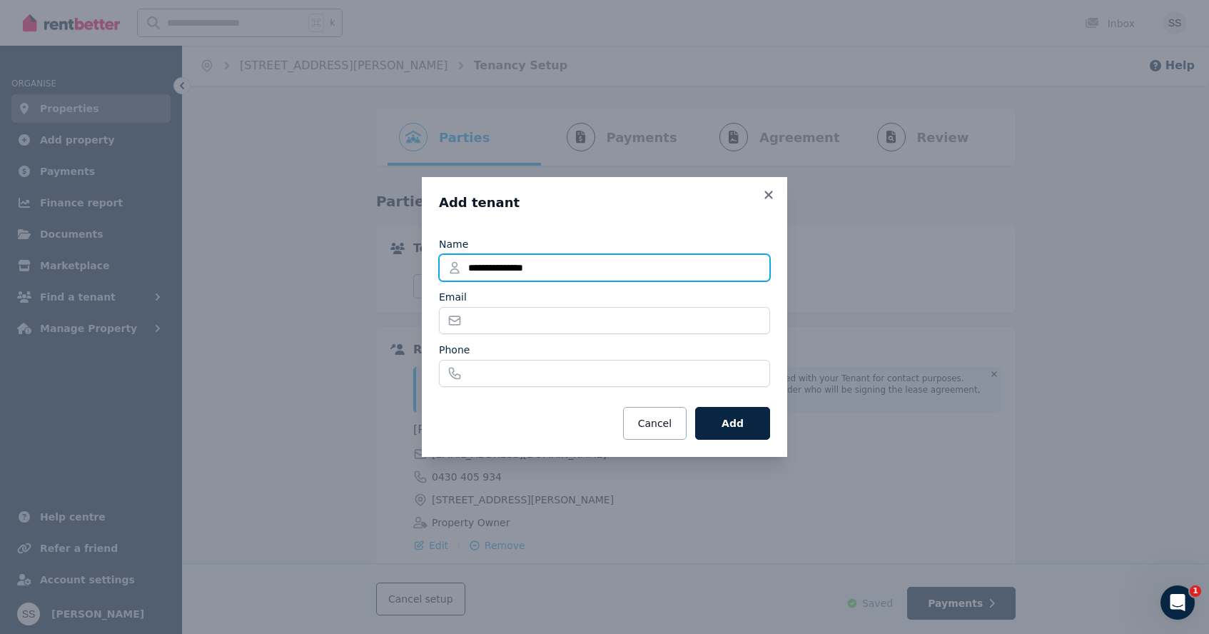
type input "**********"
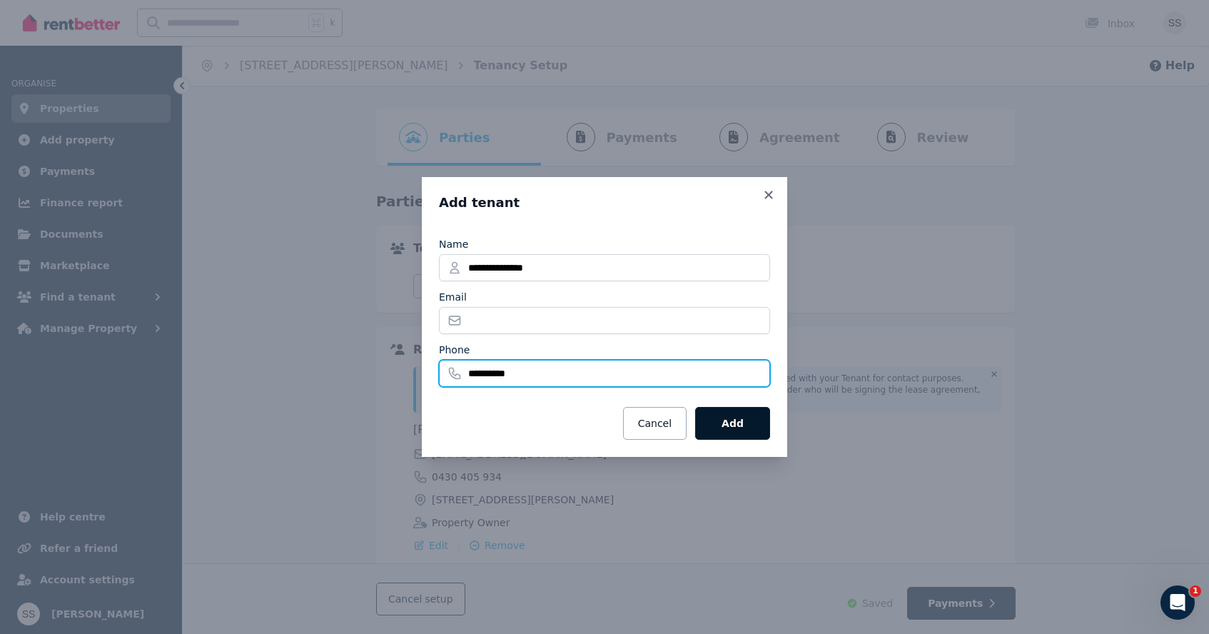
type input "**********"
click at [727, 430] on button "Add" at bounding box center [732, 423] width 75 height 33
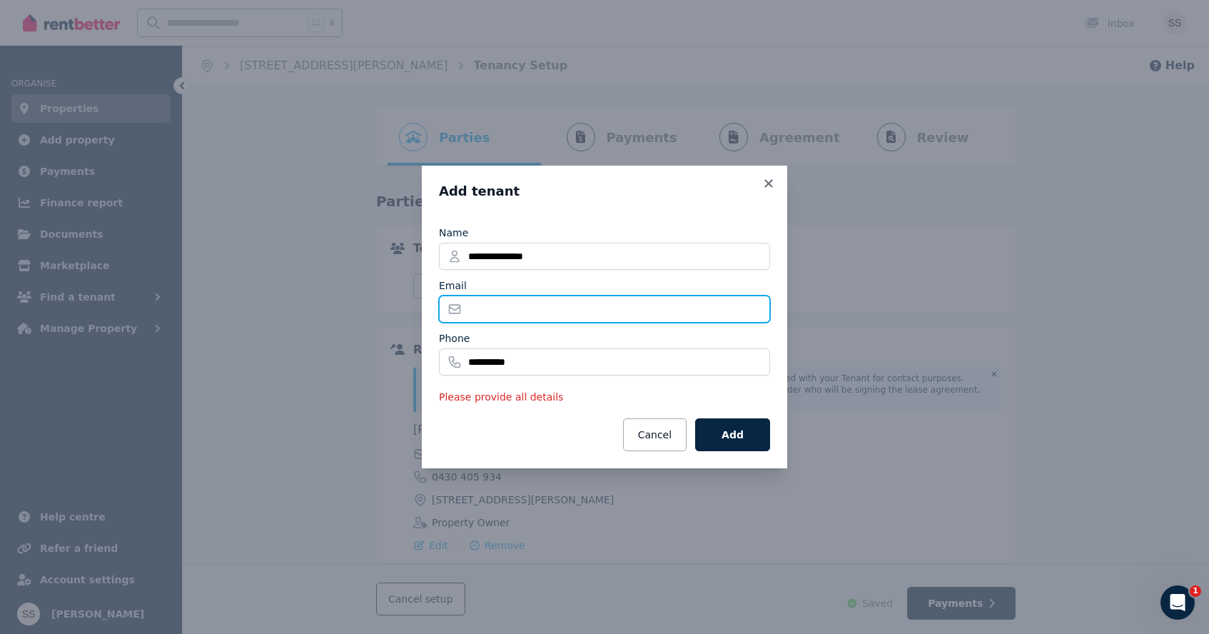
click at [496, 321] on input "Email" at bounding box center [604, 308] width 331 height 27
type input "*"
type input "**********"
click at [734, 435] on button "Add" at bounding box center [732, 434] width 75 height 33
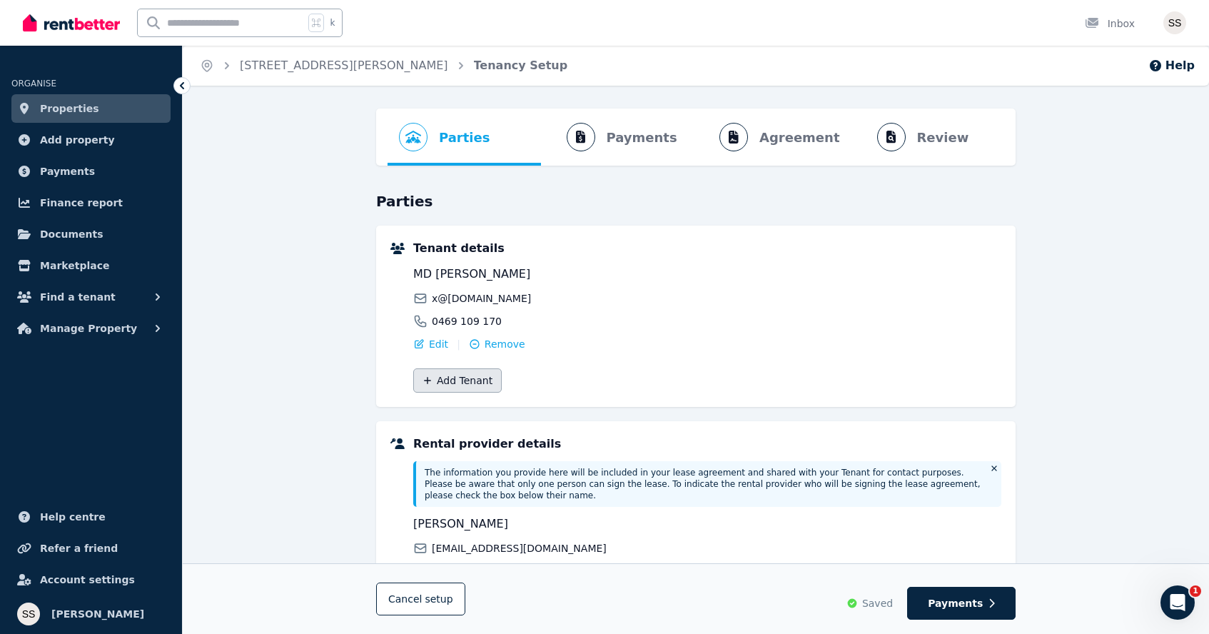
click at [480, 381] on button "Add Tenant" at bounding box center [457, 380] width 88 height 24
